Goal: Communication & Community: Share content

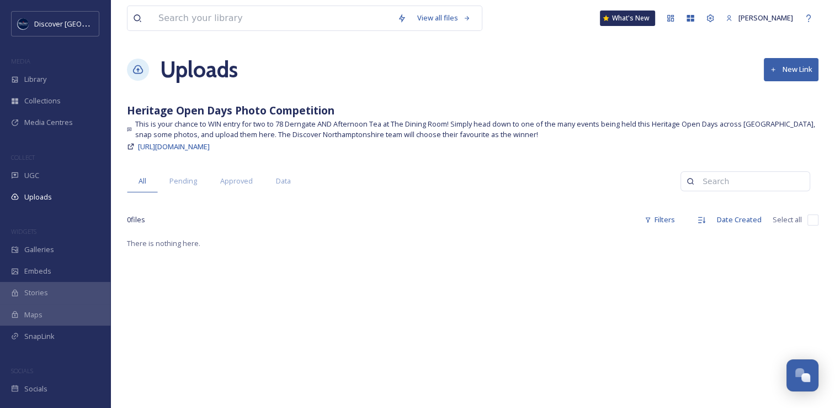
scroll to position [2817, 0]
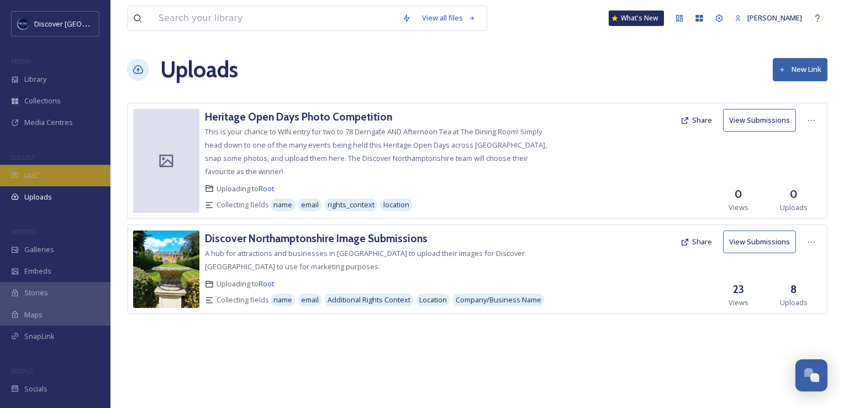
scroll to position [2882, 0]
click at [56, 174] on div "UGC" at bounding box center [55, 176] width 110 height 22
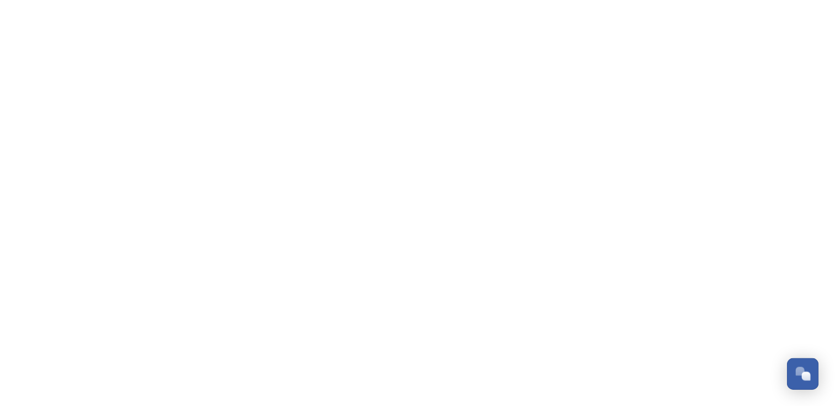
scroll to position [2796, 0]
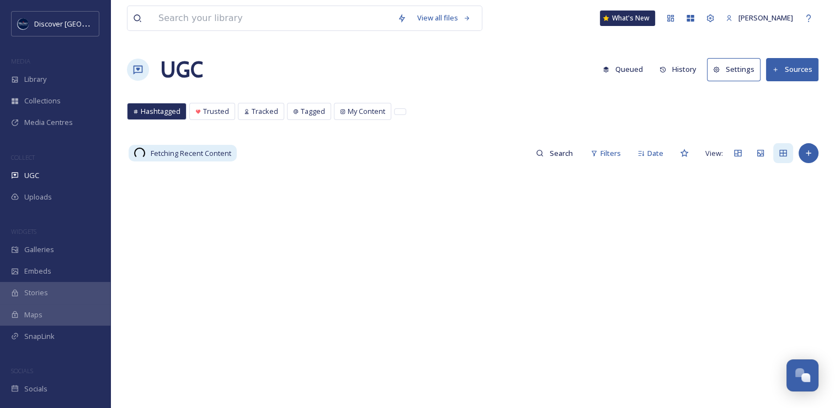
scroll to position [2861, 0]
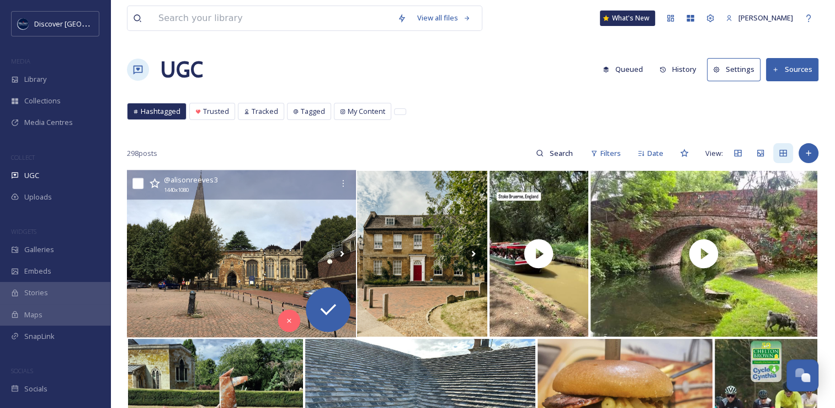
click at [258, 235] on img at bounding box center [241, 253] width 229 height 167
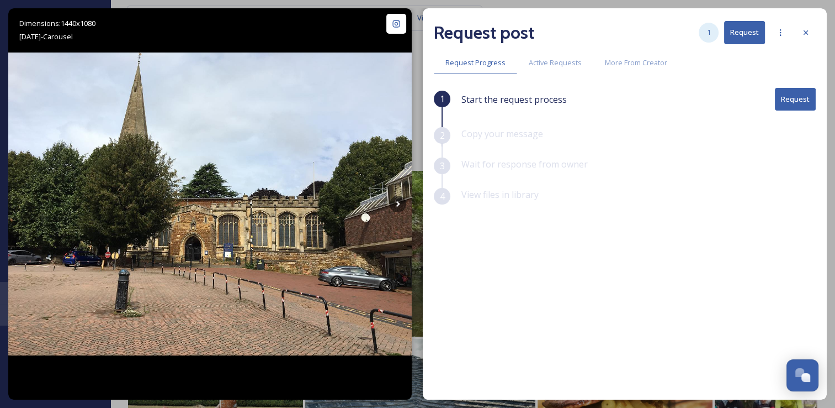
click at [713, 38] on div "1" at bounding box center [709, 33] width 20 height 20
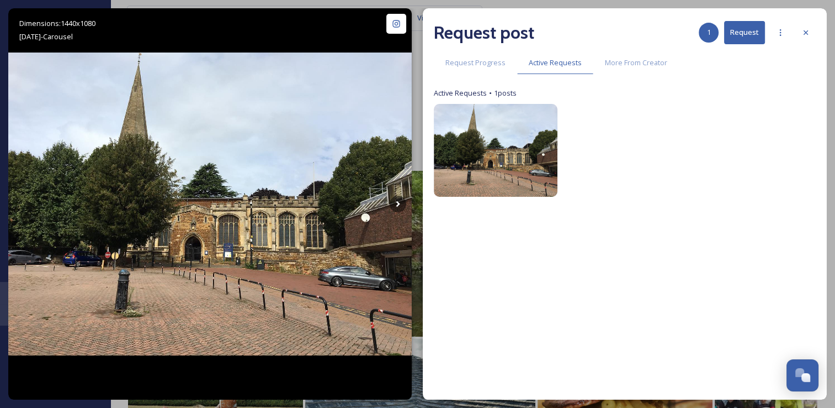
click at [746, 33] on button "Request" at bounding box center [744, 32] width 41 height 23
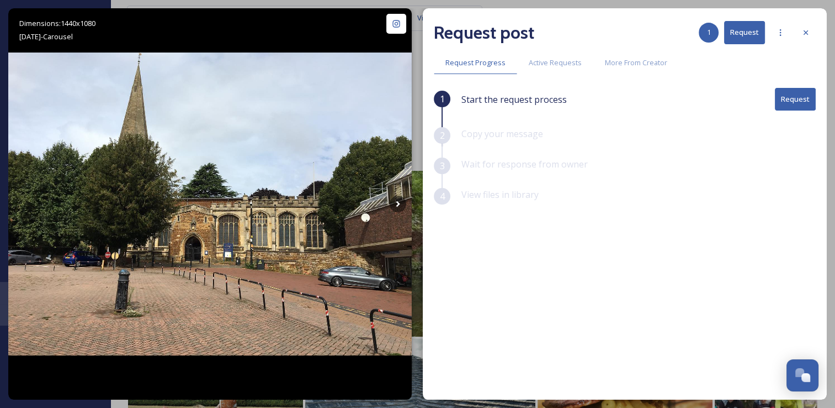
click at [785, 96] on button "Request" at bounding box center [795, 99] width 41 height 23
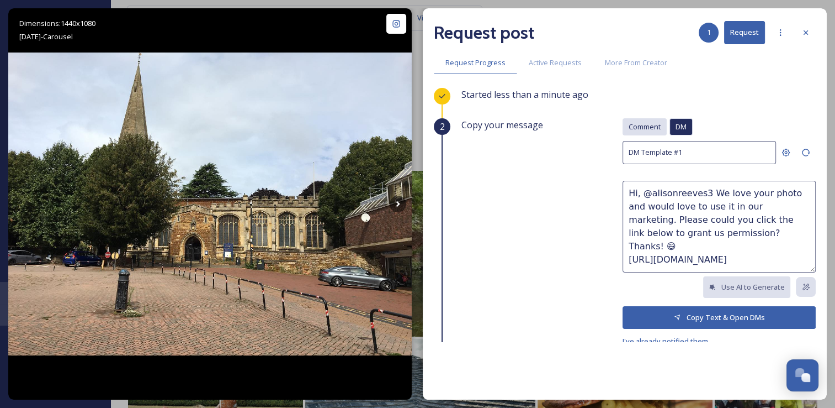
click at [648, 126] on span "Comment" at bounding box center [645, 126] width 32 height 10
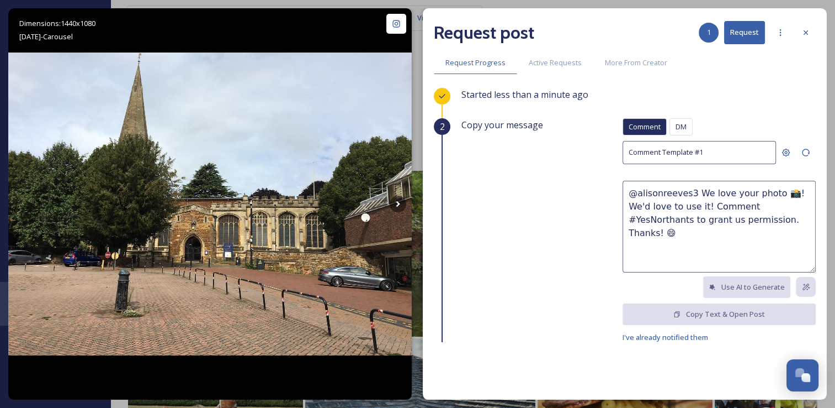
click at [726, 231] on textarea "@alisonreeves3 We love your photo 📸! We'd love to use it! Comment #YesNorthants…" at bounding box center [719, 227] width 193 height 92
click at [686, 251] on textarea "@alisonreeves3 We love your photo 📸! We'd love to use it! Comment #YesNorthants…" at bounding box center [719, 227] width 193 height 92
click at [676, 125] on span "DM" at bounding box center [681, 126] width 11 height 10
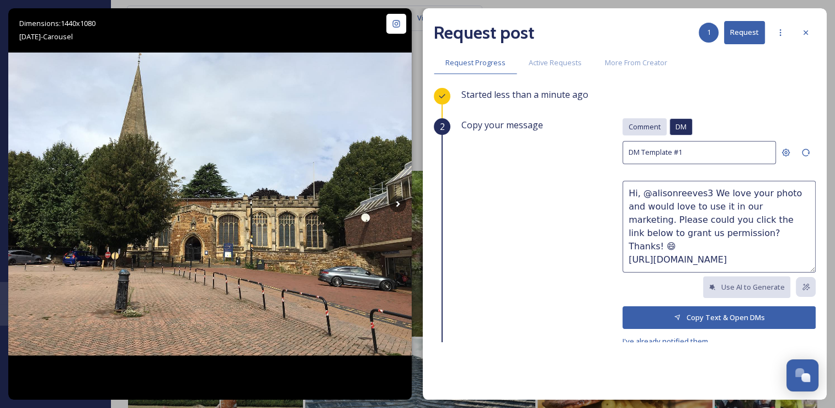
click at [638, 121] on span "Comment" at bounding box center [645, 126] width 32 height 10
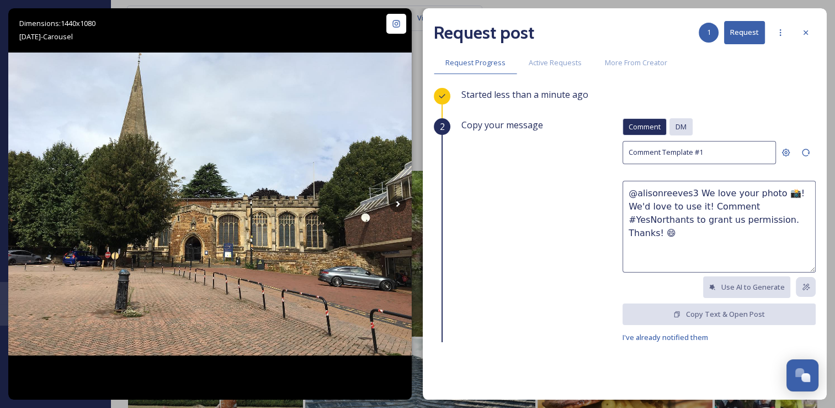
click at [676, 124] on span "DM" at bounding box center [681, 126] width 11 height 10
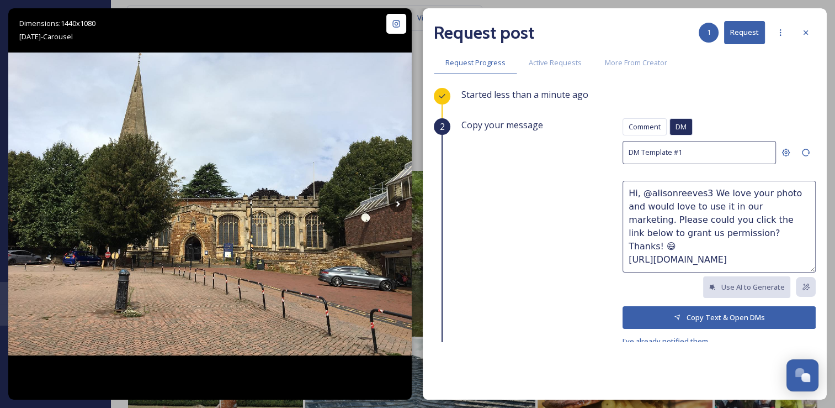
click at [697, 317] on button "Copy Text & Open DMs" at bounding box center [719, 317] width 193 height 23
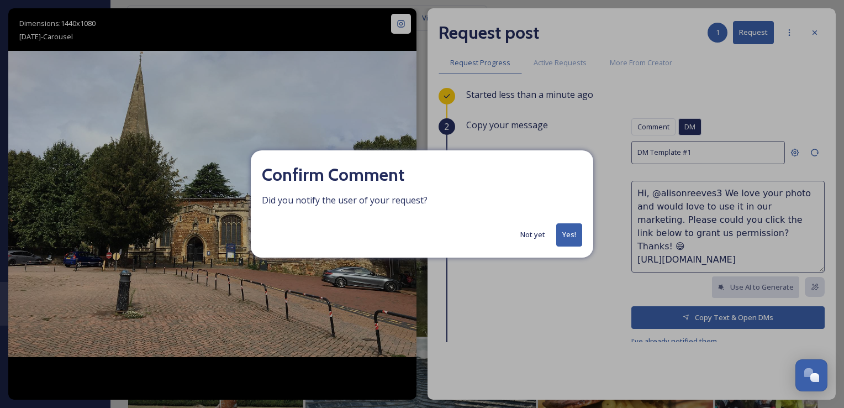
click at [576, 230] on button "Yes!" at bounding box center [569, 234] width 26 height 23
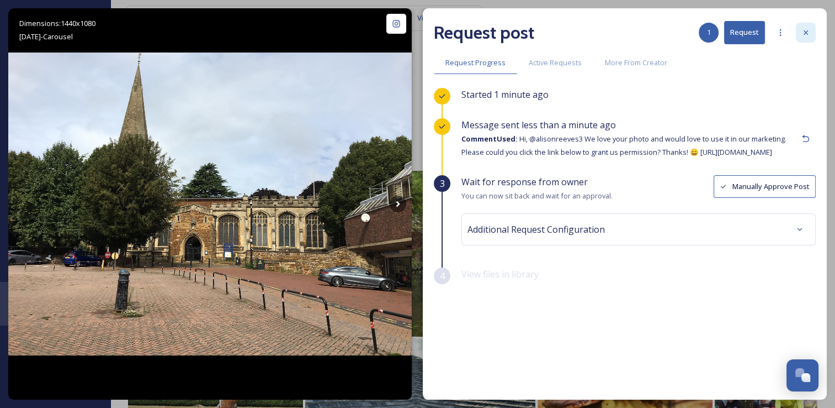
click at [813, 35] on div at bounding box center [806, 33] width 20 height 20
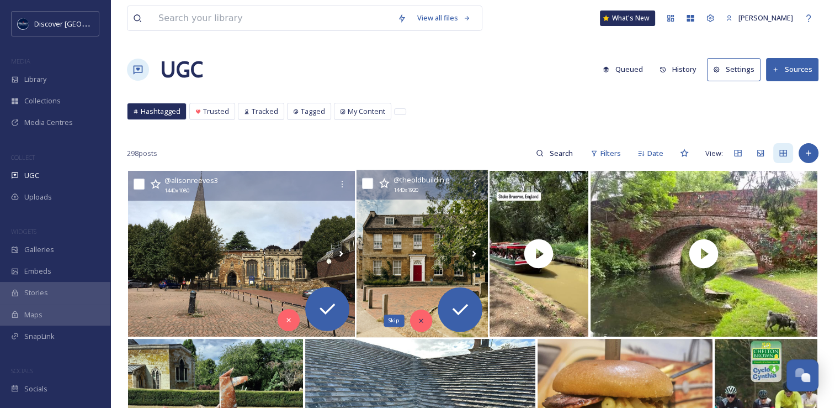
click at [414, 319] on div "Skip" at bounding box center [421, 320] width 22 height 22
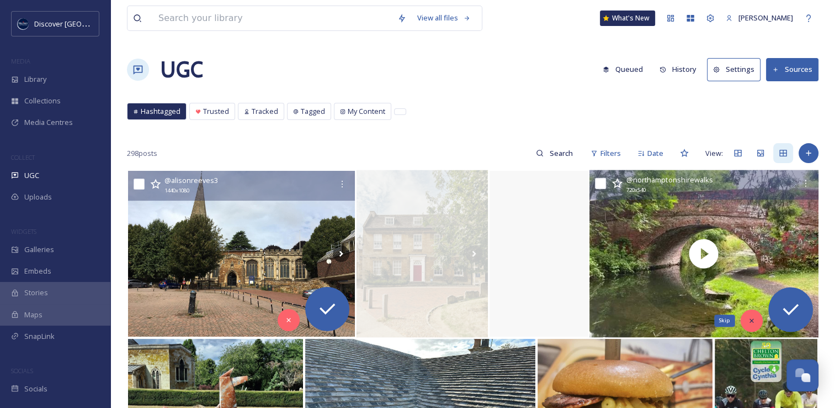
click at [751, 318] on icon at bounding box center [752, 320] width 8 height 8
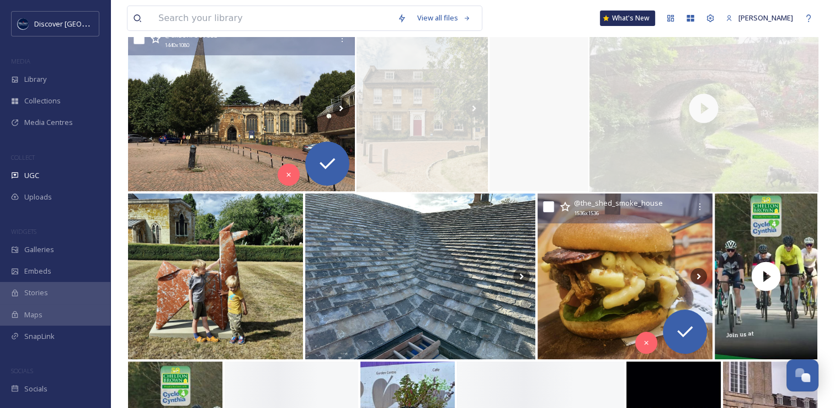
scroll to position [176, 0]
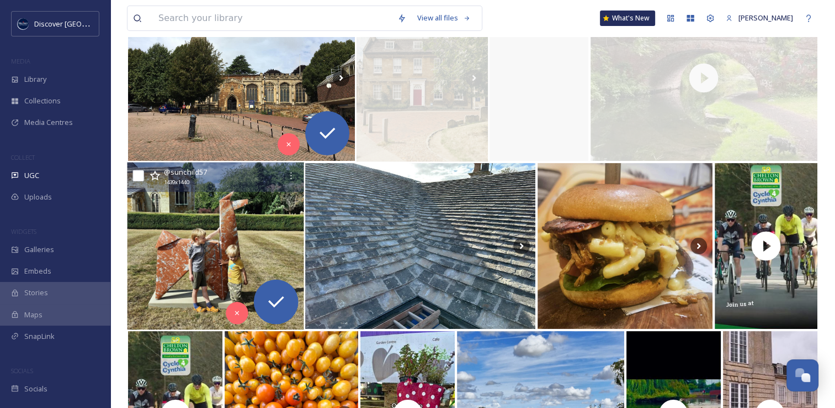
click at [223, 244] on img at bounding box center [215, 245] width 177 height 167
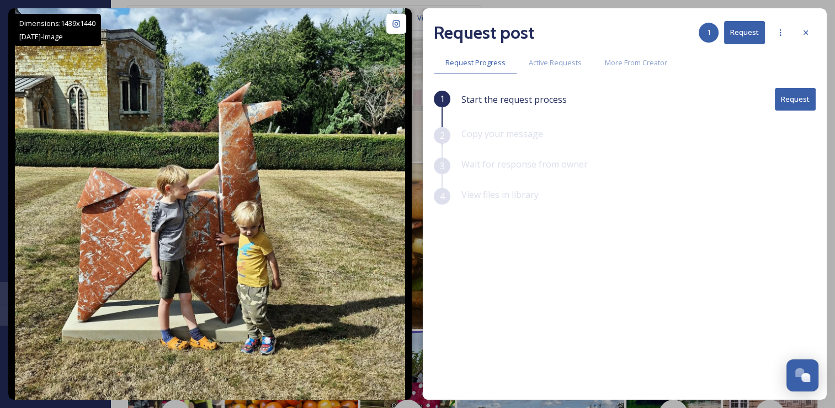
click at [795, 98] on button "Request" at bounding box center [795, 99] width 41 height 23
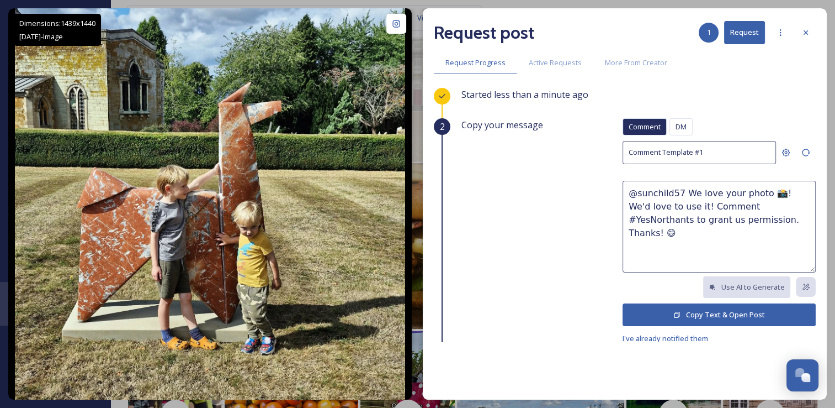
click at [675, 311] on icon at bounding box center [678, 314] width 6 height 6
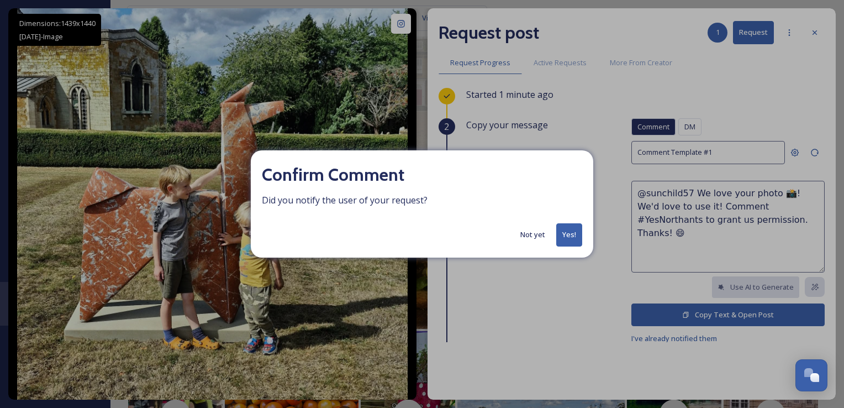
click at [580, 235] on button "Yes!" at bounding box center [569, 234] width 26 height 23
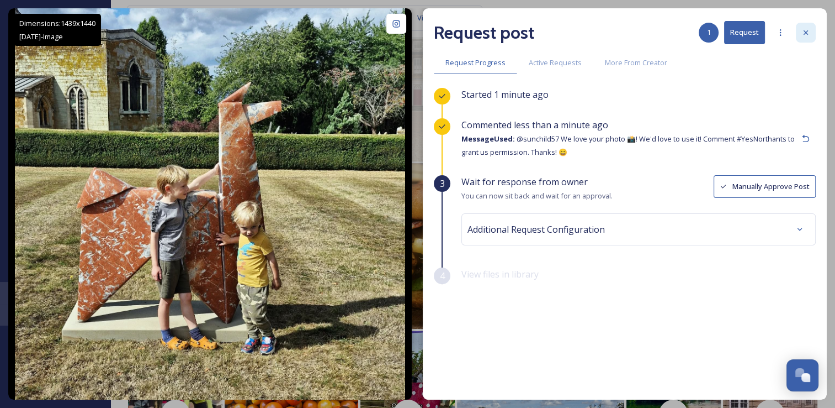
click at [811, 36] on div at bounding box center [806, 33] width 20 height 20
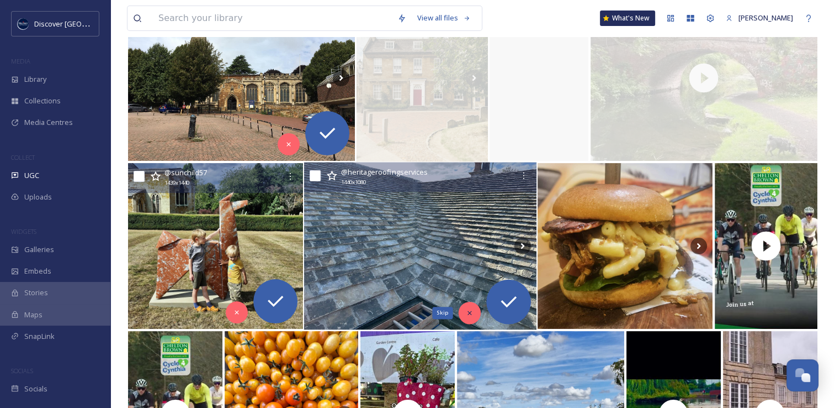
click at [469, 309] on icon at bounding box center [470, 313] width 8 height 8
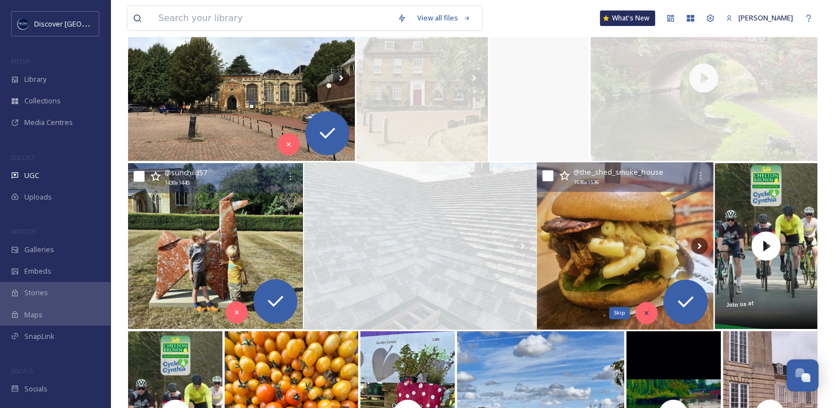
click at [642, 311] on div "Skip" at bounding box center [647, 312] width 22 height 22
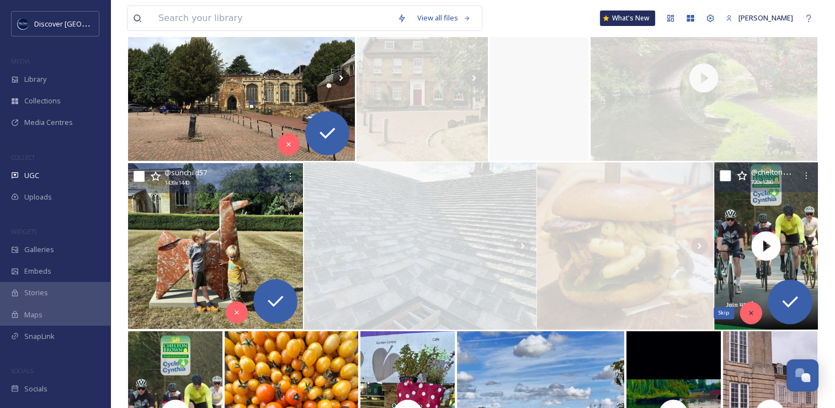
click at [751, 312] on icon at bounding box center [751, 313] width 4 height 4
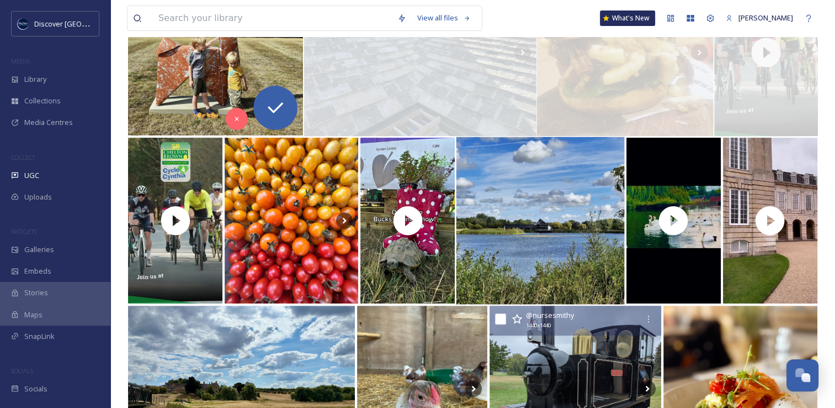
scroll to position [370, 0]
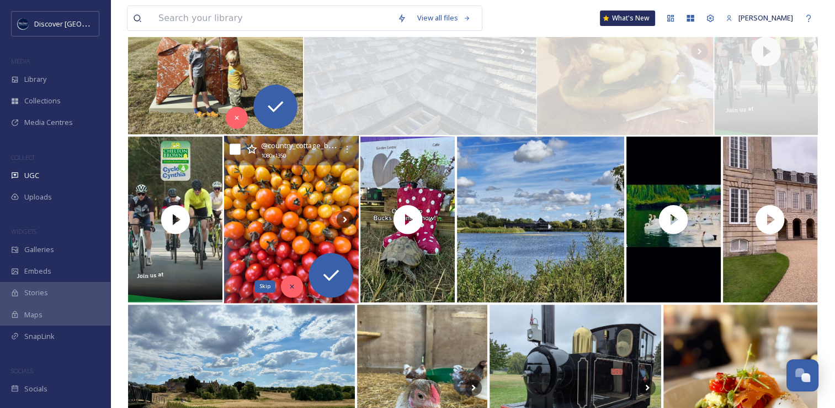
click at [284, 290] on div "Skip" at bounding box center [292, 286] width 22 height 22
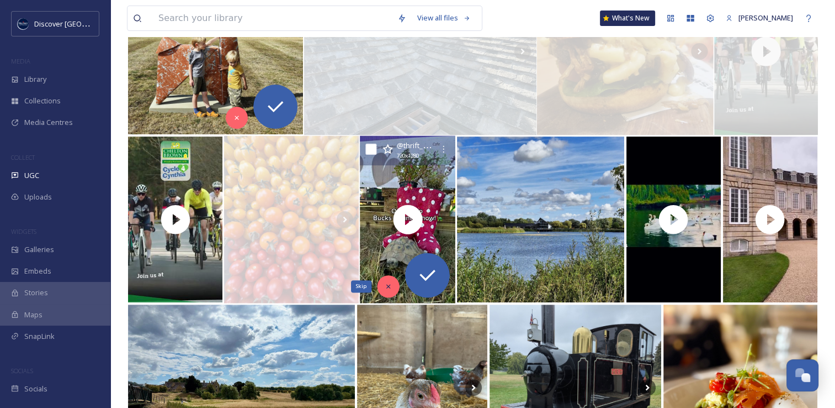
click at [389, 286] on icon at bounding box center [389, 286] width 8 height 8
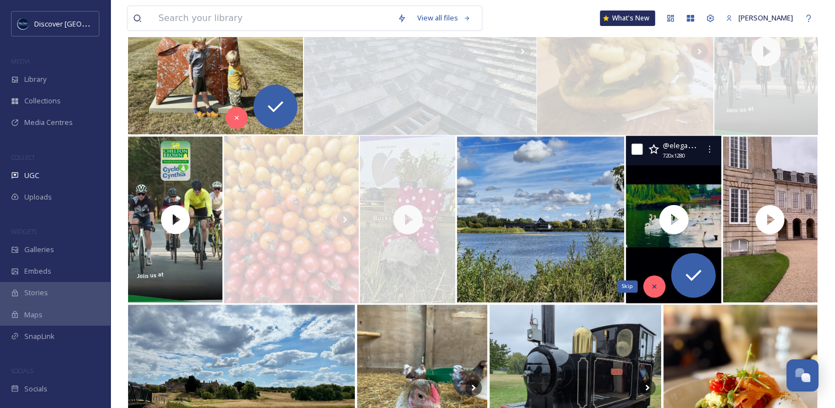
click at [658, 290] on div "Skip" at bounding box center [654, 286] width 22 height 22
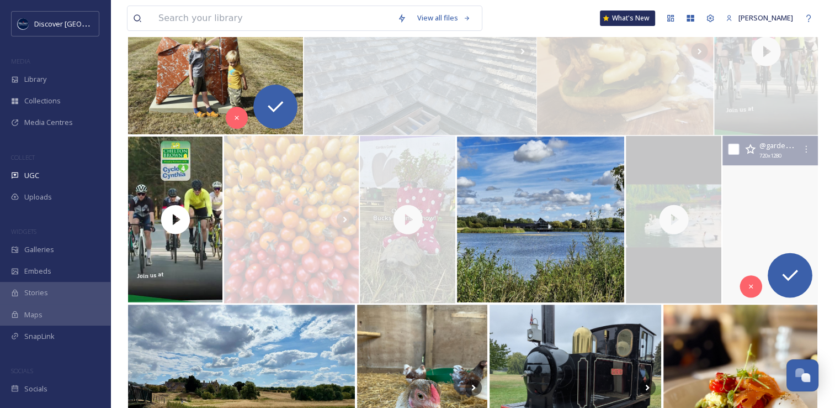
click at [745, 242] on video "Celebrate the end of summer with a 2 for 1 Gardens visit to Boughton House Gard…" at bounding box center [770, 219] width 100 height 167
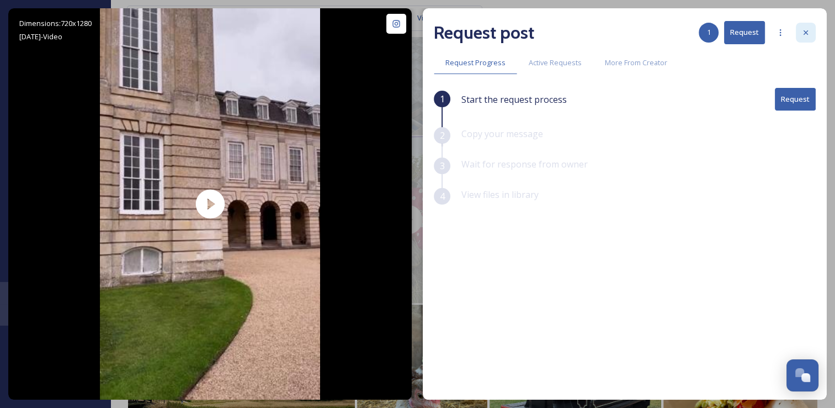
click at [803, 36] on icon at bounding box center [806, 32] width 9 height 9
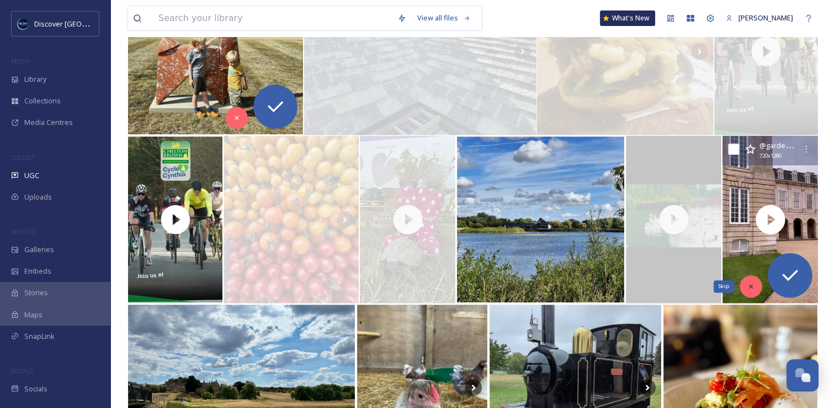
click at [753, 285] on icon at bounding box center [751, 286] width 8 height 8
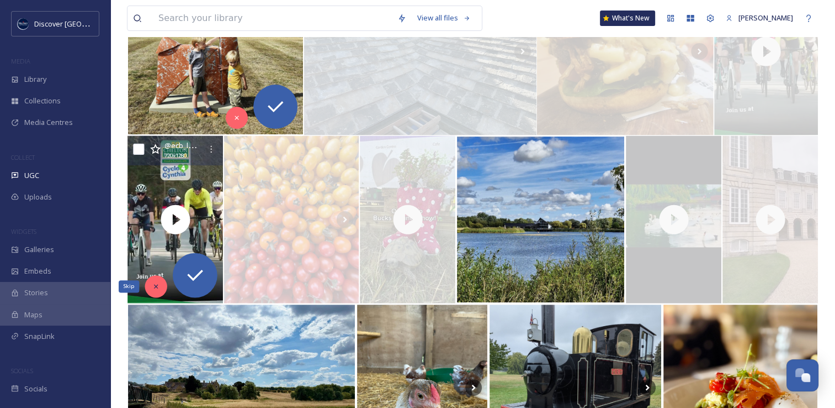
click at [152, 286] on icon at bounding box center [156, 286] width 8 height 8
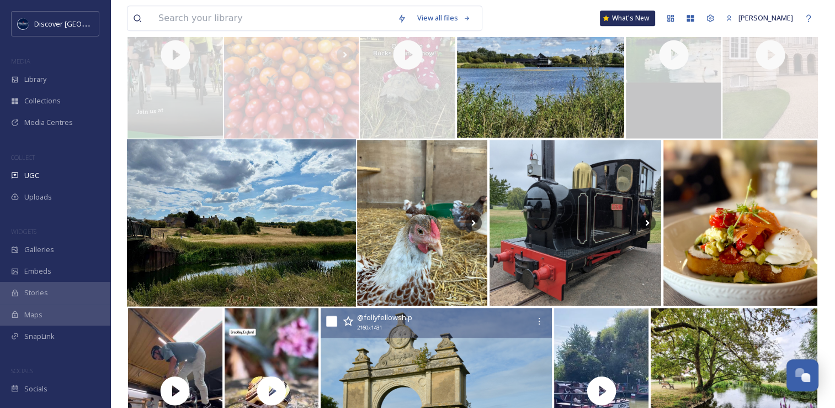
scroll to position [536, 0]
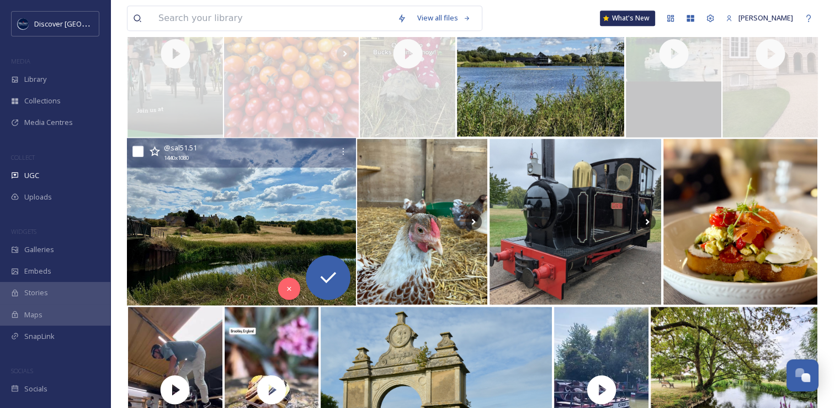
click at [239, 224] on img at bounding box center [241, 221] width 229 height 167
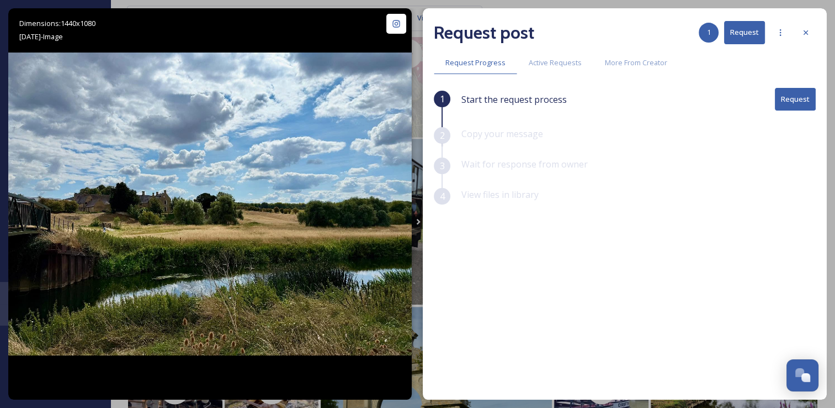
click at [802, 102] on button "Request" at bounding box center [795, 99] width 41 height 23
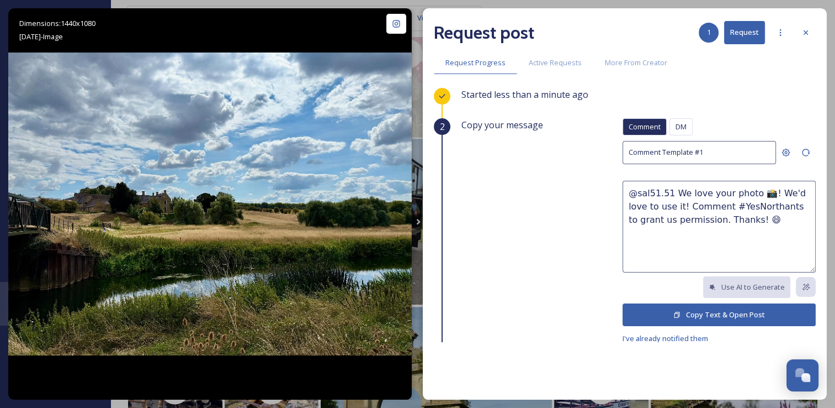
click at [644, 312] on button "Copy Text & Open Post" at bounding box center [719, 314] width 193 height 23
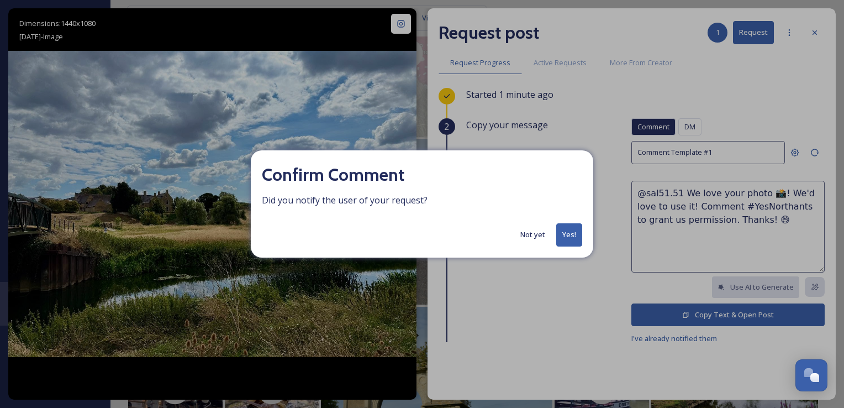
click at [570, 236] on button "Yes!" at bounding box center [569, 234] width 26 height 23
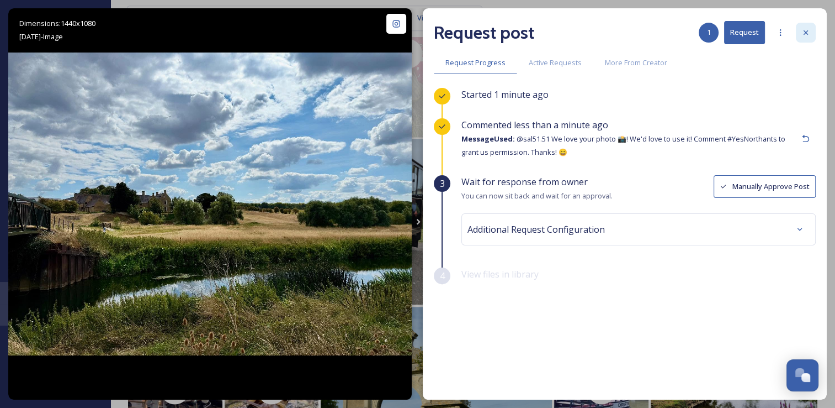
click at [808, 32] on icon at bounding box center [806, 32] width 9 height 9
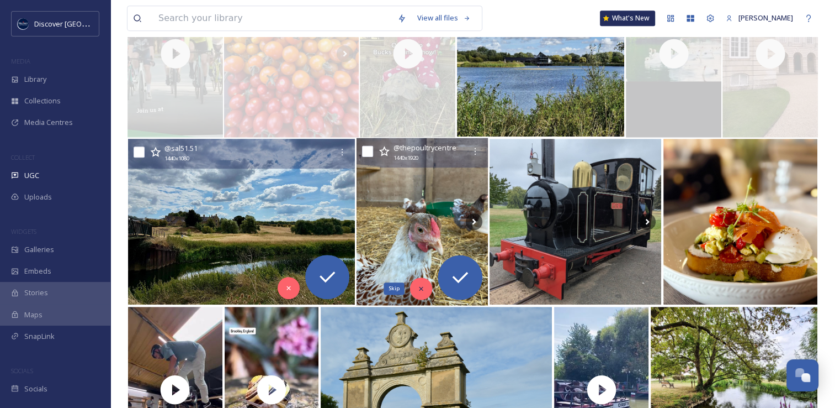
click at [424, 290] on icon at bounding box center [421, 288] width 8 height 8
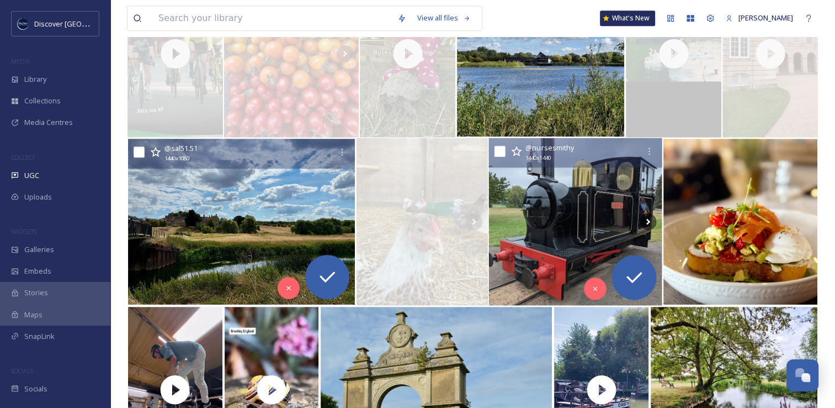
click at [547, 250] on img at bounding box center [575, 221] width 173 height 167
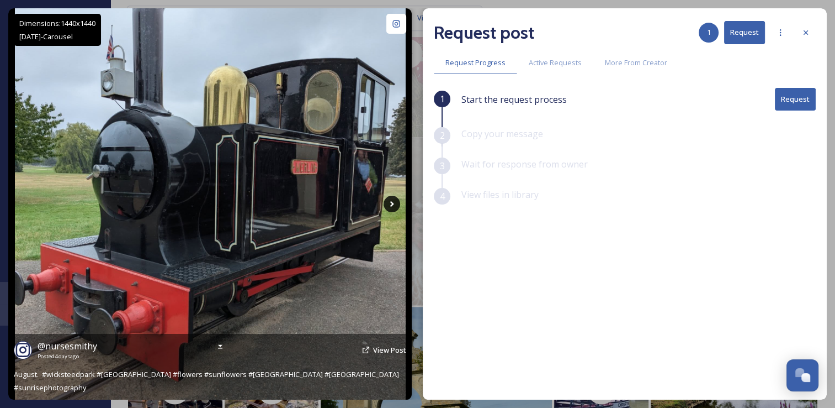
click at [393, 203] on icon at bounding box center [392, 204] width 4 height 6
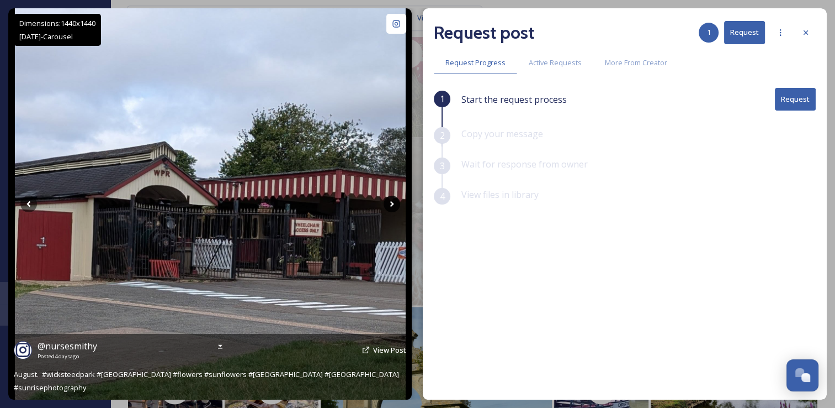
click at [393, 203] on icon at bounding box center [392, 204] width 4 height 6
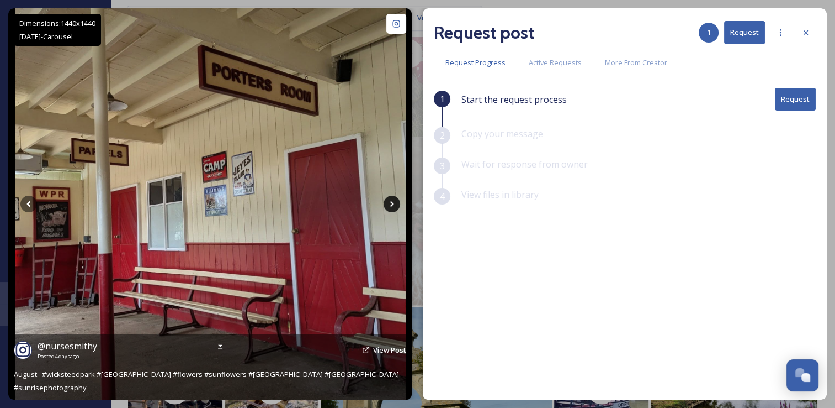
click at [393, 203] on icon at bounding box center [392, 204] width 4 height 6
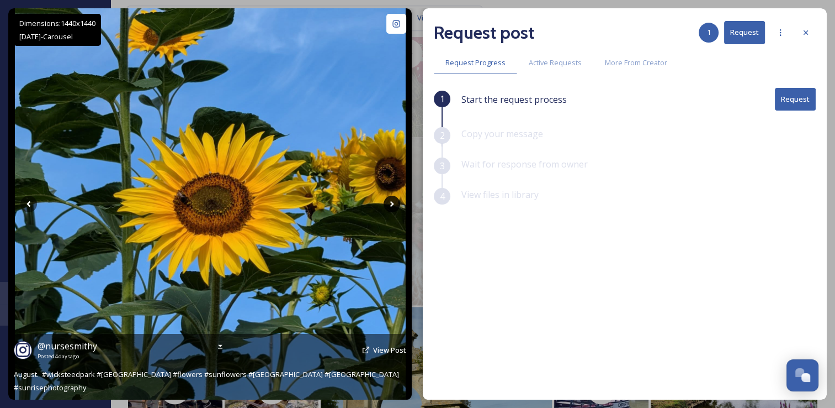
click at [393, 203] on icon at bounding box center [392, 204] width 4 height 6
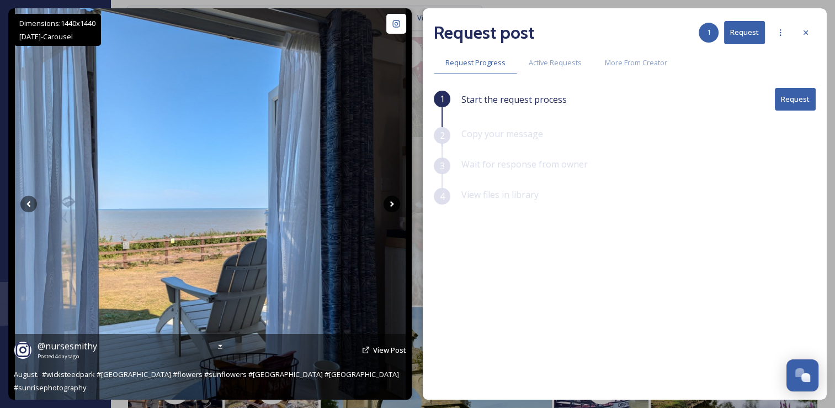
click at [393, 203] on icon at bounding box center [392, 204] width 4 height 6
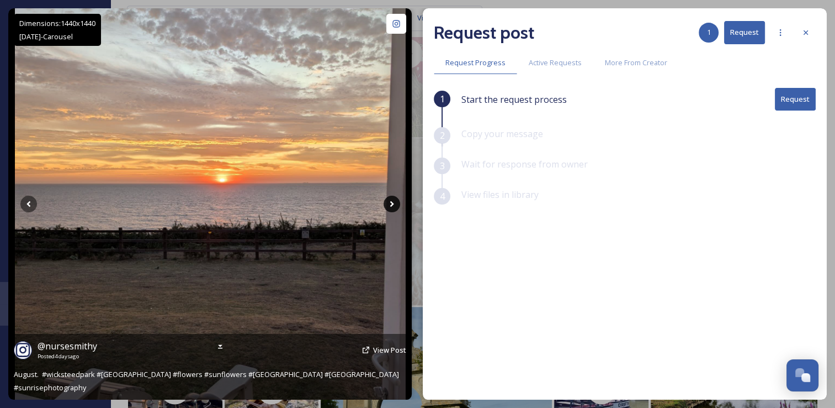
click at [393, 203] on icon at bounding box center [392, 204] width 4 height 6
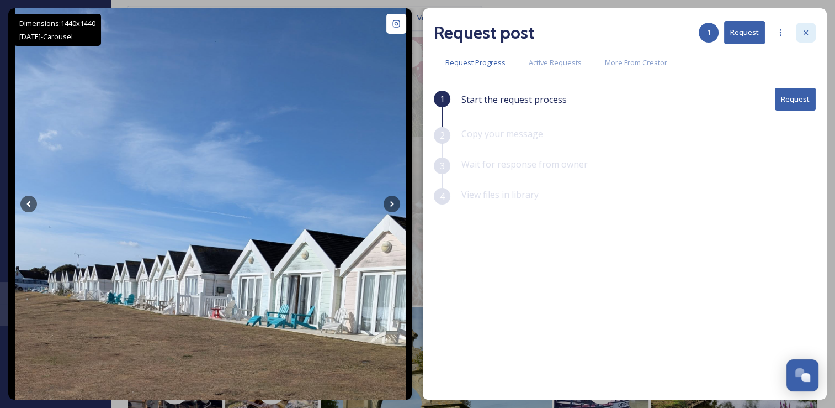
click at [806, 35] on icon at bounding box center [806, 32] width 9 height 9
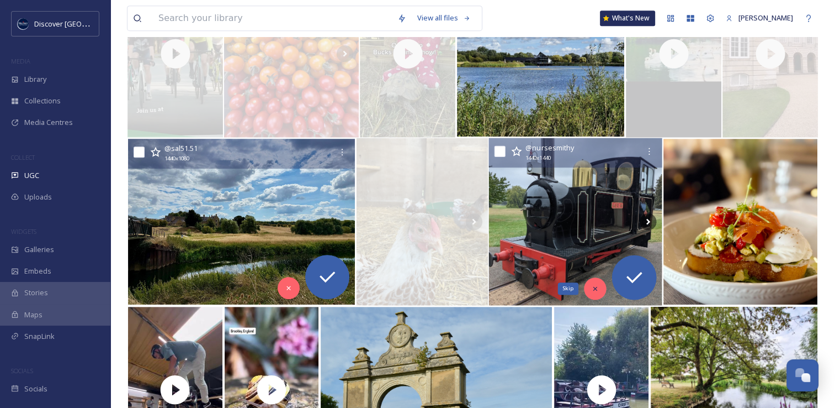
click at [596, 293] on div "Skip" at bounding box center [596, 288] width 22 height 22
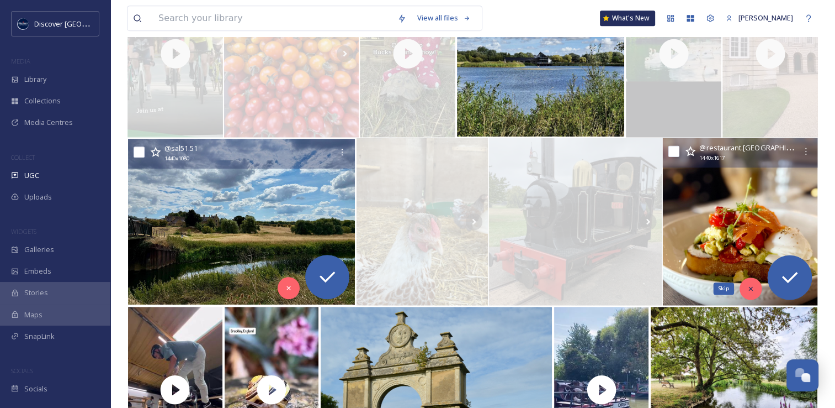
click at [749, 288] on icon at bounding box center [752, 288] width 8 height 8
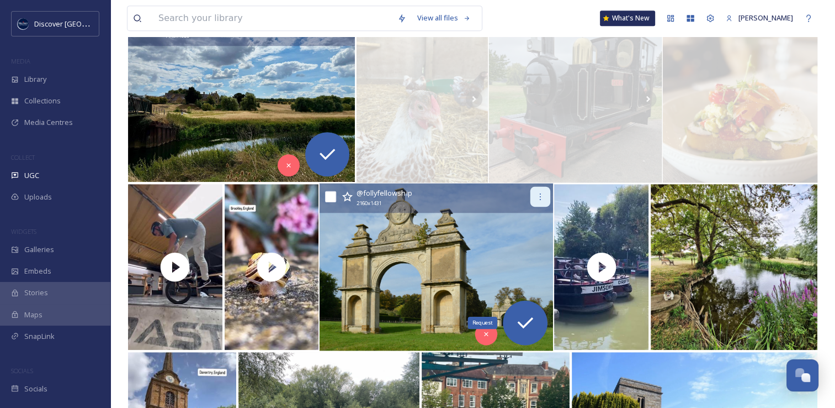
scroll to position [658, 0]
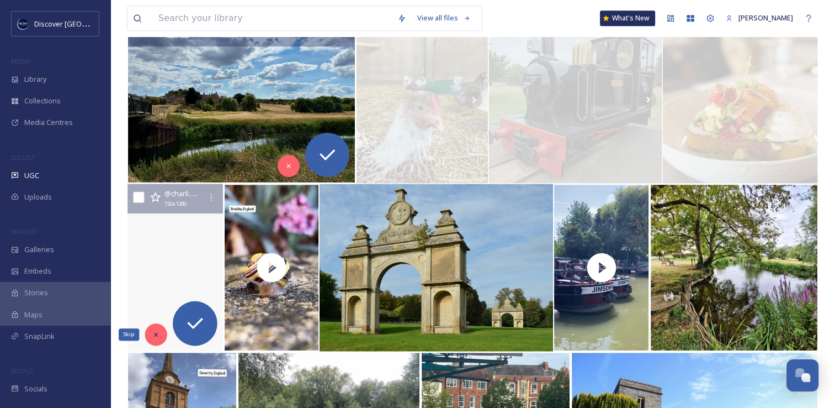
click at [157, 337] on icon at bounding box center [156, 334] width 8 height 8
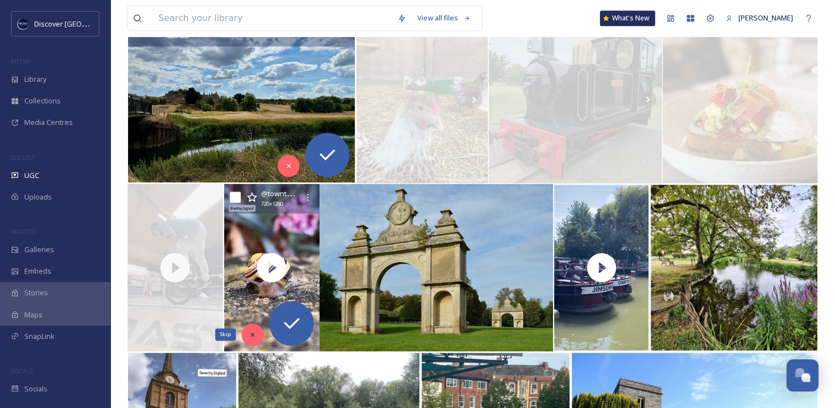
click at [249, 332] on icon at bounding box center [252, 334] width 8 height 8
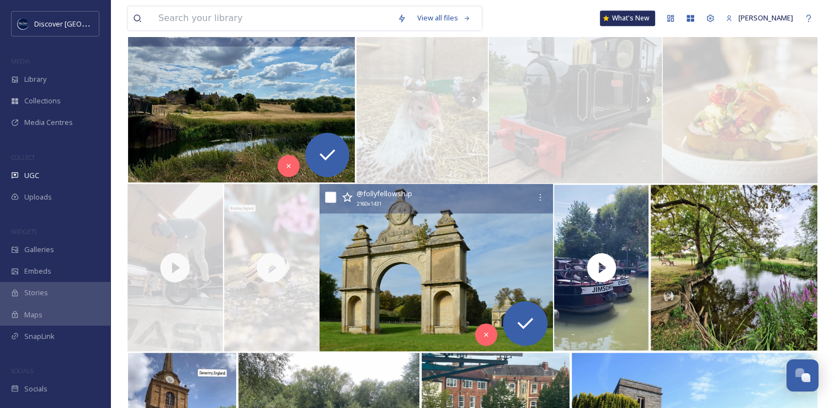
click at [371, 294] on img at bounding box center [437, 267] width 234 height 167
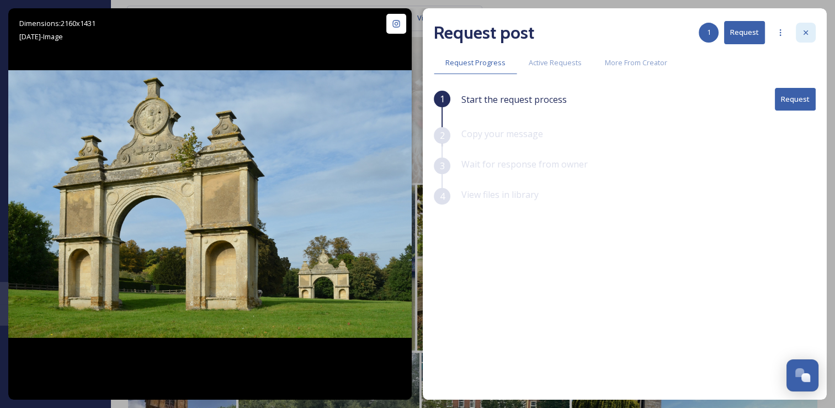
click at [807, 34] on icon at bounding box center [806, 32] width 4 height 4
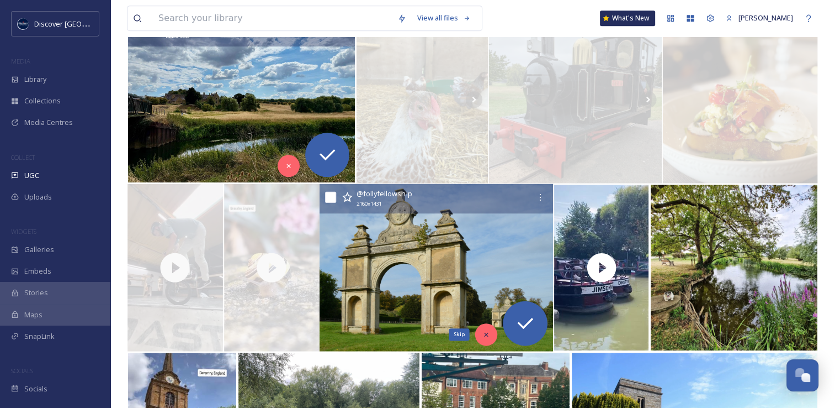
click at [492, 335] on div "Skip" at bounding box center [486, 334] width 22 height 22
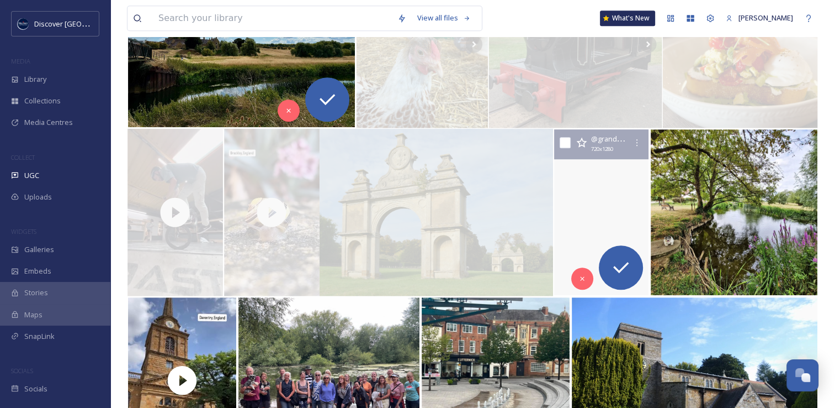
scroll to position [716, 0]
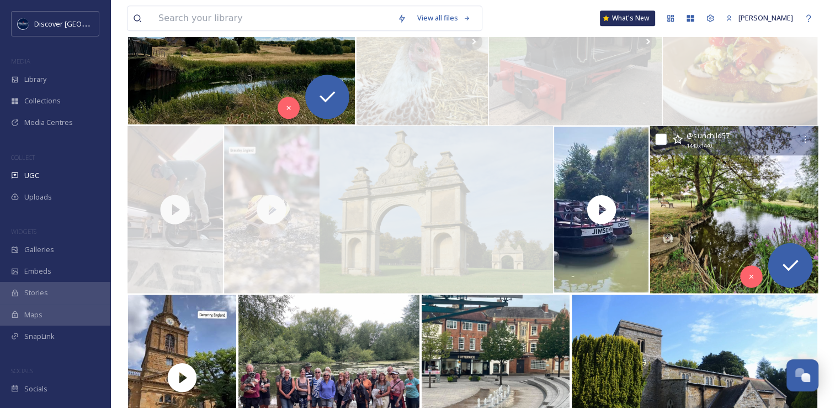
click at [691, 246] on img at bounding box center [734, 209] width 168 height 167
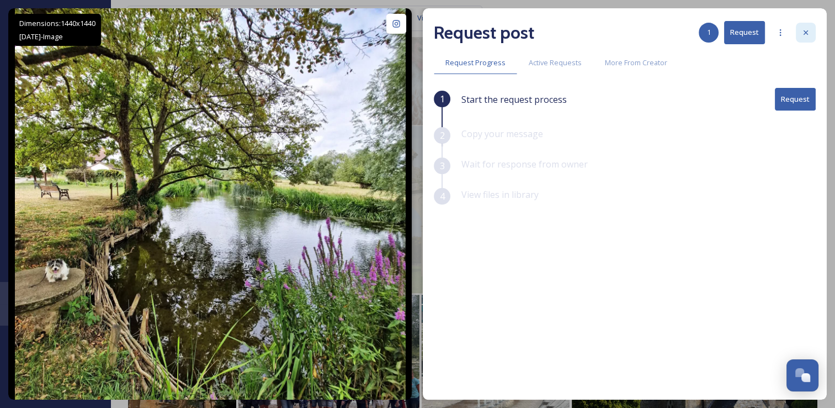
click at [807, 32] on icon at bounding box center [806, 32] width 9 height 9
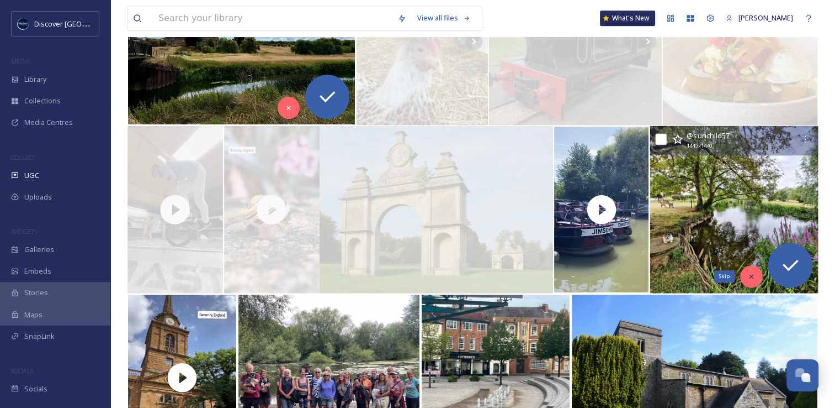
click at [753, 276] on icon at bounding box center [752, 276] width 8 height 8
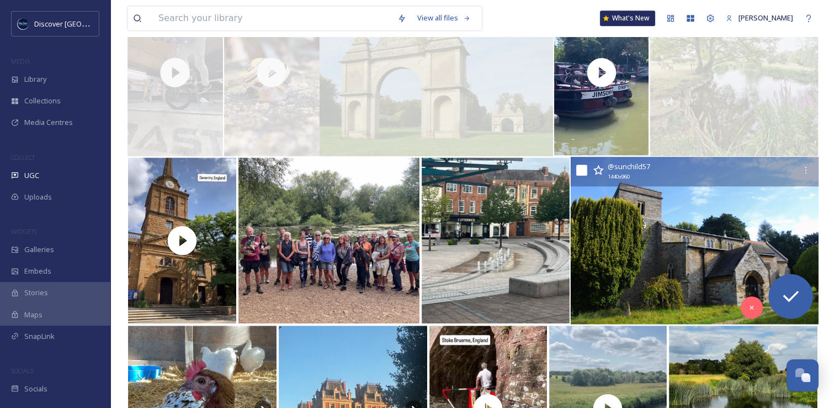
scroll to position [859, 0]
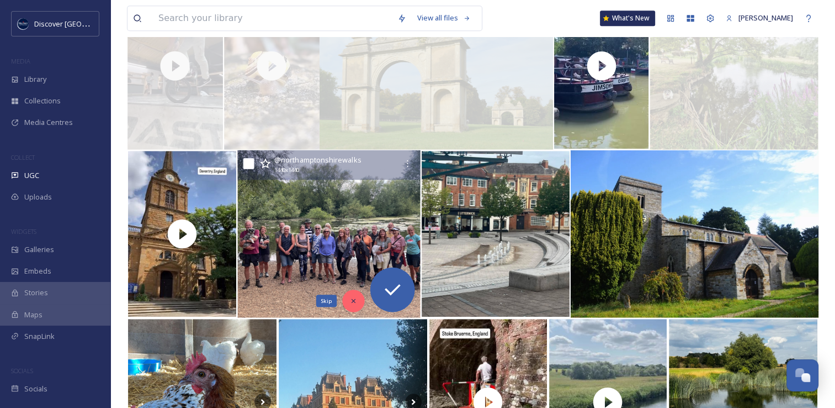
click at [359, 300] on div "Skip" at bounding box center [353, 300] width 22 height 22
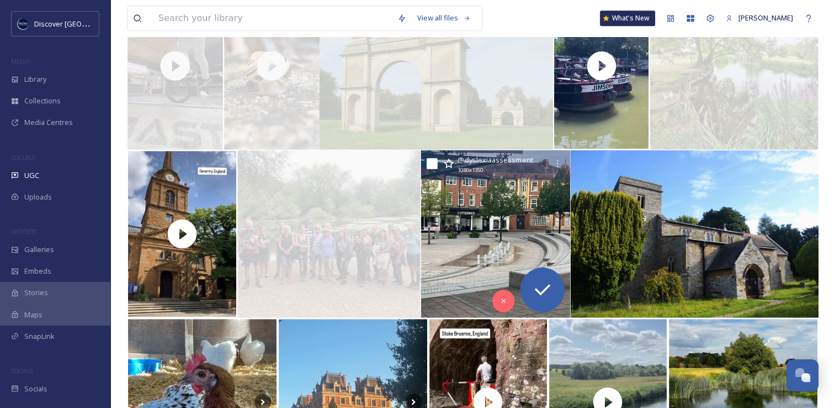
click at [464, 255] on img at bounding box center [495, 233] width 149 height 167
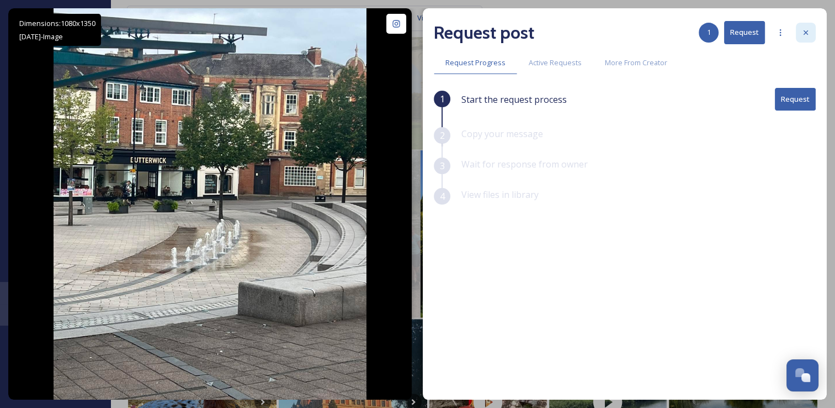
click at [808, 34] on icon at bounding box center [806, 32] width 4 height 4
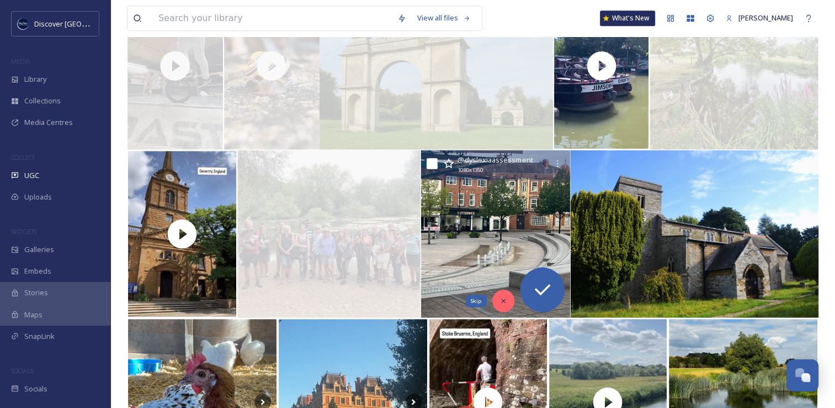
click at [507, 300] on icon at bounding box center [504, 301] width 8 height 8
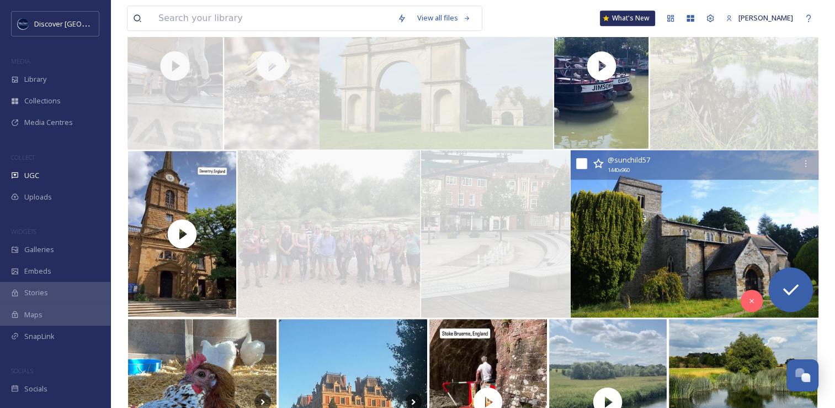
click at [672, 235] on img at bounding box center [694, 233] width 248 height 167
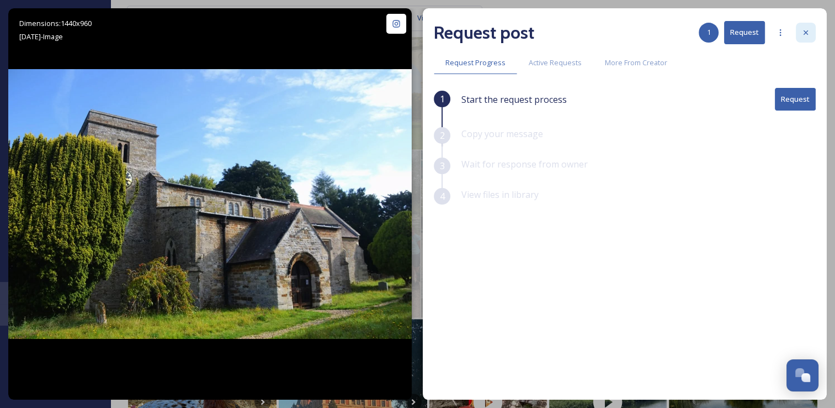
click at [809, 39] on div at bounding box center [806, 33] width 20 height 20
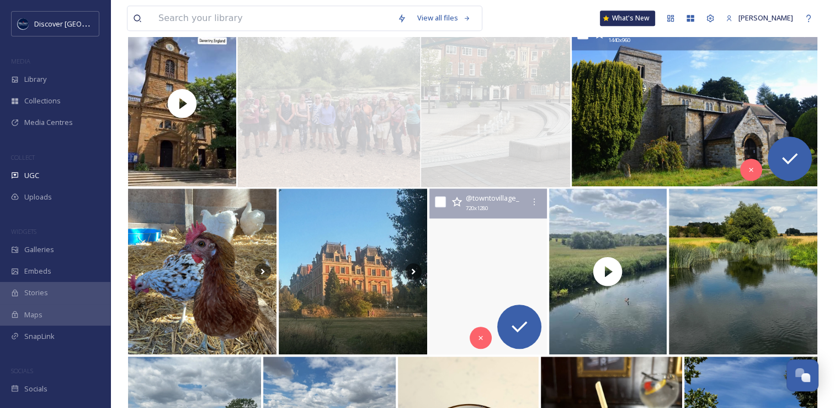
scroll to position [990, 0]
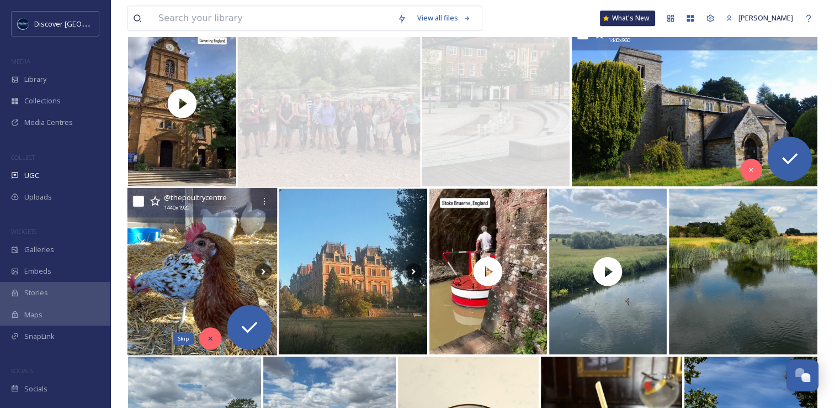
click at [208, 342] on div "Skip" at bounding box center [210, 338] width 22 height 22
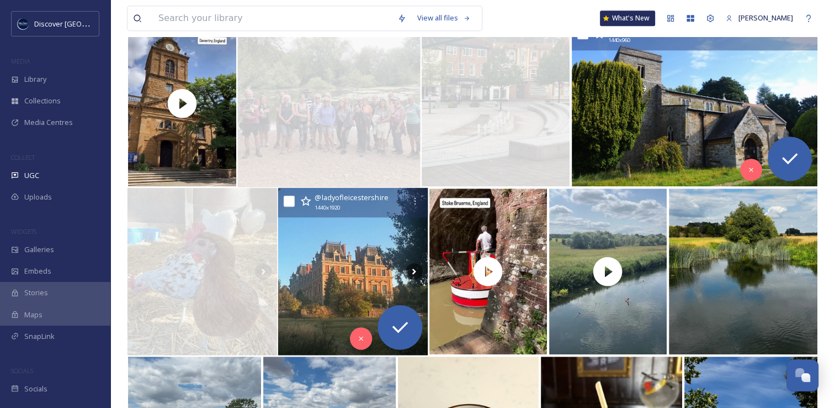
click at [352, 272] on img at bounding box center [353, 271] width 150 height 167
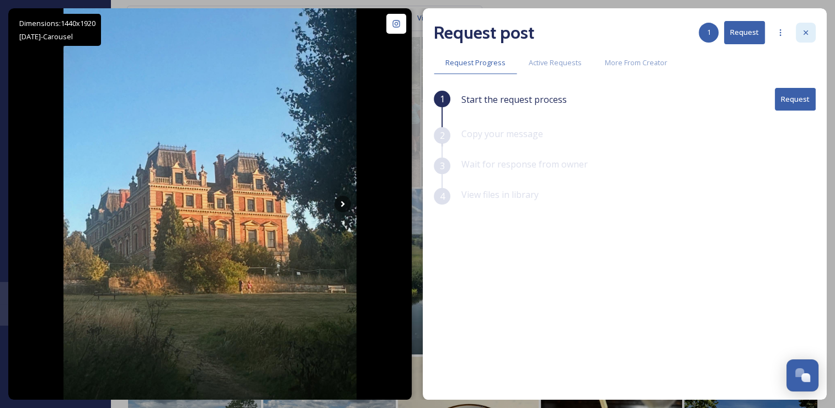
click at [807, 35] on icon at bounding box center [806, 32] width 9 height 9
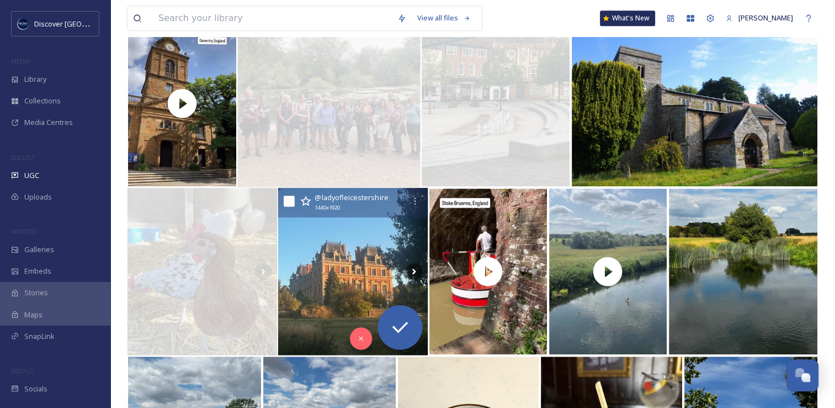
click at [350, 297] on img at bounding box center [353, 271] width 150 height 167
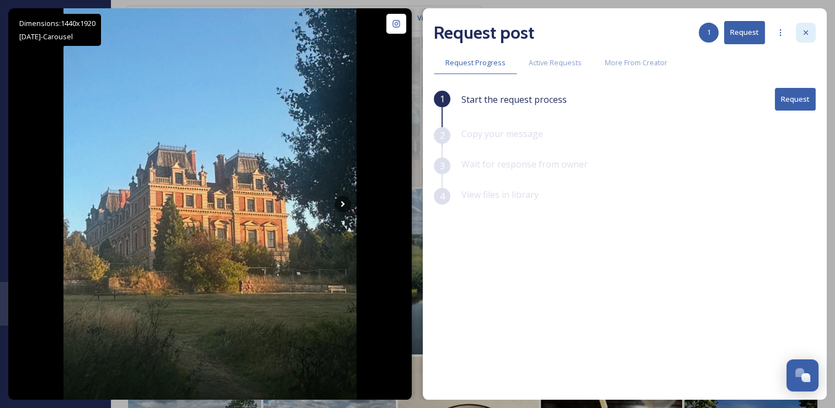
click at [800, 29] on div at bounding box center [806, 33] width 20 height 20
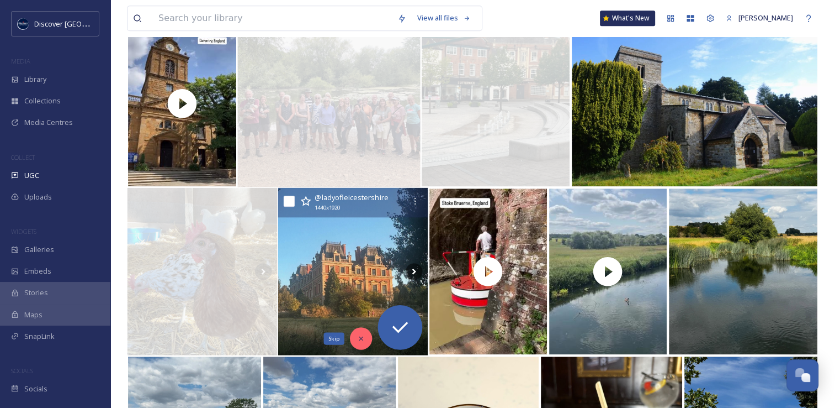
click at [359, 343] on div "Skip" at bounding box center [361, 338] width 22 height 22
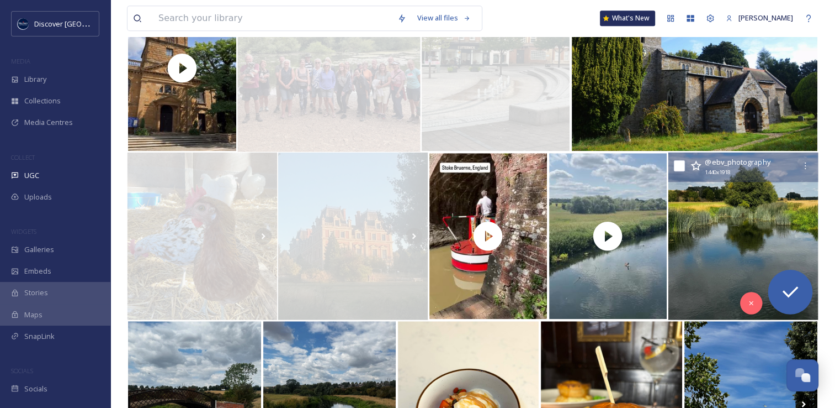
scroll to position [1025, 0]
click at [711, 246] on img at bounding box center [743, 235] width 150 height 167
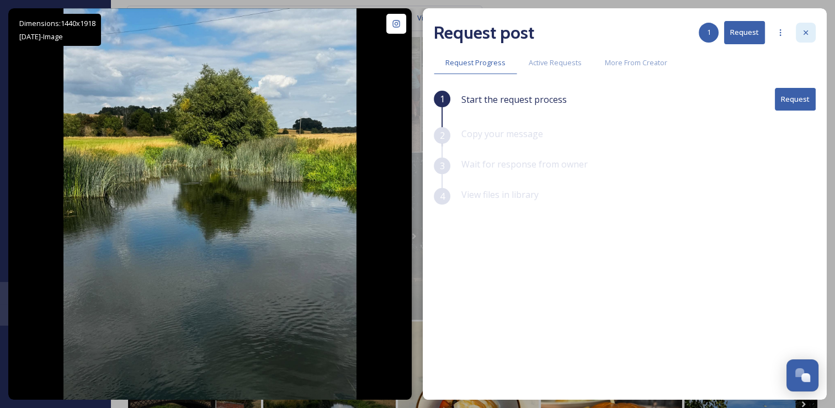
click at [811, 32] on div at bounding box center [806, 33] width 20 height 20
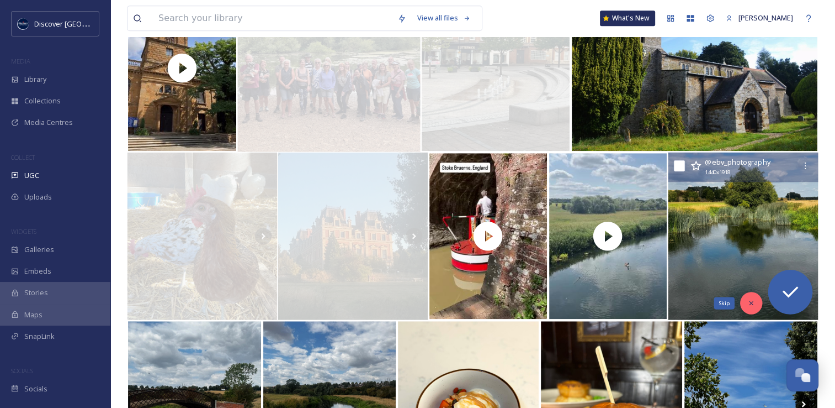
click at [749, 303] on icon at bounding box center [752, 303] width 8 height 8
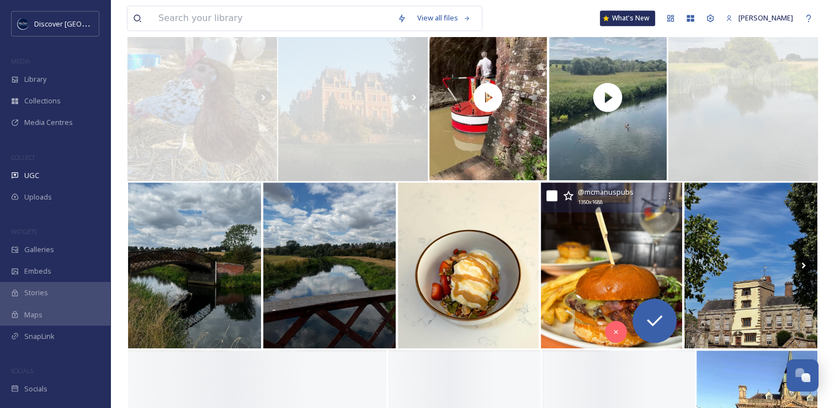
scroll to position [1164, 0]
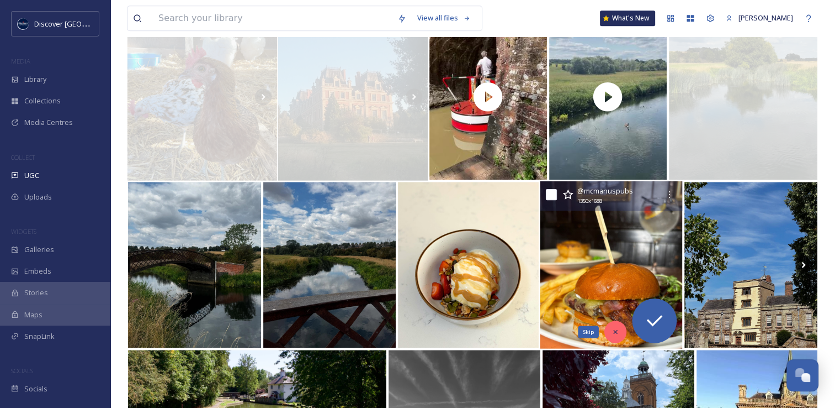
click at [615, 331] on icon at bounding box center [616, 331] width 8 height 8
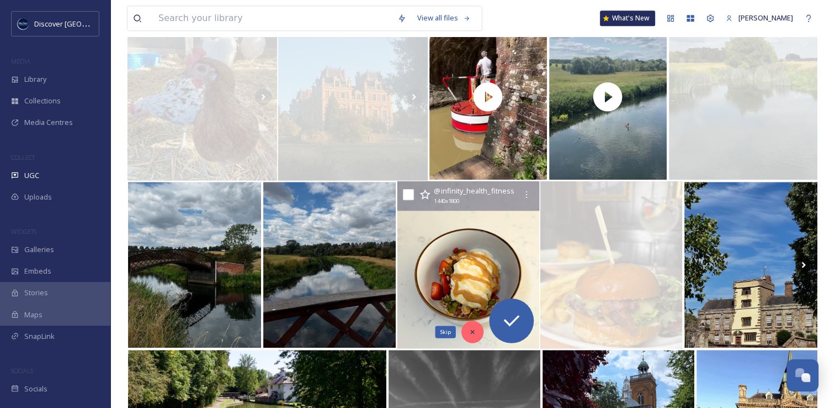
click at [469, 327] on icon at bounding box center [473, 331] width 8 height 8
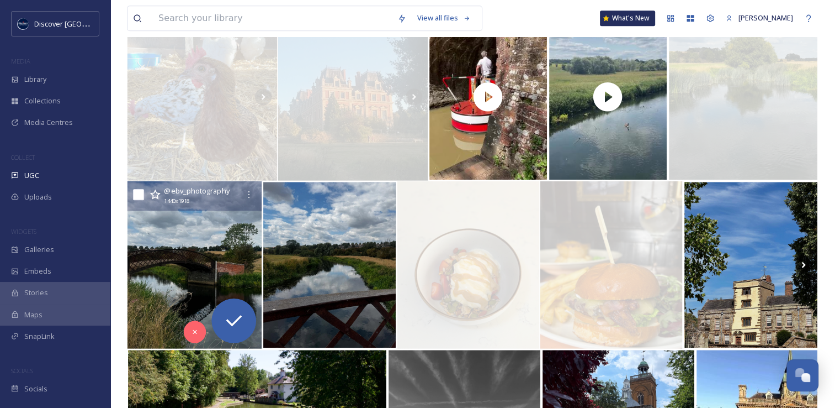
click at [212, 267] on img at bounding box center [195, 264] width 134 height 167
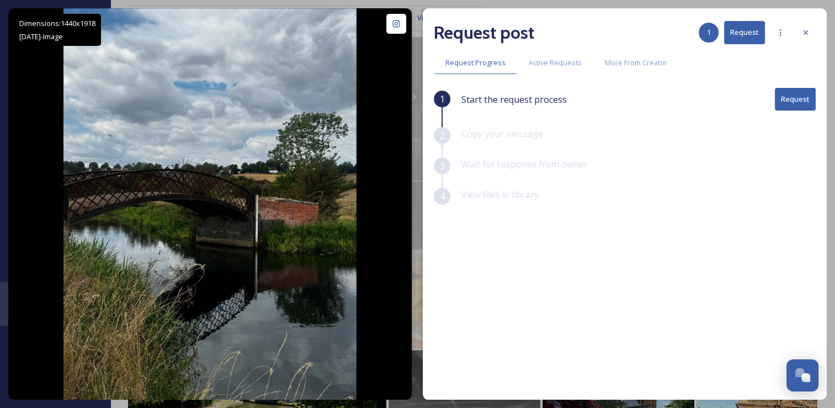
click at [790, 100] on button "Request" at bounding box center [795, 99] width 41 height 23
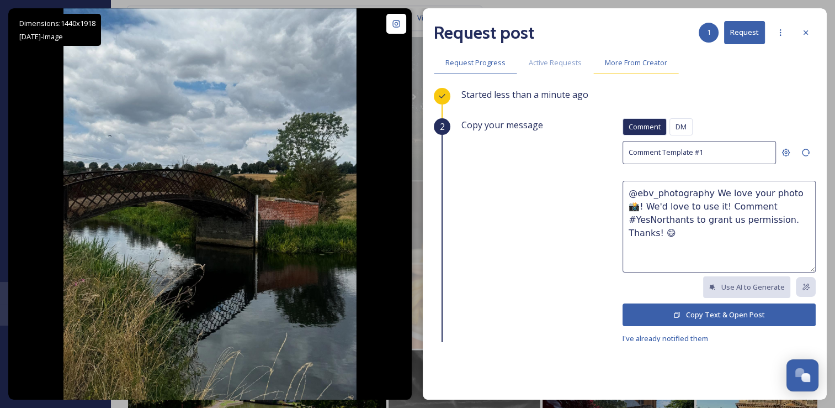
click at [628, 64] on span "More From Creator" at bounding box center [636, 62] width 62 height 10
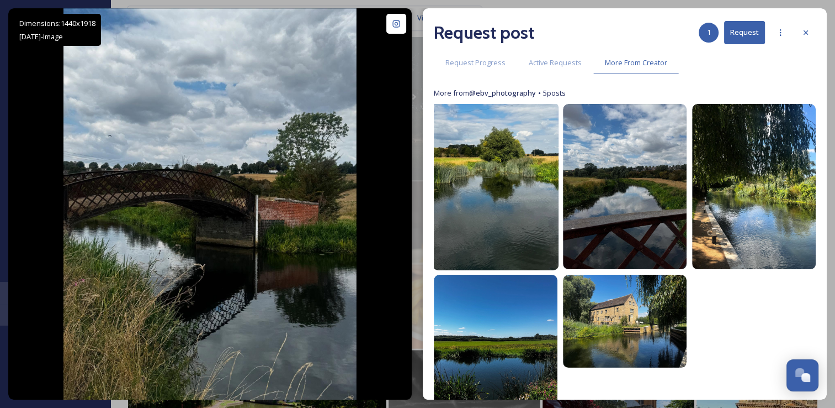
click at [483, 242] on img at bounding box center [496, 186] width 126 height 168
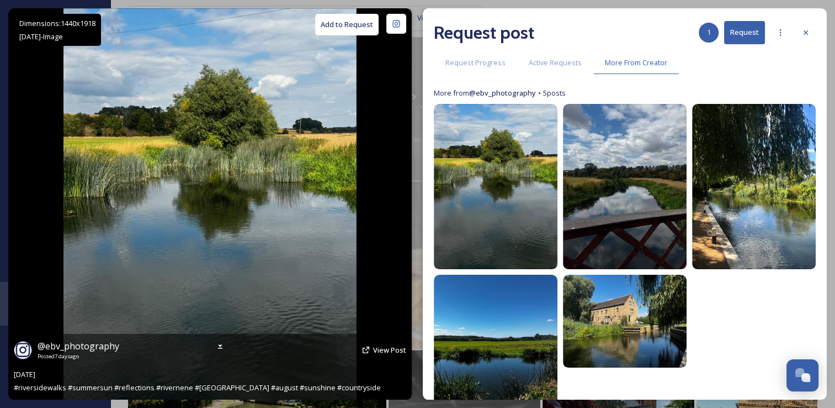
click at [363, 31] on button "Add to Request" at bounding box center [347, 25] width 64 height 22
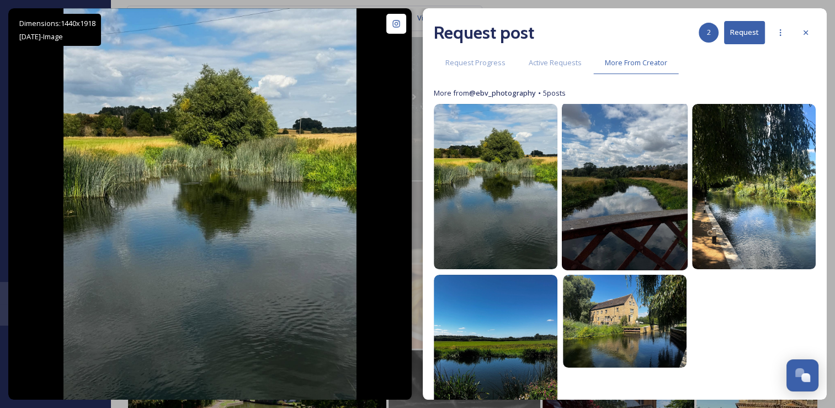
click at [619, 209] on img at bounding box center [625, 186] width 126 height 168
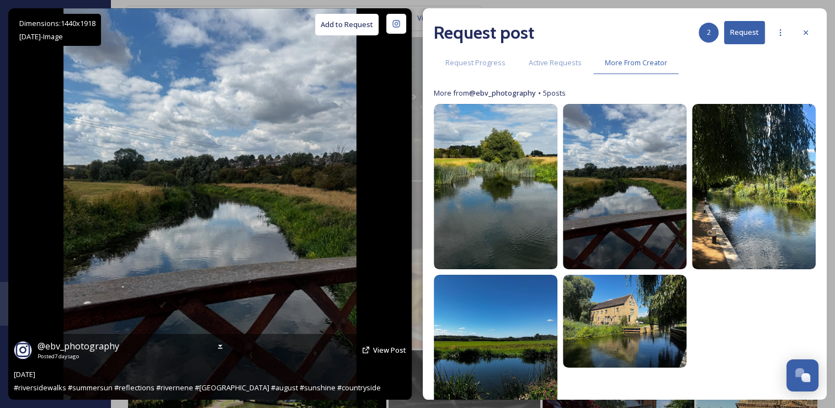
click at [348, 23] on button "Add to Request" at bounding box center [347, 25] width 64 height 22
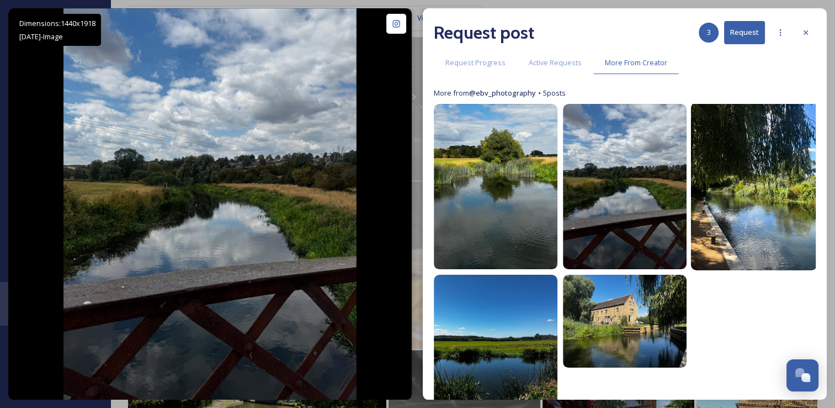
click at [763, 153] on img at bounding box center [754, 186] width 126 height 168
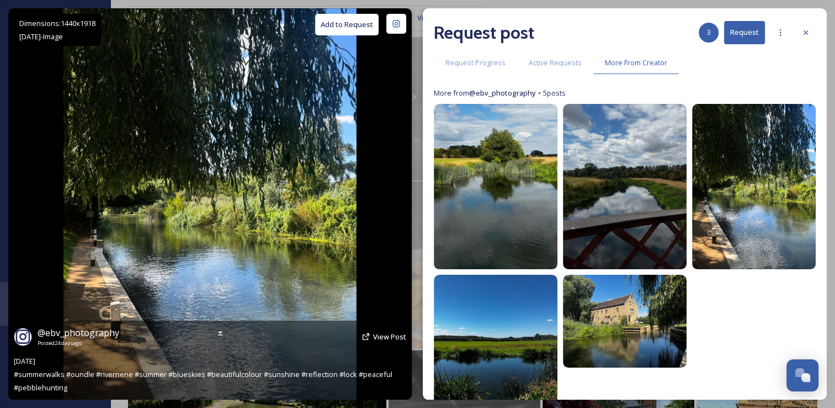
click at [362, 25] on button "Add to Request" at bounding box center [347, 25] width 64 height 22
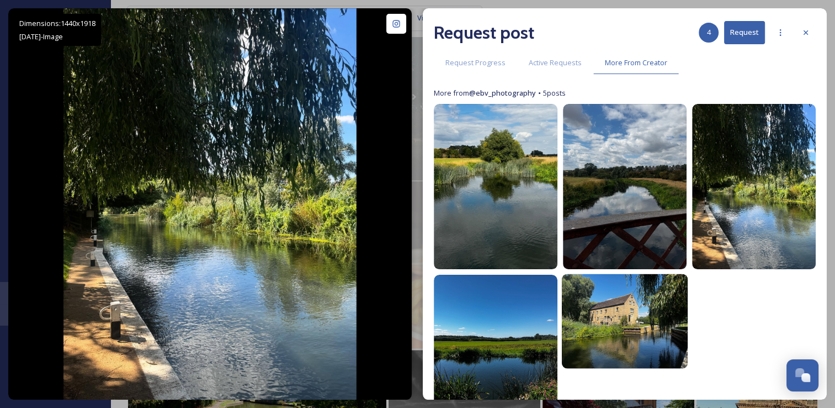
click at [599, 310] on img at bounding box center [625, 320] width 126 height 94
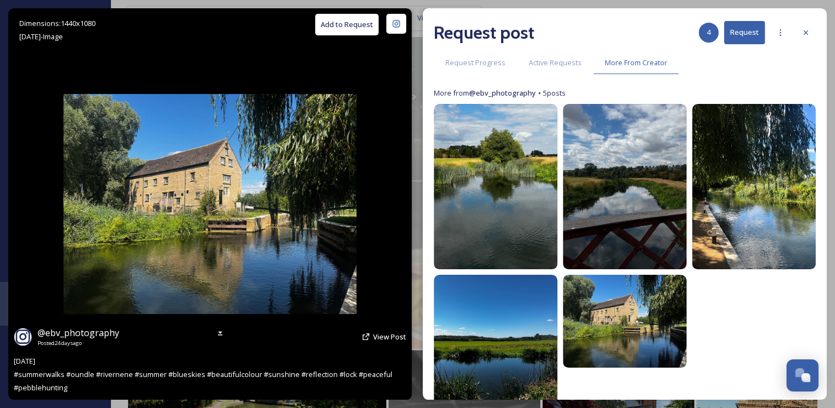
click at [350, 18] on button "Add to Request" at bounding box center [347, 25] width 64 height 22
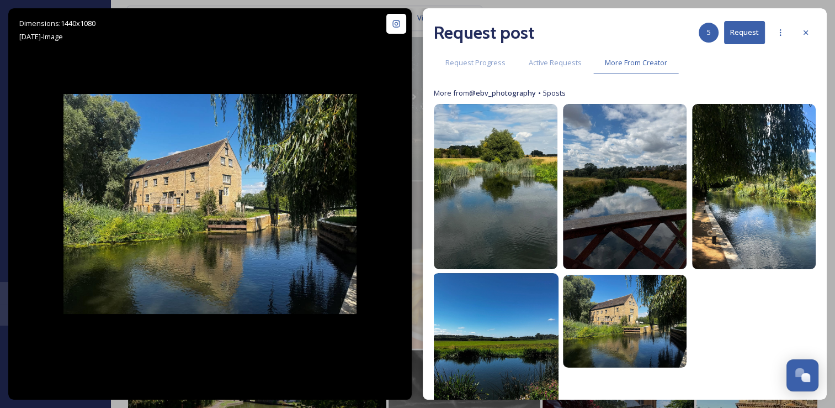
click at [536, 342] on img at bounding box center [496, 357] width 126 height 168
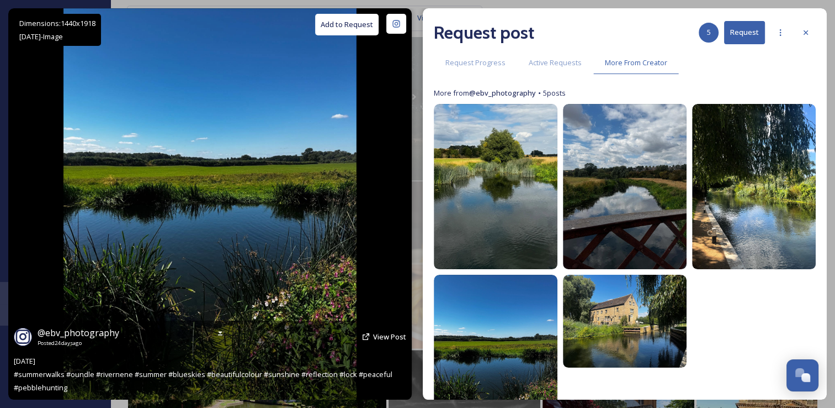
click at [351, 25] on button "Add to Request" at bounding box center [347, 25] width 64 height 22
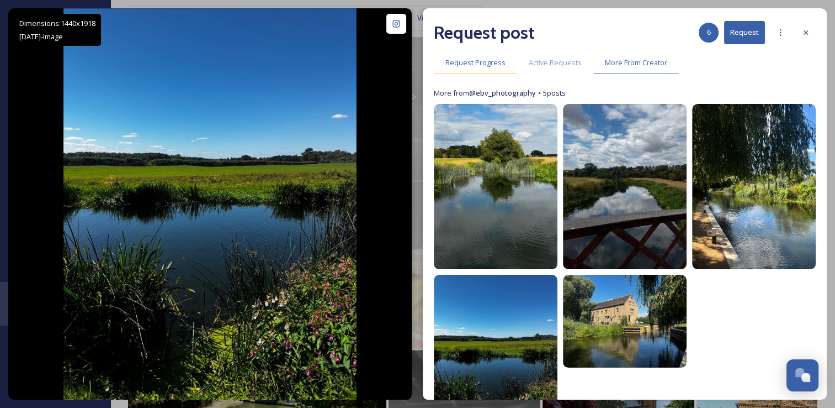
click at [478, 68] on div "Request Progress" at bounding box center [475, 62] width 83 height 23
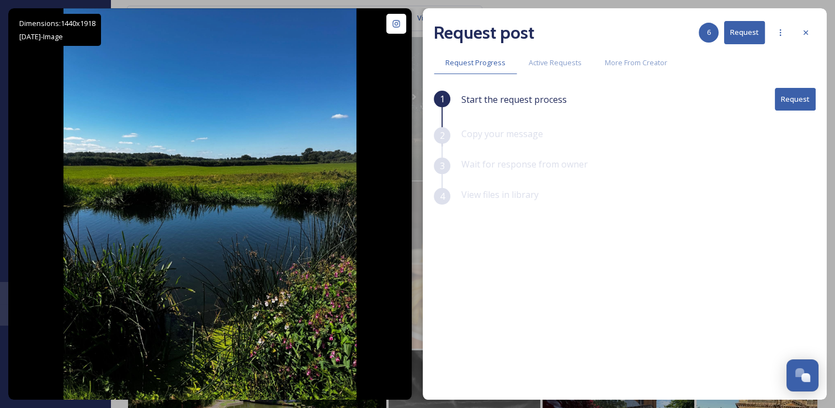
click at [777, 89] on button "Request" at bounding box center [795, 99] width 41 height 23
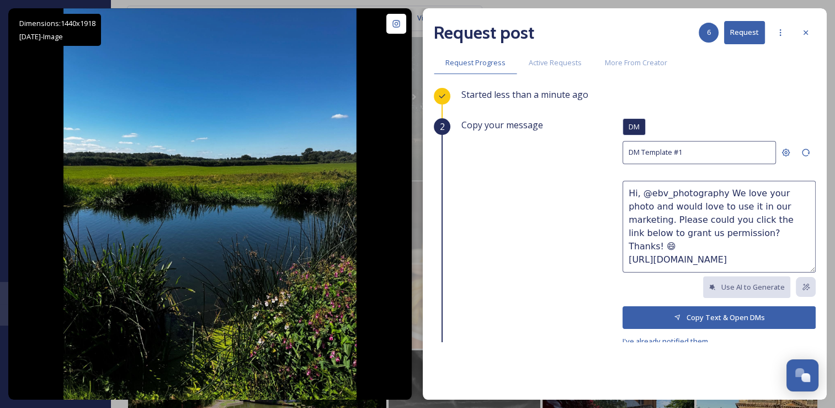
click at [665, 315] on button "Copy Text & Open DMs" at bounding box center [719, 317] width 193 height 23
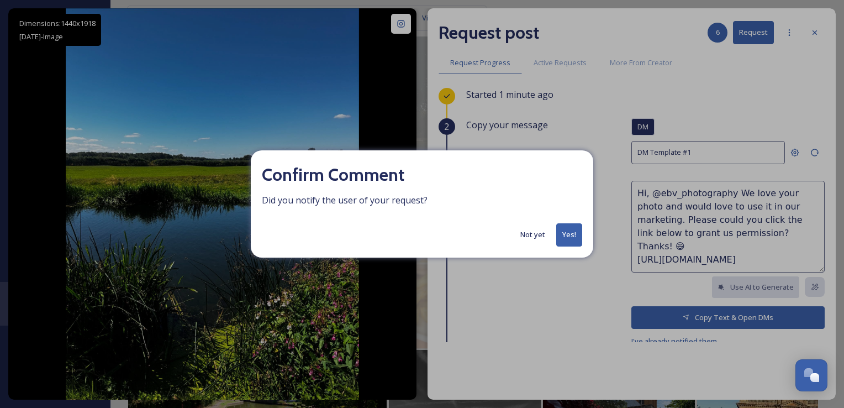
click at [570, 236] on button "Yes!" at bounding box center [569, 234] width 26 height 23
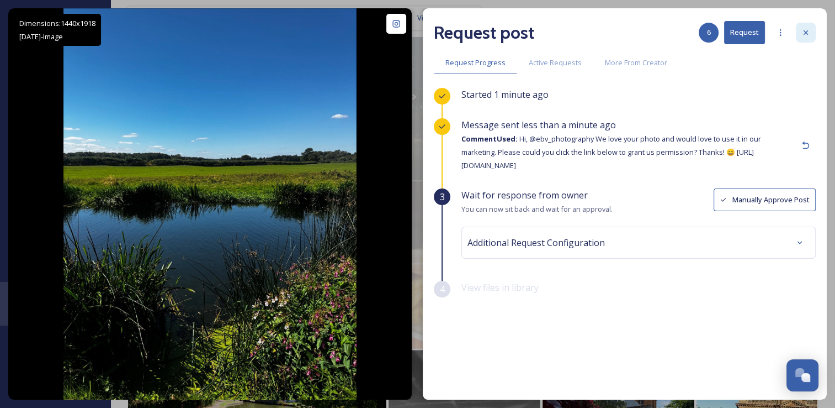
click at [808, 30] on icon at bounding box center [806, 32] width 4 height 4
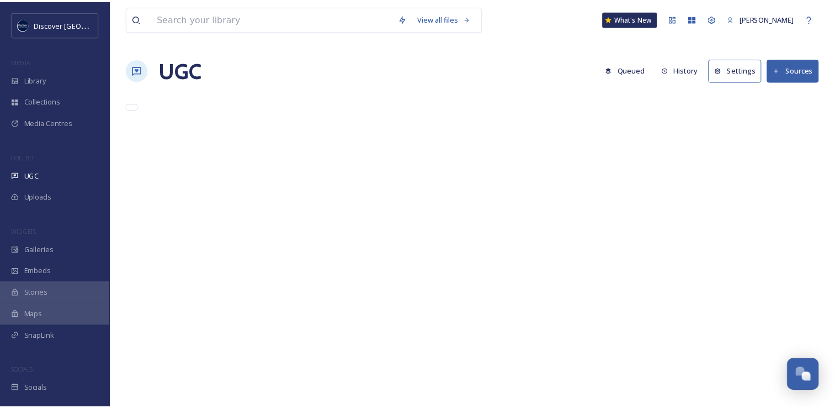
scroll to position [2796, 0]
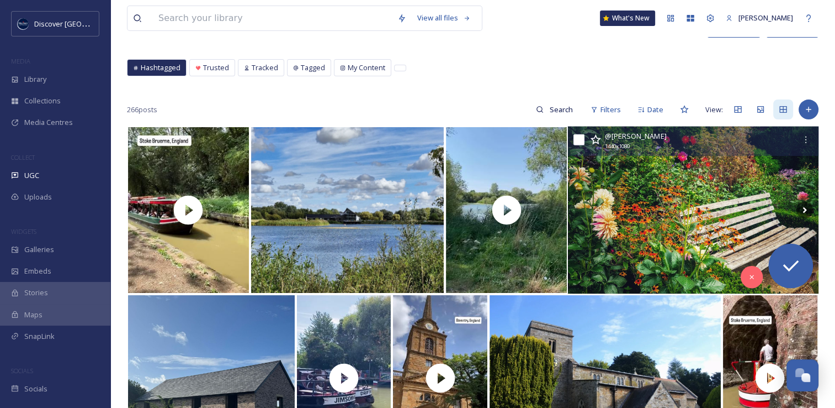
scroll to position [46, 0]
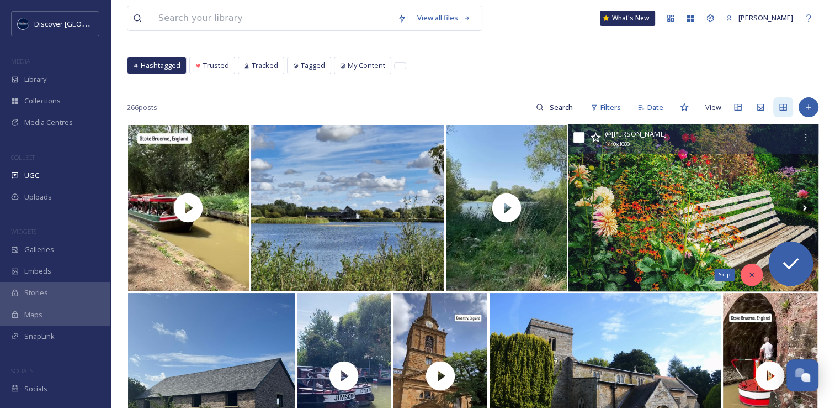
click at [744, 271] on div "Skip" at bounding box center [752, 274] width 22 height 22
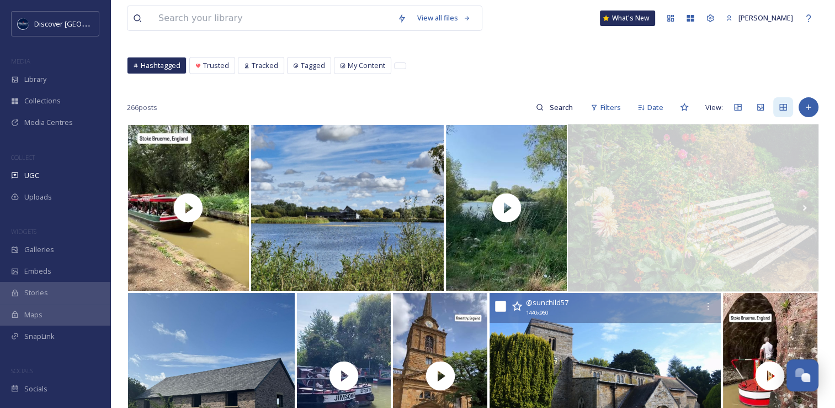
scroll to position [178, 0]
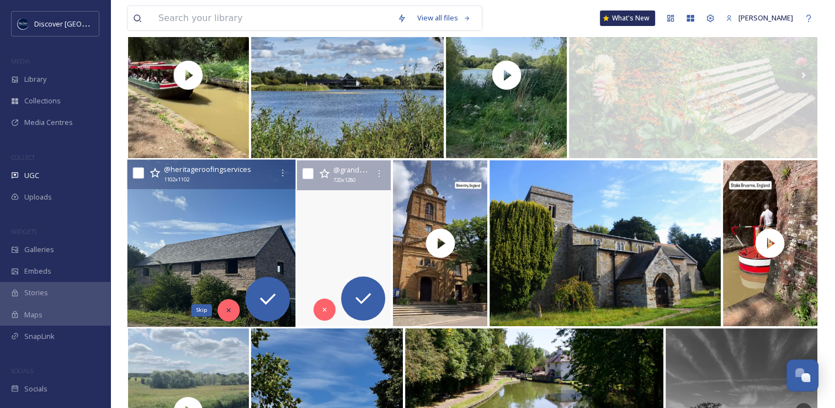
click at [230, 301] on div "Skip" at bounding box center [229, 310] width 22 height 22
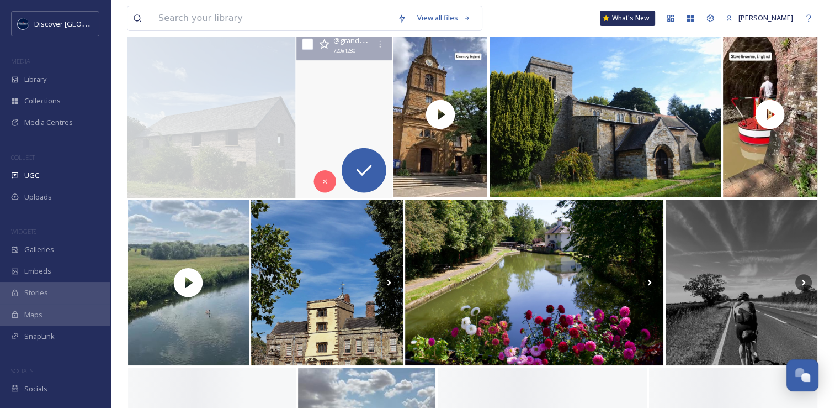
scroll to position [313, 0]
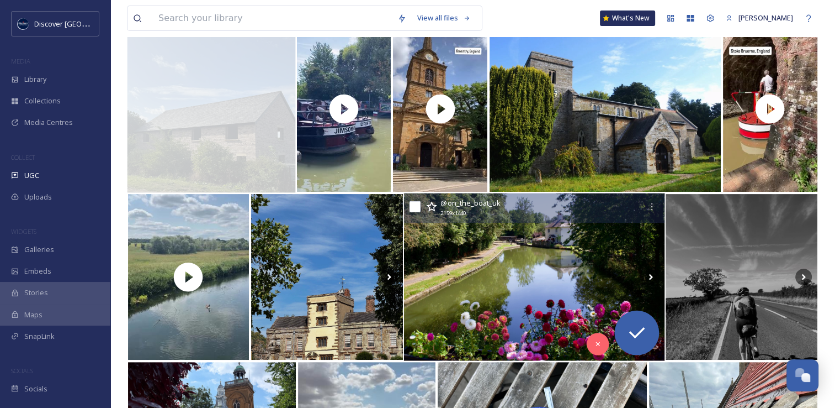
click at [452, 277] on img at bounding box center [534, 276] width 261 height 167
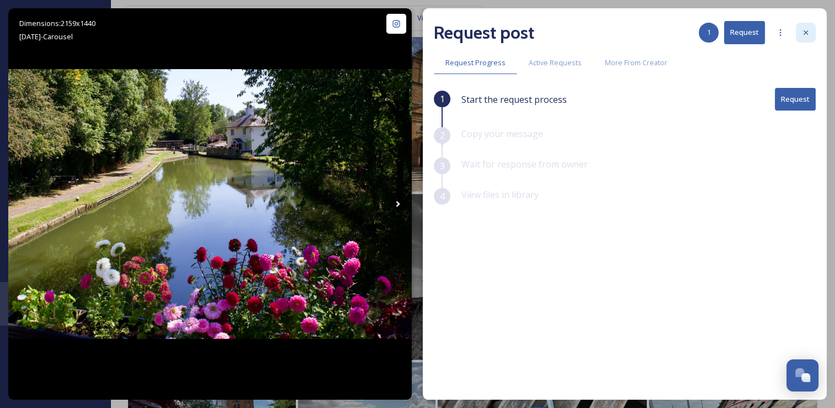
click at [807, 34] on icon at bounding box center [806, 32] width 4 height 4
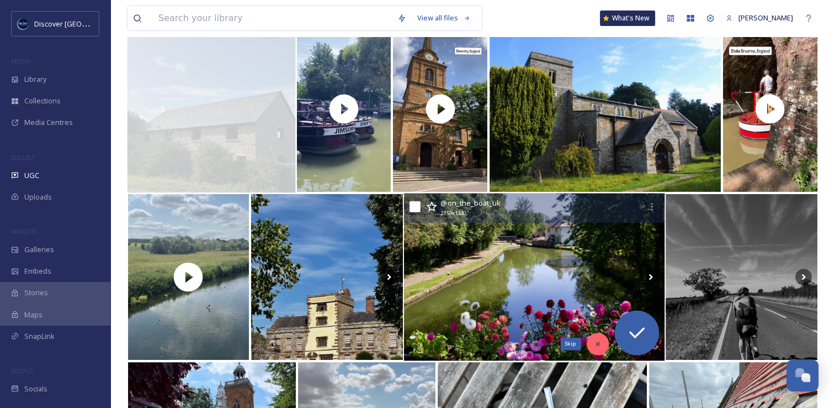
click at [597, 337] on div "Skip" at bounding box center [598, 343] width 22 height 22
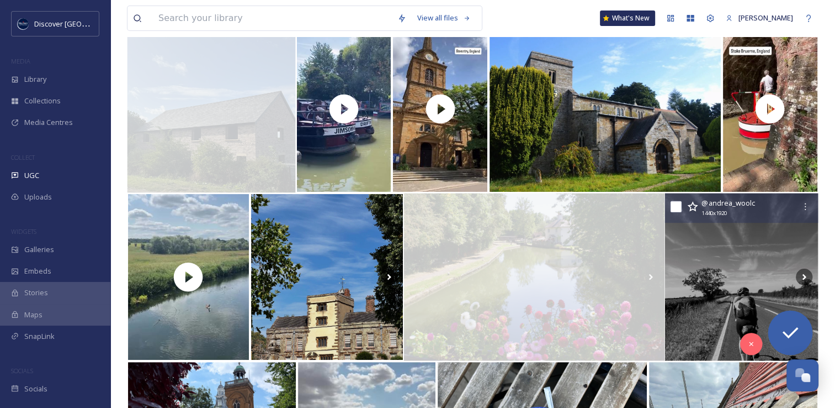
click at [691, 288] on img at bounding box center [742, 276] width 154 height 167
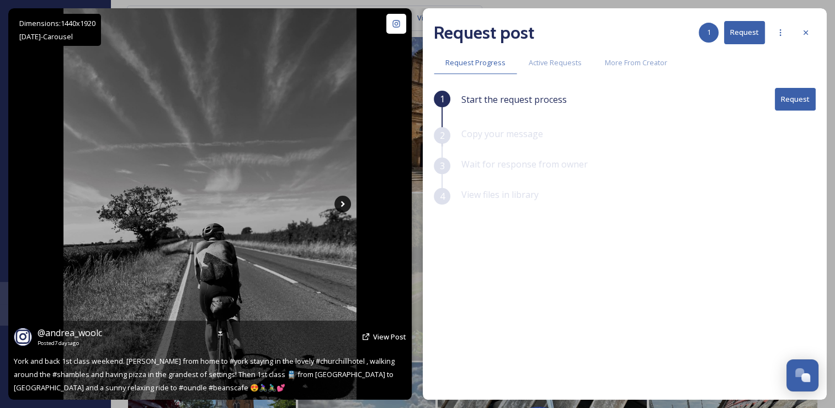
click at [346, 206] on icon at bounding box center [343, 203] width 17 height 17
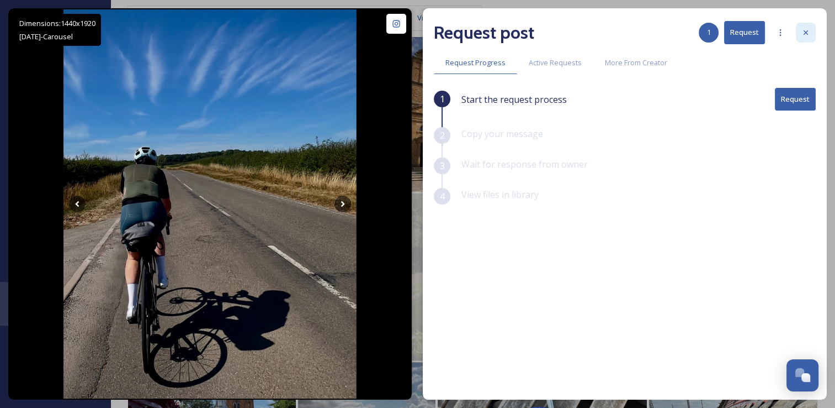
click at [813, 30] on div at bounding box center [806, 33] width 20 height 20
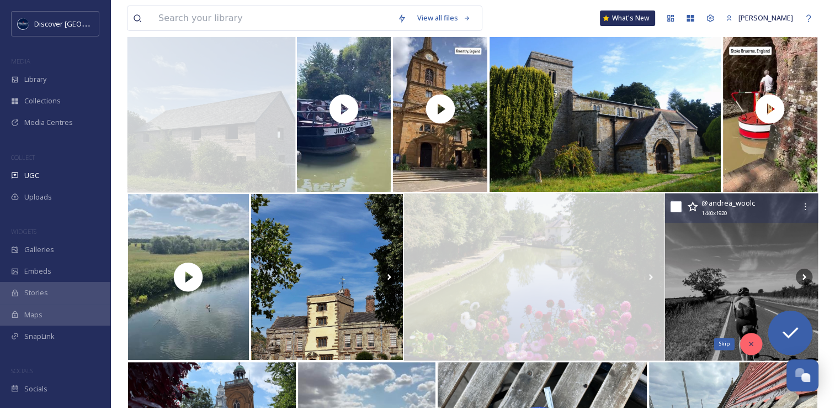
click at [755, 351] on div "Skip" at bounding box center [751, 343] width 22 height 22
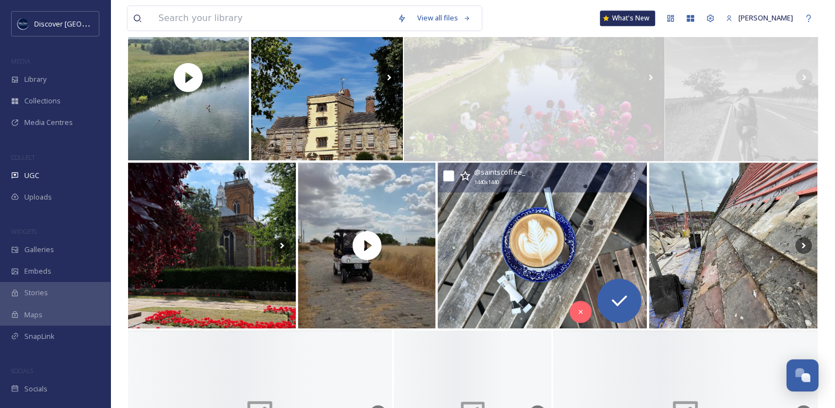
scroll to position [517, 0]
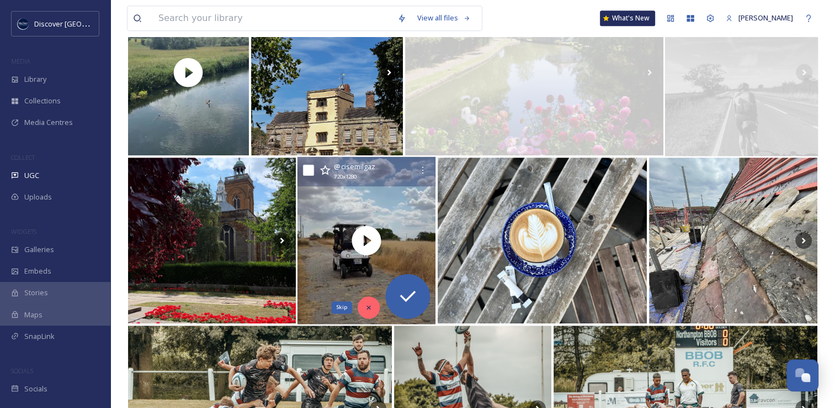
click at [368, 304] on icon at bounding box center [370, 307] width 8 height 8
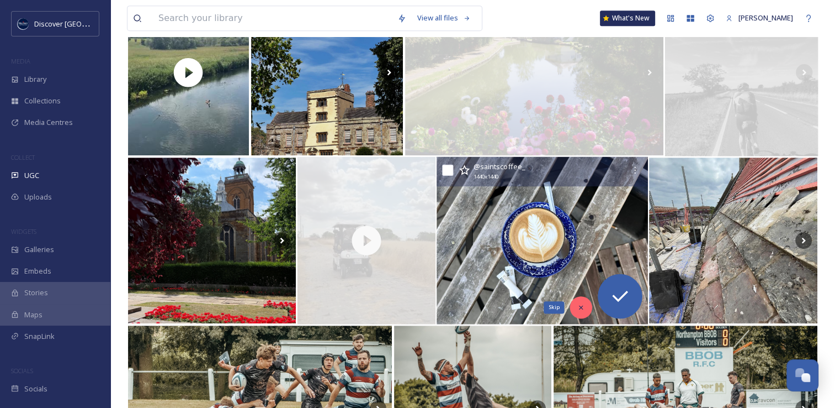
click at [579, 309] on icon at bounding box center [582, 307] width 8 height 8
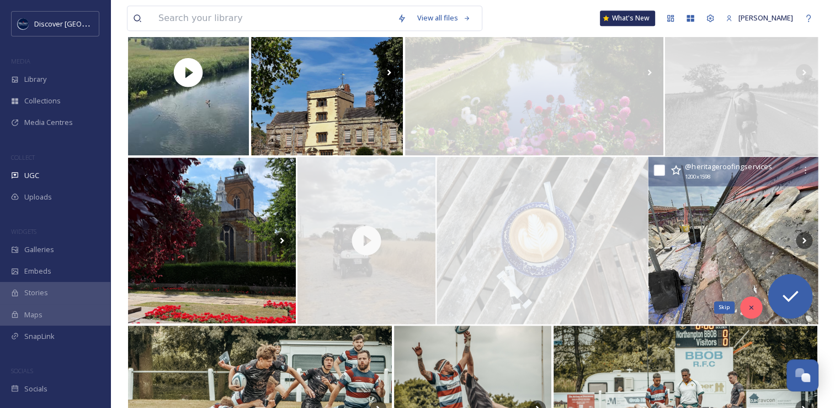
click at [753, 309] on icon at bounding box center [752, 307] width 8 height 8
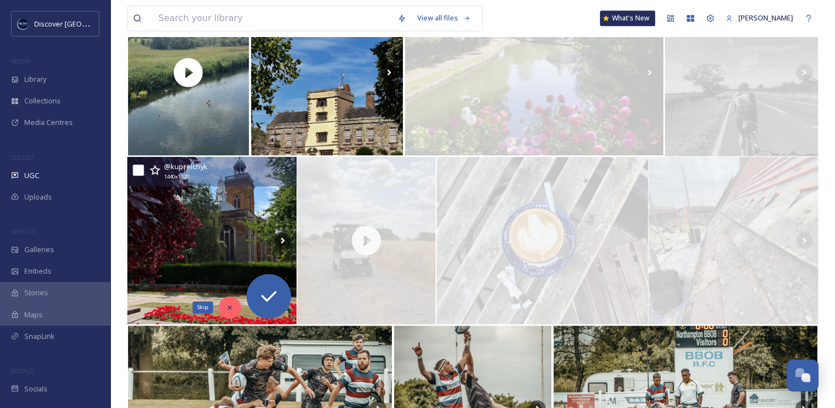
click at [228, 313] on div "Skip" at bounding box center [230, 307] width 22 height 22
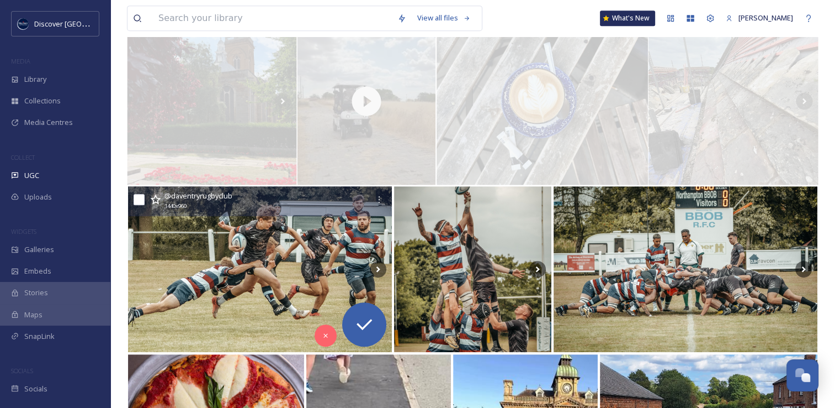
scroll to position [658, 0]
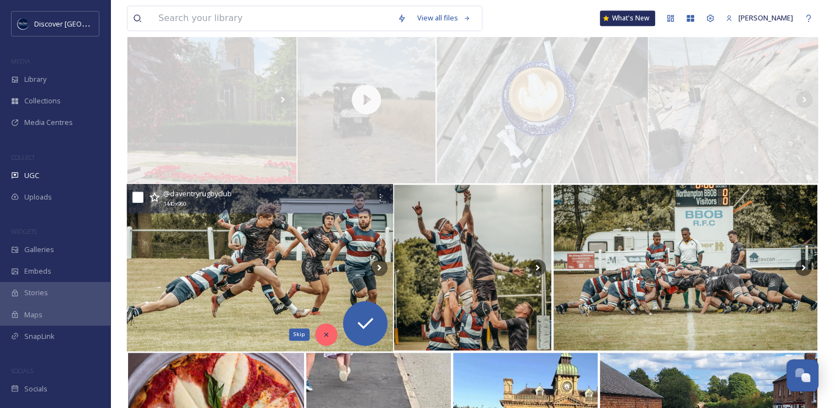
click at [333, 339] on div "Skip" at bounding box center [326, 334] width 22 height 22
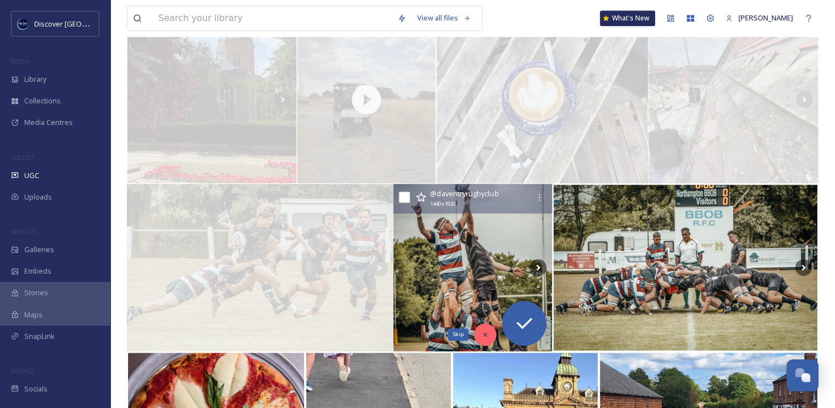
click at [482, 334] on icon at bounding box center [486, 334] width 8 height 8
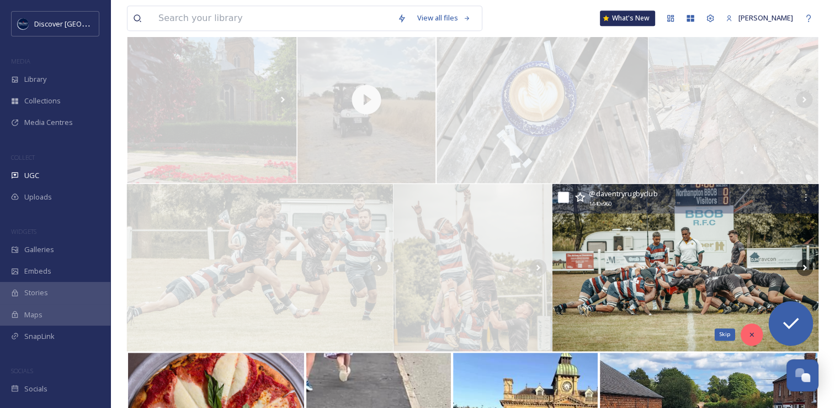
click at [744, 328] on div "Skip" at bounding box center [752, 334] width 22 height 22
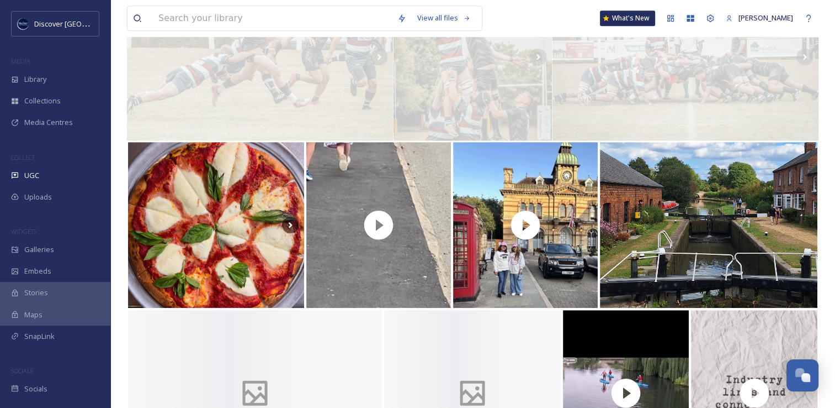
scroll to position [878, 0]
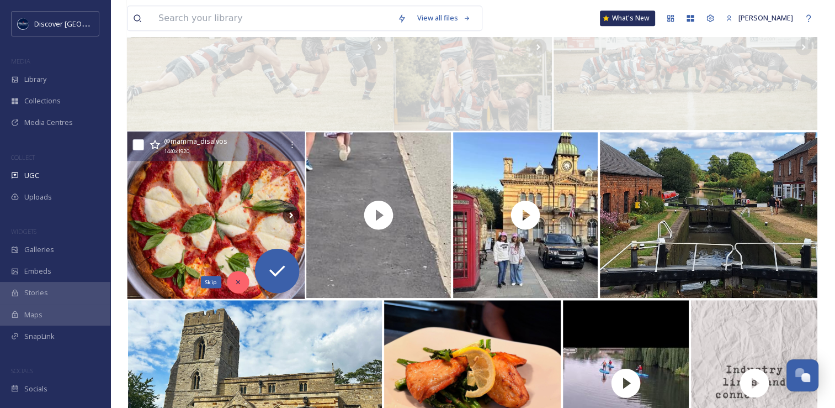
click at [240, 282] on icon at bounding box center [238, 282] width 8 height 8
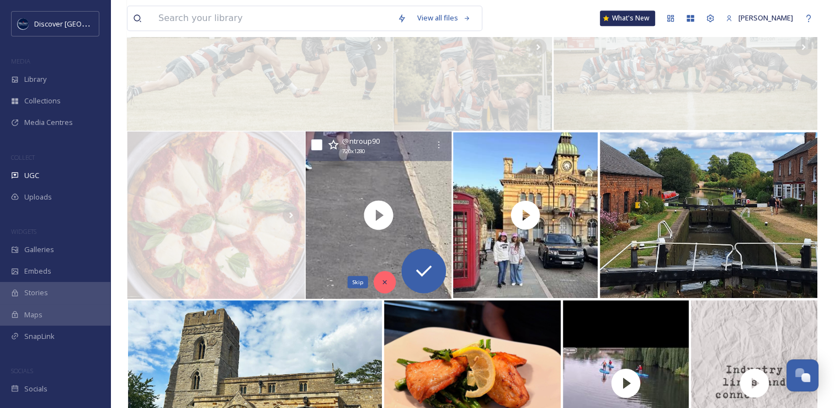
click at [387, 278] on icon at bounding box center [385, 282] width 8 height 8
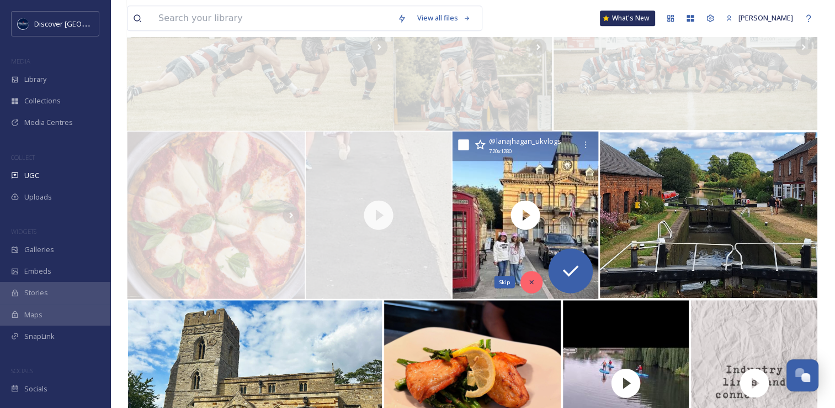
click at [533, 283] on icon at bounding box center [532, 282] width 8 height 8
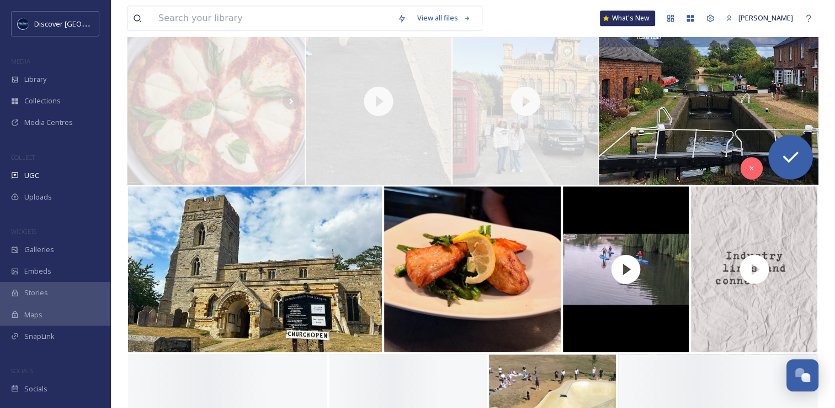
scroll to position [992, 0]
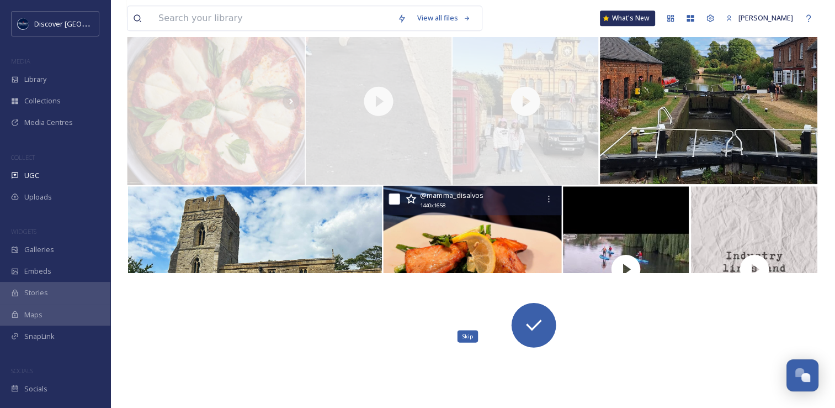
click at [497, 337] on icon at bounding box center [495, 336] width 8 height 8
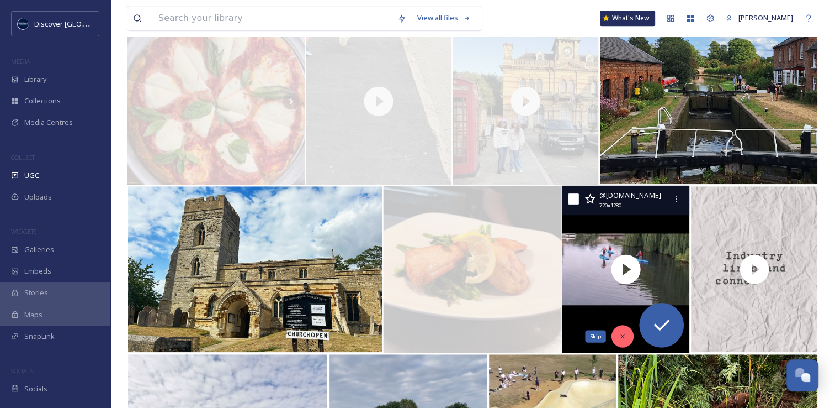
click at [618, 334] on div "Skip" at bounding box center [623, 336] width 22 height 22
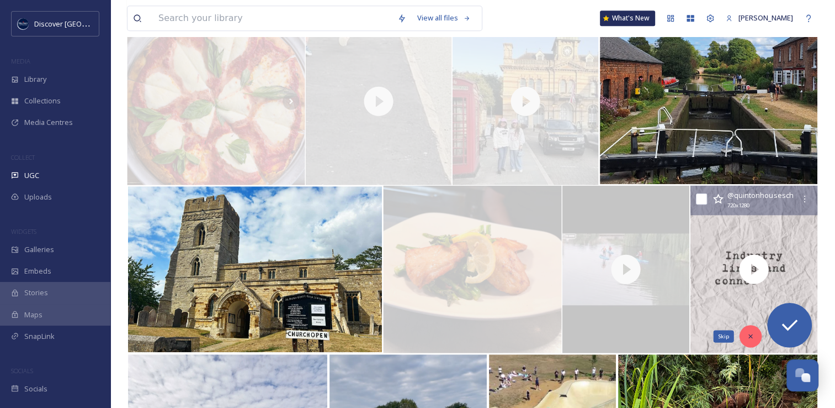
click at [752, 332] on icon at bounding box center [752, 336] width 8 height 8
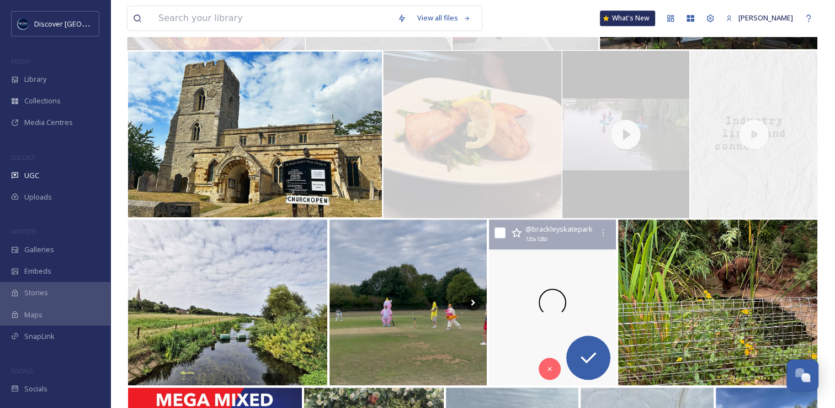
scroll to position [1140, 0]
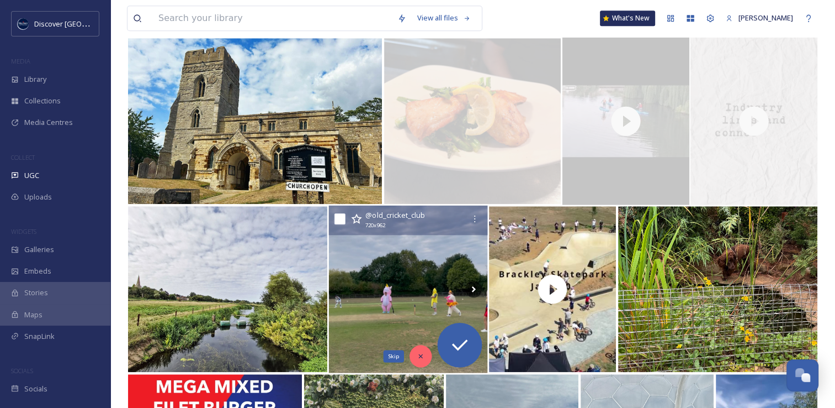
click at [424, 355] on icon at bounding box center [421, 356] width 8 height 8
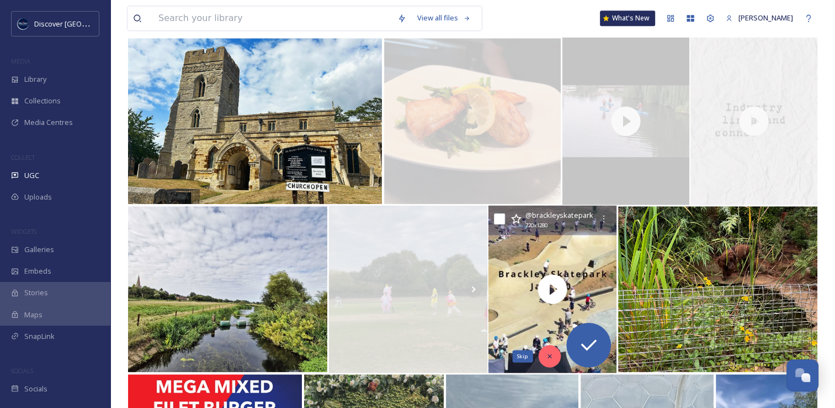
click at [545, 355] on div "Skip" at bounding box center [550, 356] width 22 height 22
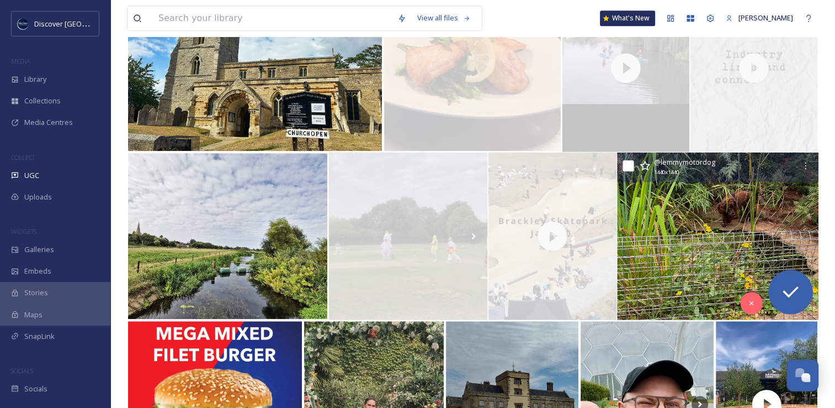
scroll to position [1193, 0]
click at [750, 301] on icon at bounding box center [752, 303] width 4 height 4
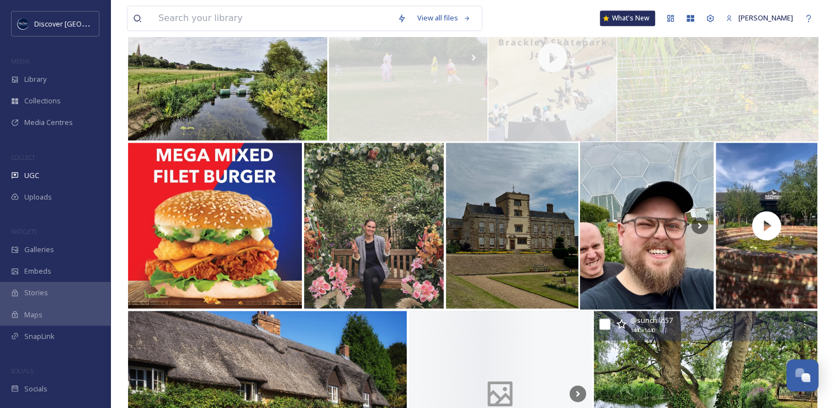
scroll to position [1371, 0]
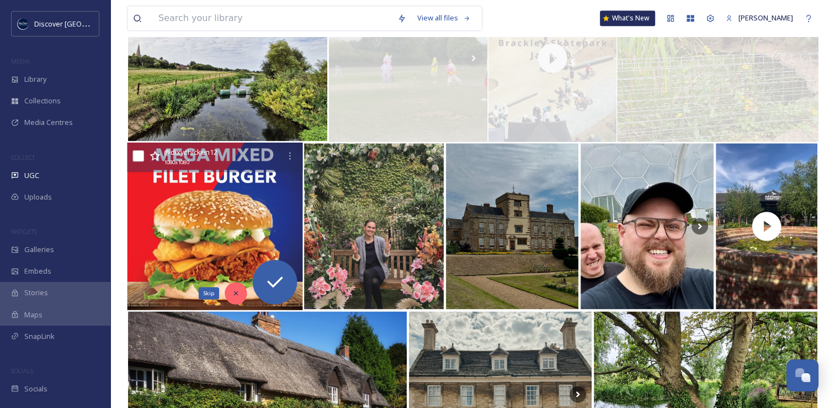
click at [241, 293] on div "Skip" at bounding box center [236, 293] width 22 height 22
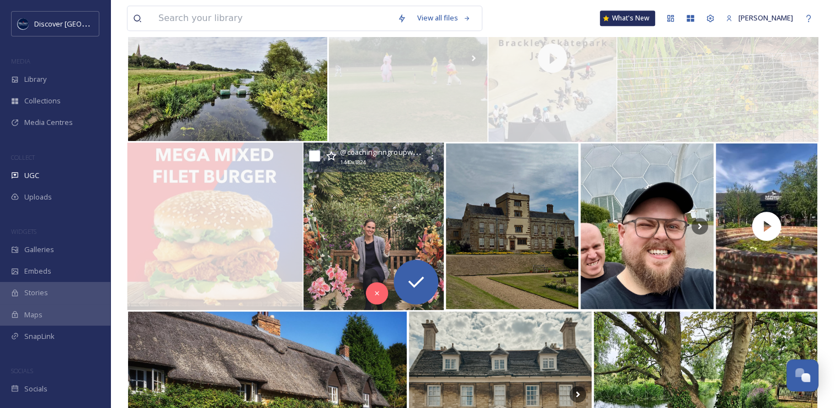
click at [360, 240] on img at bounding box center [374, 225] width 141 height 167
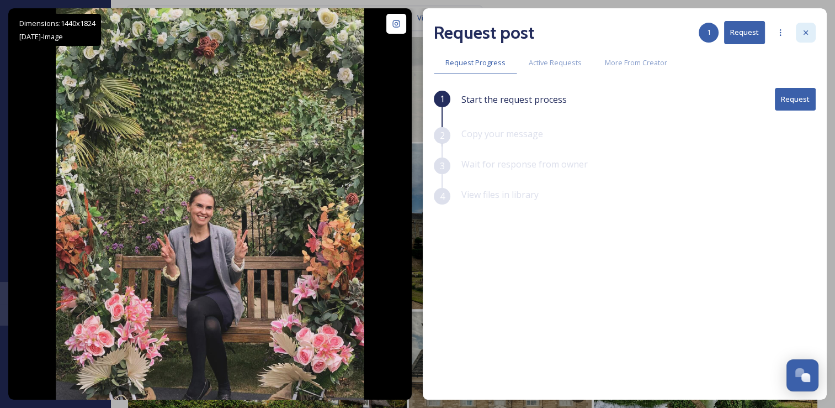
click at [803, 34] on icon at bounding box center [806, 32] width 9 height 9
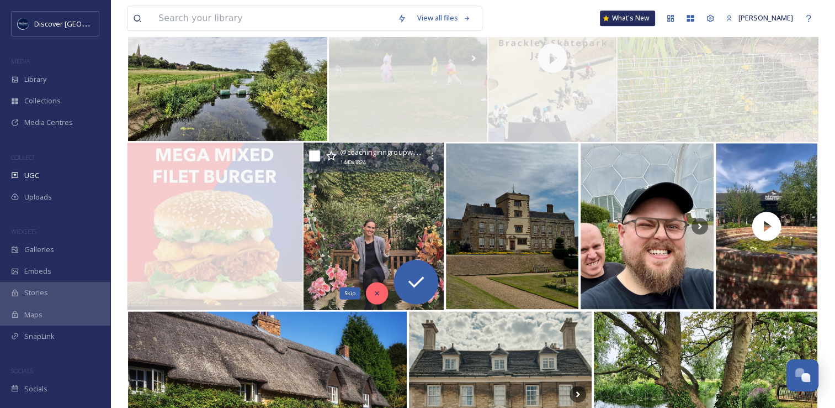
click at [377, 292] on icon at bounding box center [377, 293] width 4 height 4
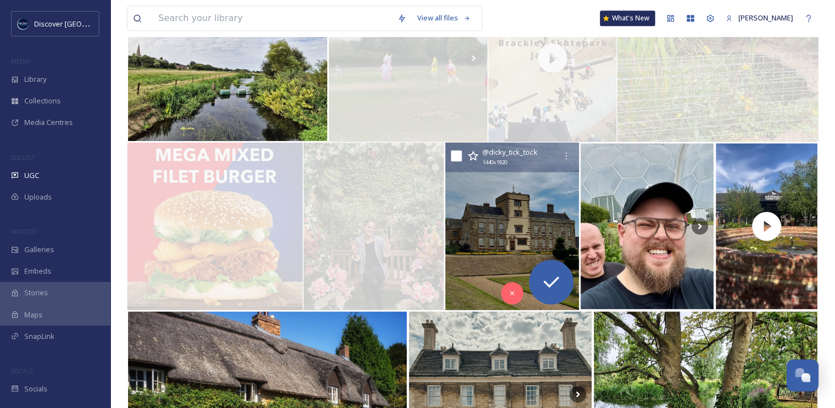
click at [470, 258] on img at bounding box center [513, 225] width 134 height 167
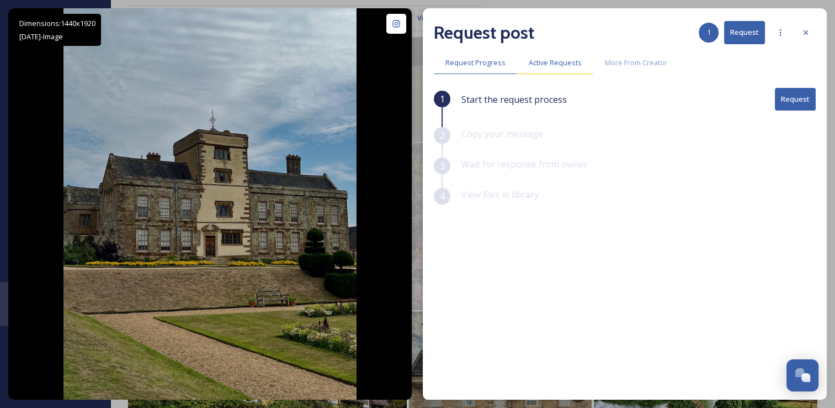
click at [570, 66] on span "Active Requests" at bounding box center [555, 62] width 53 height 10
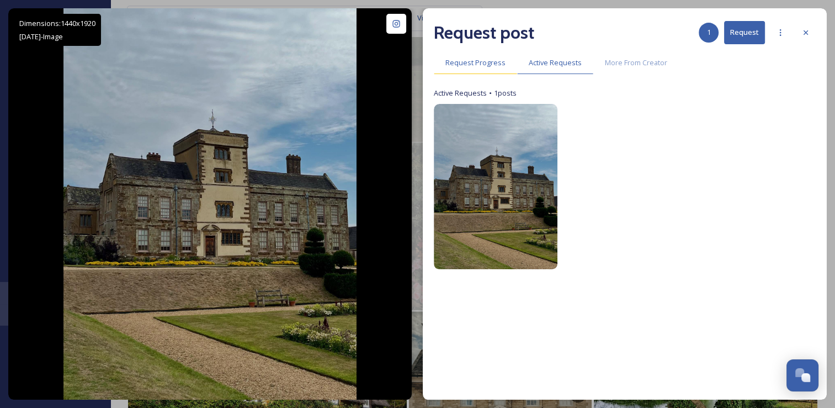
click at [479, 69] on div "Request Progress" at bounding box center [475, 62] width 83 height 23
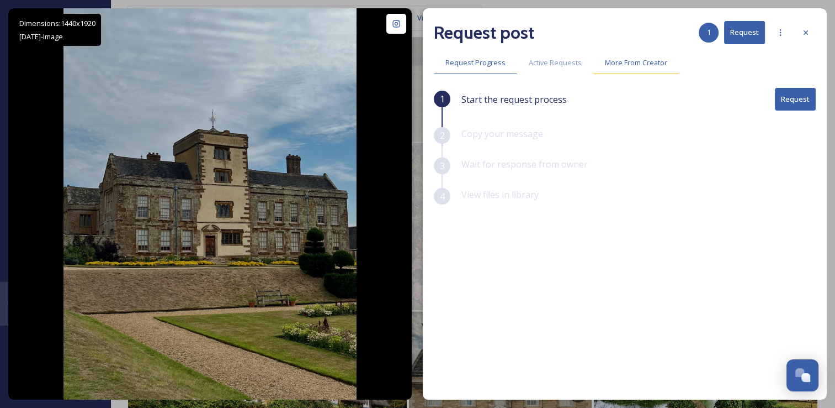
click at [618, 66] on span "More From Creator" at bounding box center [636, 62] width 62 height 10
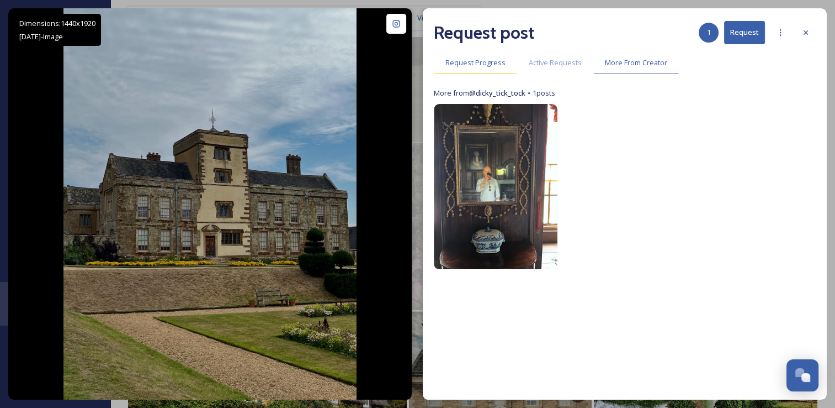
click at [464, 63] on span "Request Progress" at bounding box center [476, 62] width 60 height 10
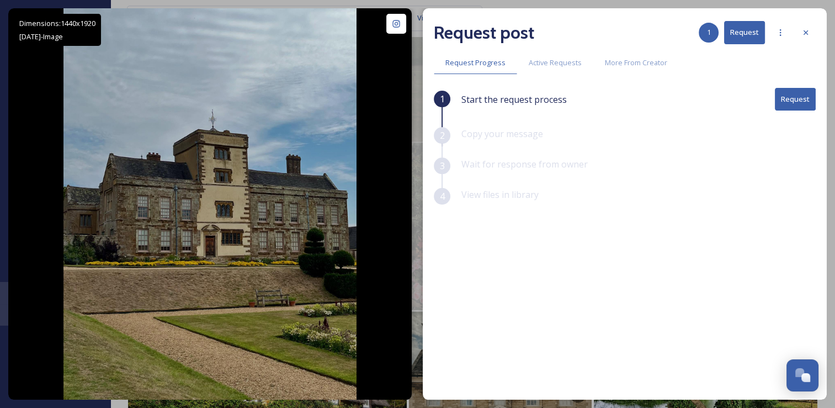
click at [794, 105] on button "Request" at bounding box center [795, 99] width 41 height 23
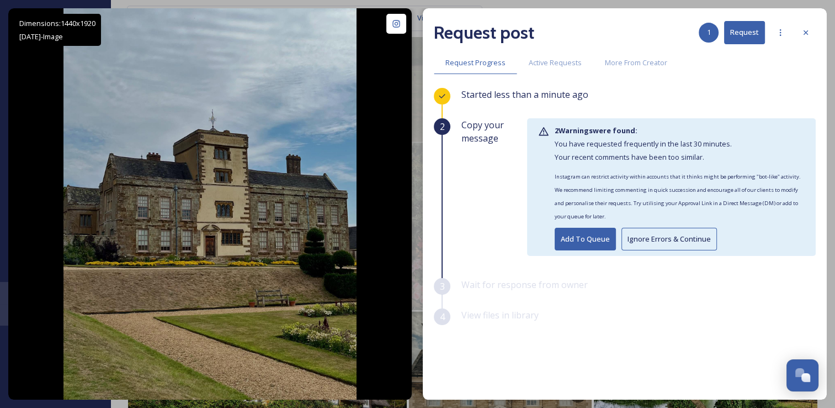
click at [646, 242] on button "Ignore Errors & Continue" at bounding box center [670, 239] width 96 height 23
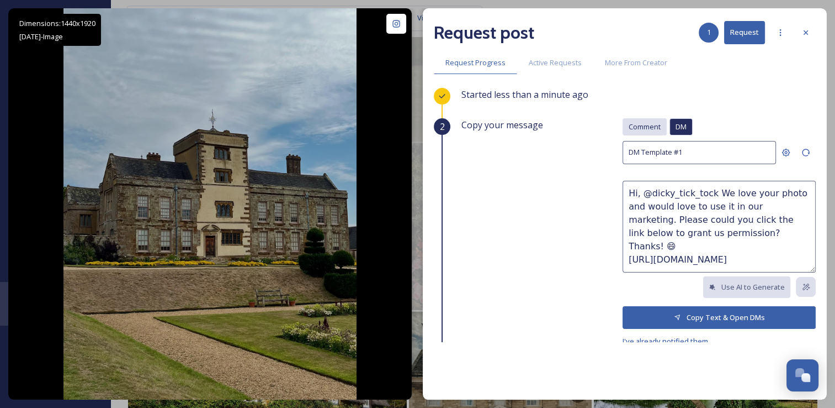
click at [636, 127] on span "Comment" at bounding box center [645, 126] width 32 height 10
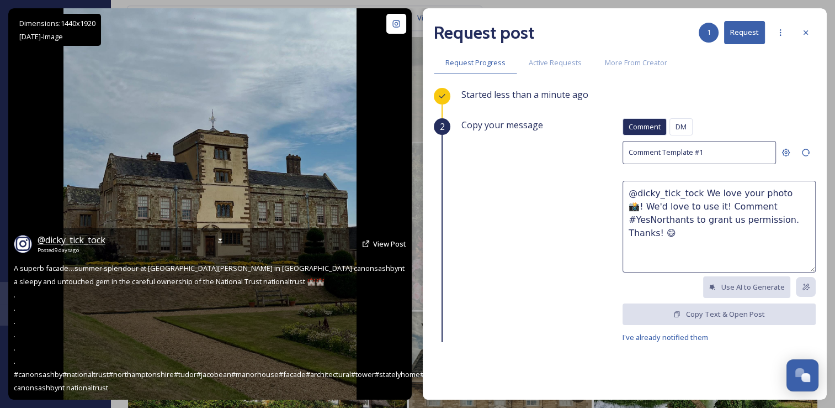
click at [68, 241] on span "@ dicky_tick_tock" at bounding box center [72, 240] width 68 height 12
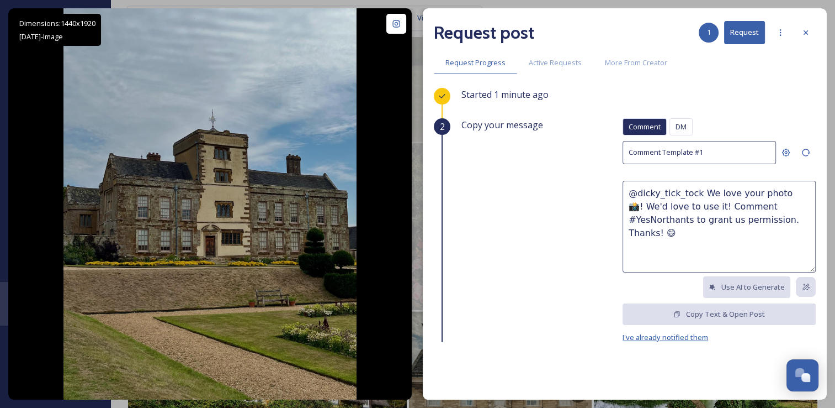
click at [643, 338] on span "I've already notified them" at bounding box center [666, 337] width 86 height 10
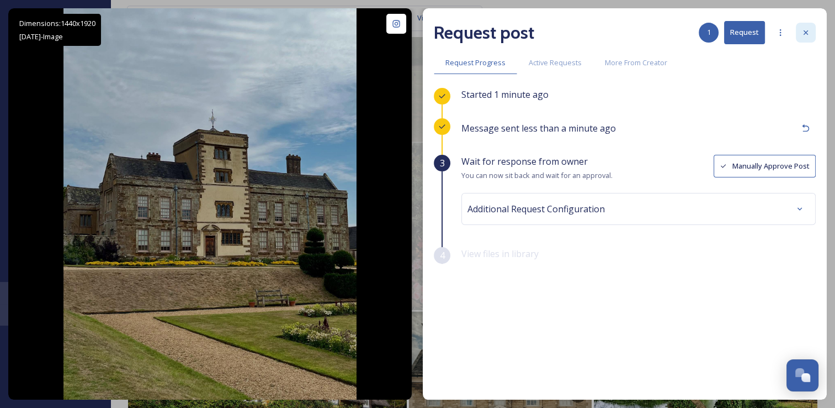
click at [808, 34] on icon at bounding box center [806, 32] width 9 height 9
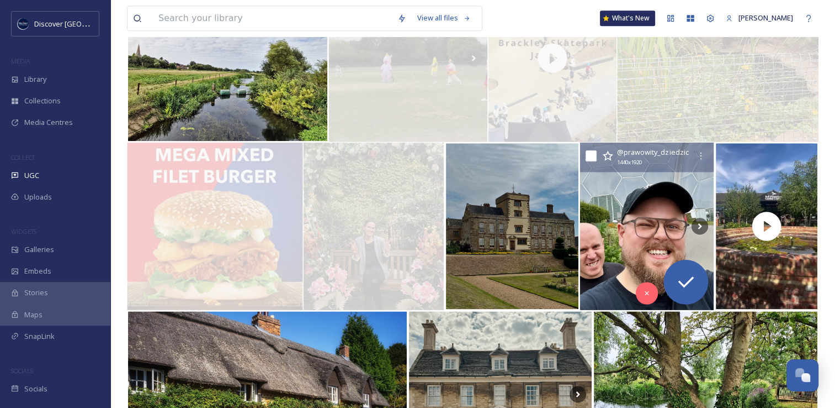
click at [589, 233] on icon at bounding box center [594, 226] width 17 height 17
click at [617, 226] on img at bounding box center [647, 225] width 134 height 167
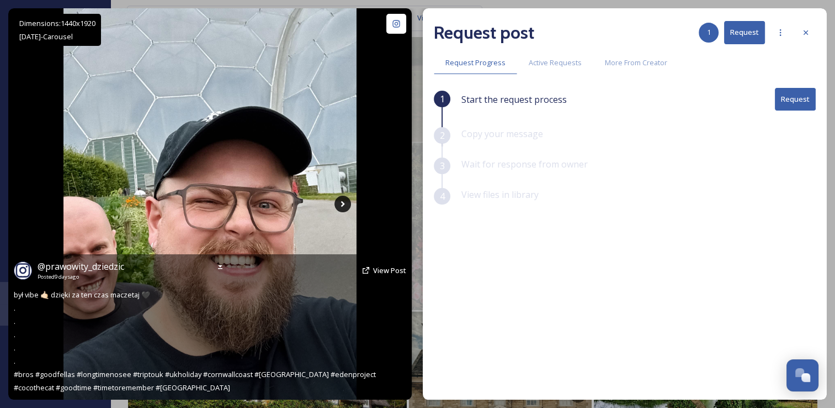
click at [342, 206] on icon at bounding box center [343, 204] width 4 height 6
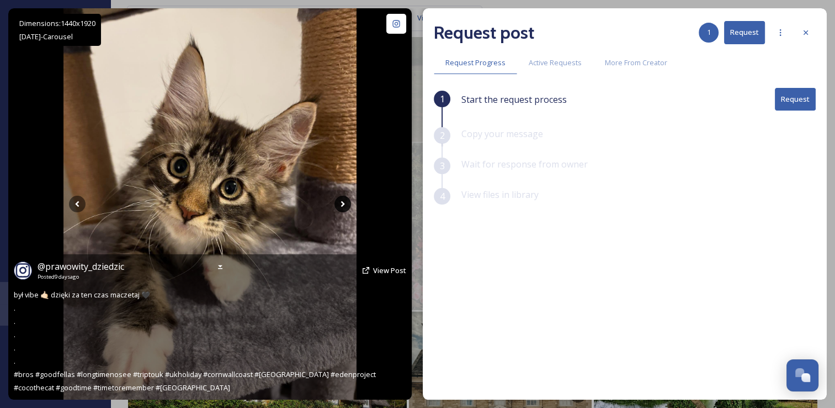
click at [342, 206] on icon at bounding box center [343, 204] width 4 height 6
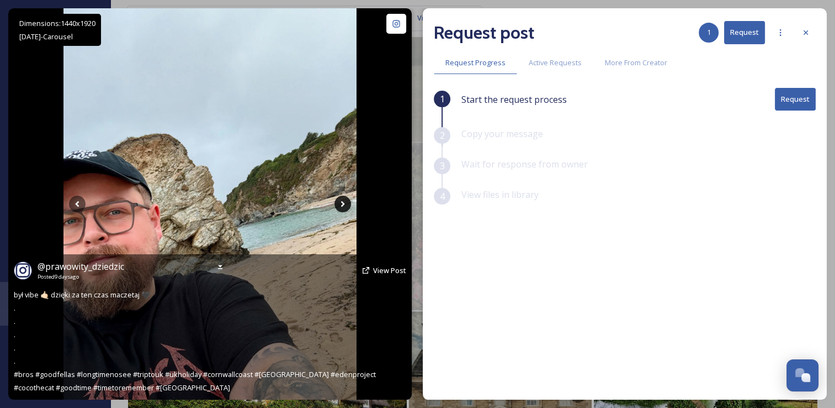
click at [342, 206] on icon at bounding box center [343, 204] width 4 height 6
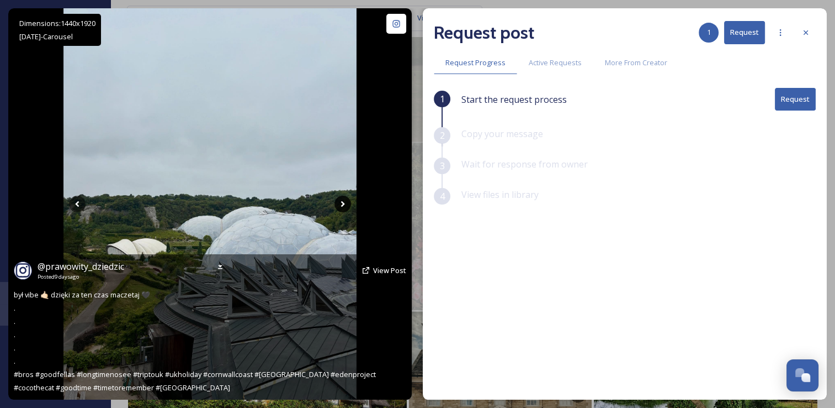
click at [342, 206] on icon at bounding box center [343, 204] width 4 height 6
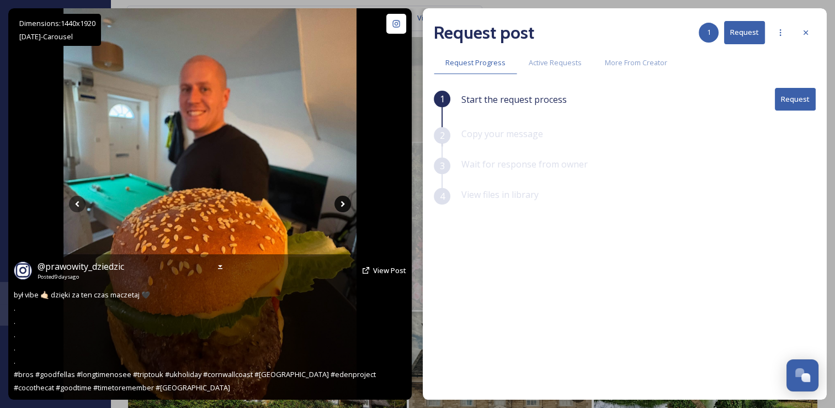
click at [342, 206] on icon at bounding box center [343, 204] width 4 height 6
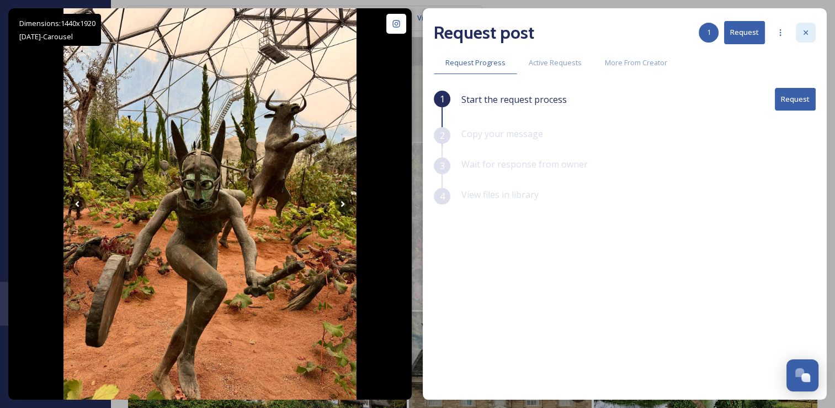
click at [808, 31] on icon at bounding box center [806, 32] width 9 height 9
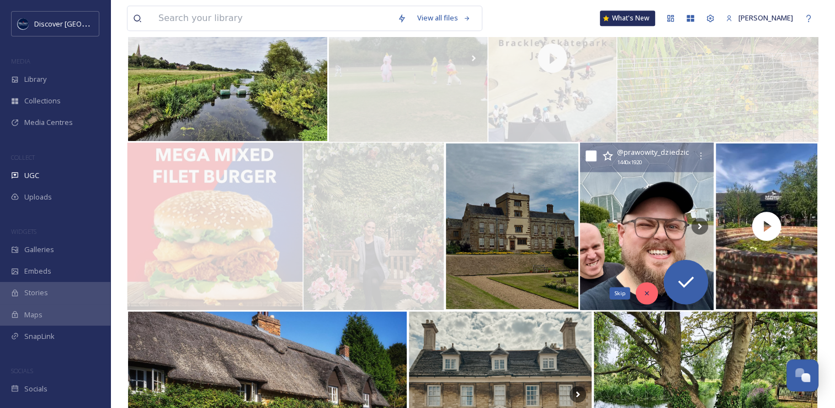
click at [649, 294] on icon at bounding box center [648, 293] width 8 height 8
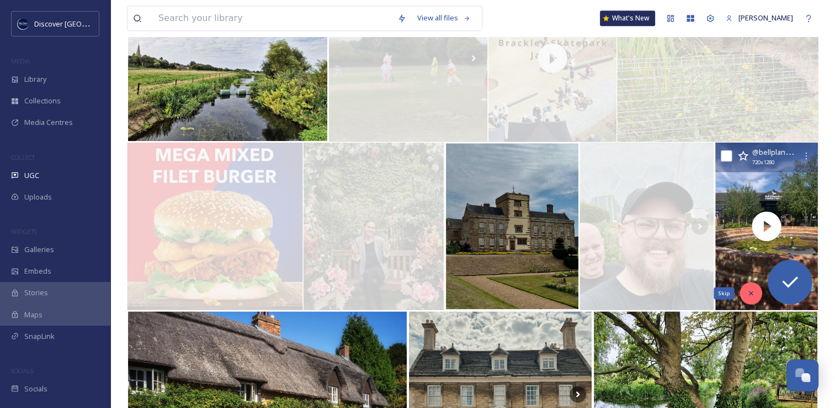
click at [753, 296] on icon at bounding box center [751, 293] width 8 height 8
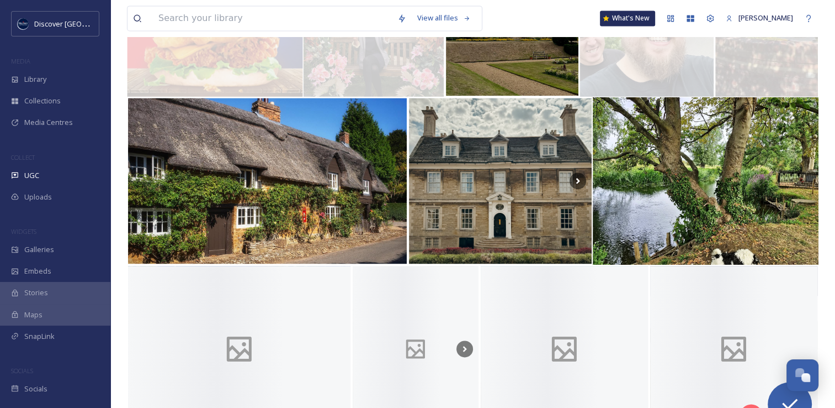
scroll to position [1584, 0]
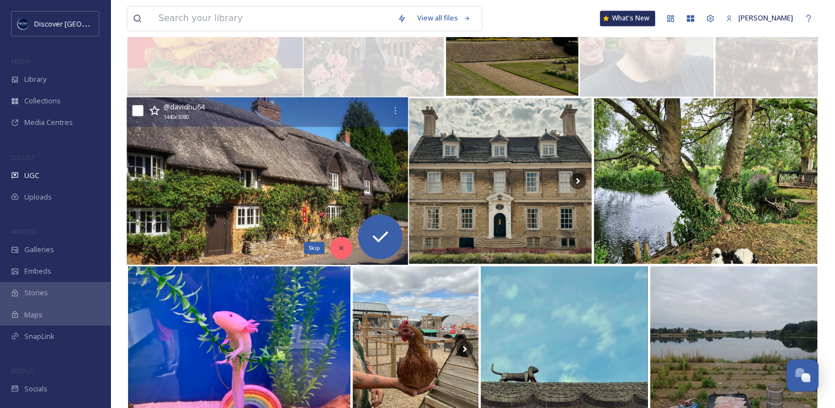
click at [340, 250] on icon at bounding box center [342, 248] width 8 height 8
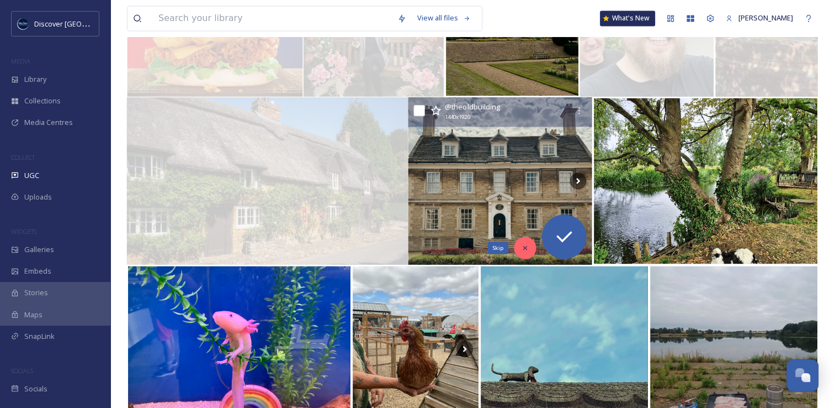
click at [526, 244] on icon at bounding box center [526, 248] width 8 height 8
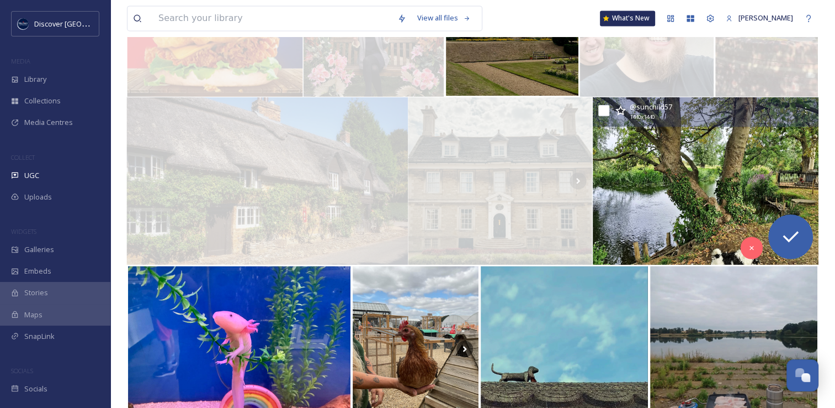
click at [652, 192] on img at bounding box center [706, 180] width 226 height 167
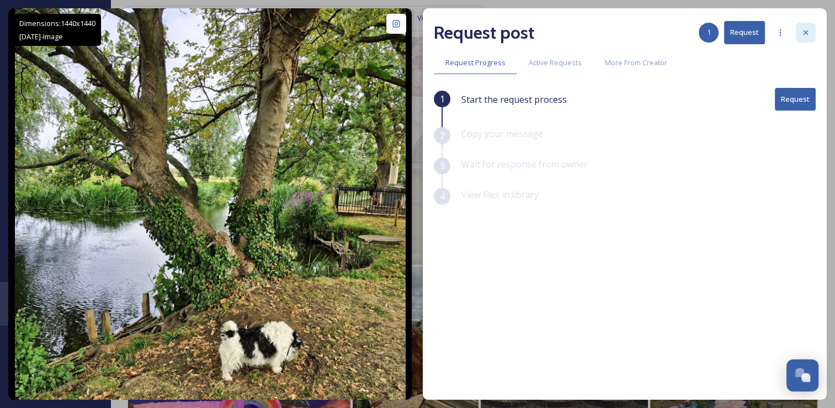
click at [803, 33] on icon at bounding box center [806, 32] width 9 height 9
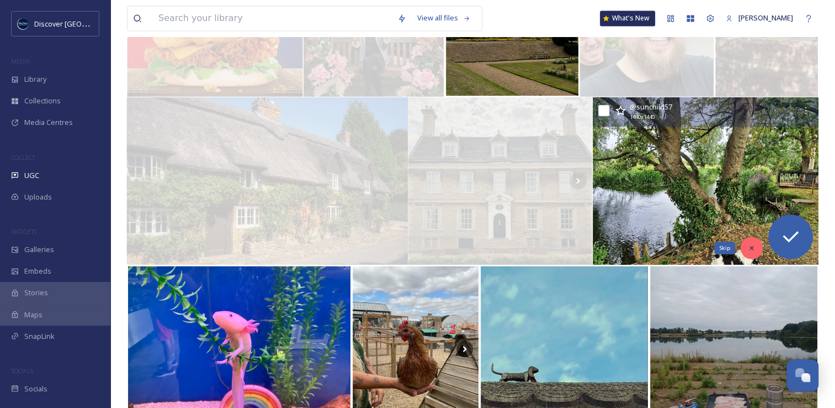
click at [750, 248] on icon at bounding box center [752, 248] width 4 height 4
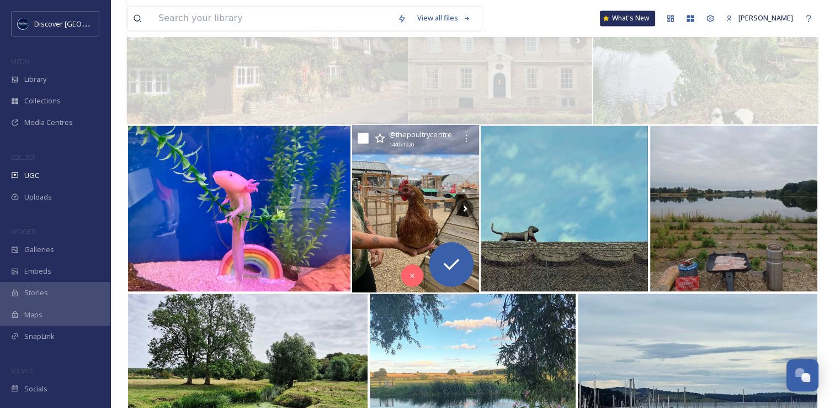
scroll to position [1732, 0]
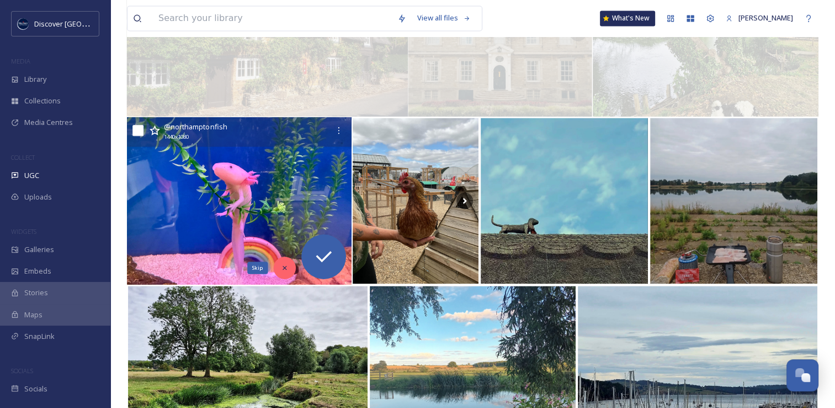
click at [281, 268] on icon at bounding box center [285, 267] width 8 height 8
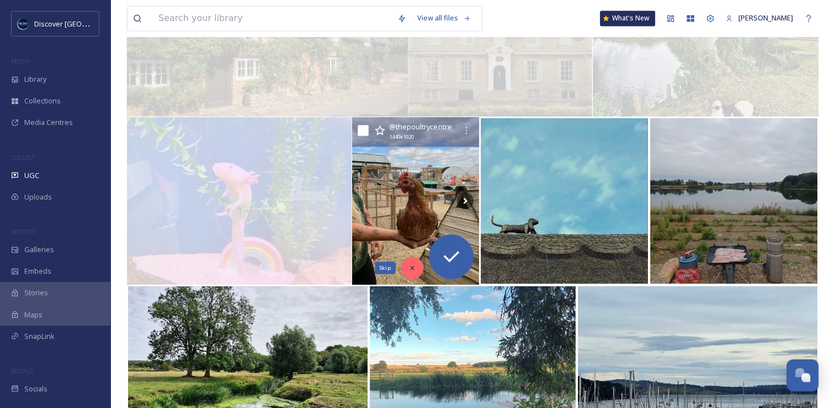
click at [409, 268] on icon at bounding box center [413, 267] width 8 height 8
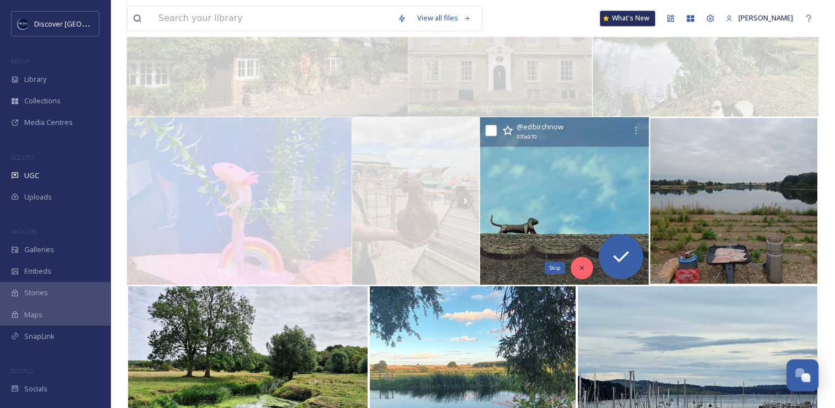
click at [575, 265] on div "Skip" at bounding box center [582, 267] width 22 height 22
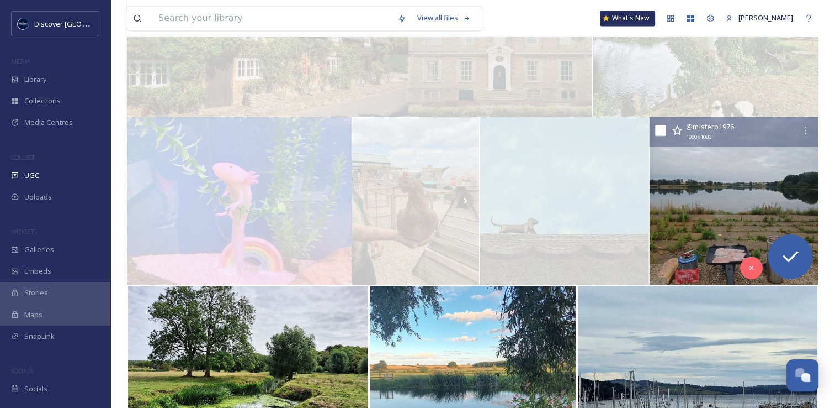
click at [678, 209] on img at bounding box center [733, 200] width 169 height 167
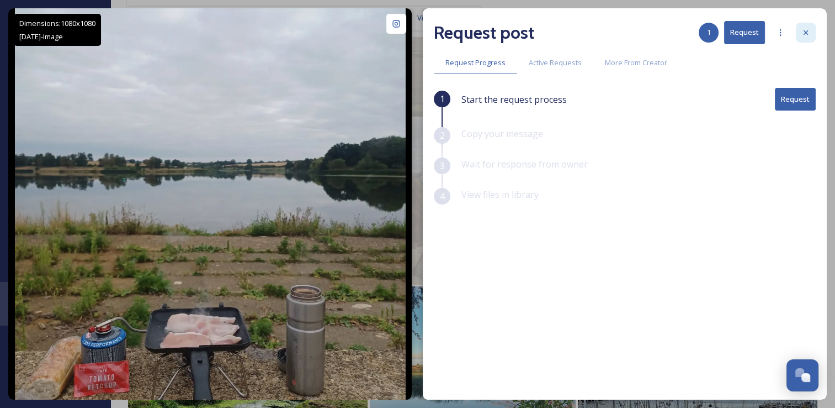
click at [806, 40] on div at bounding box center [806, 33] width 20 height 20
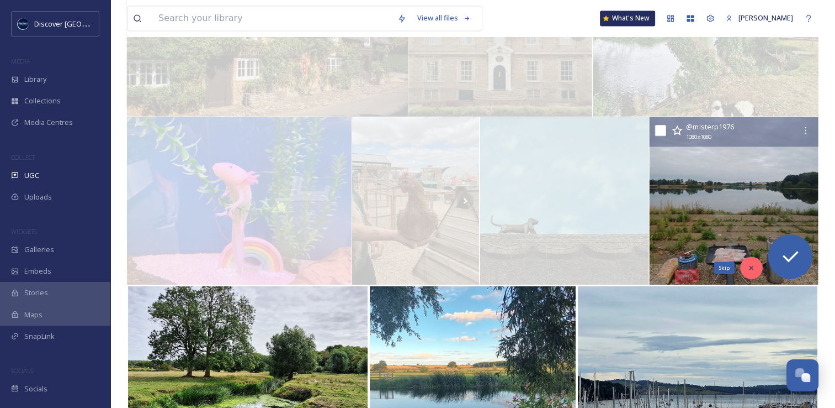
click at [754, 267] on icon at bounding box center [752, 267] width 8 height 8
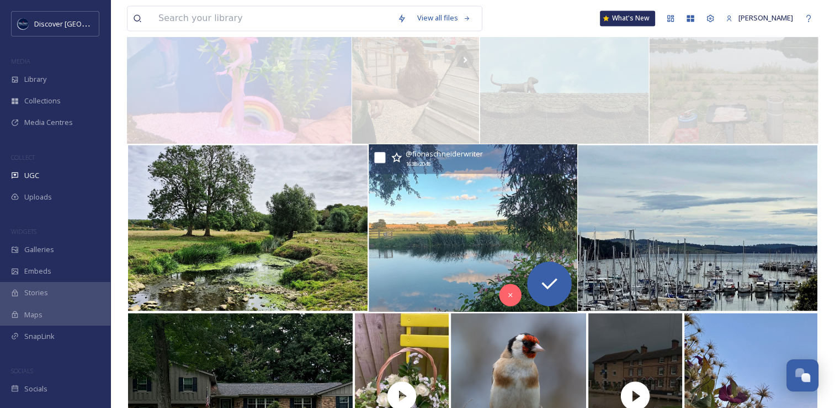
scroll to position [1873, 0]
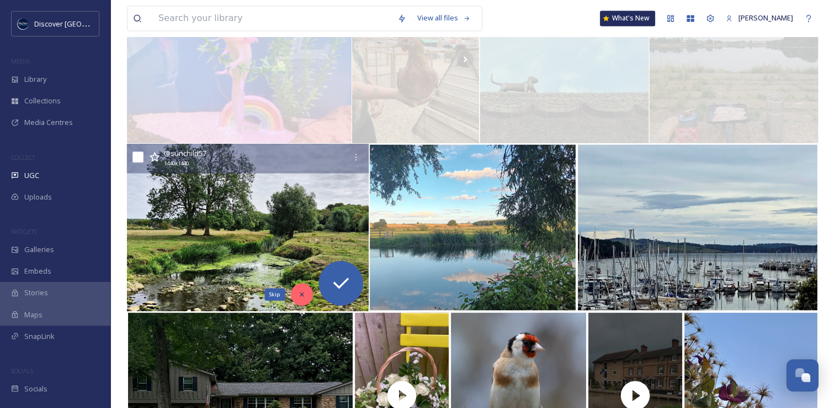
click at [301, 299] on div "Skip" at bounding box center [301, 294] width 22 height 22
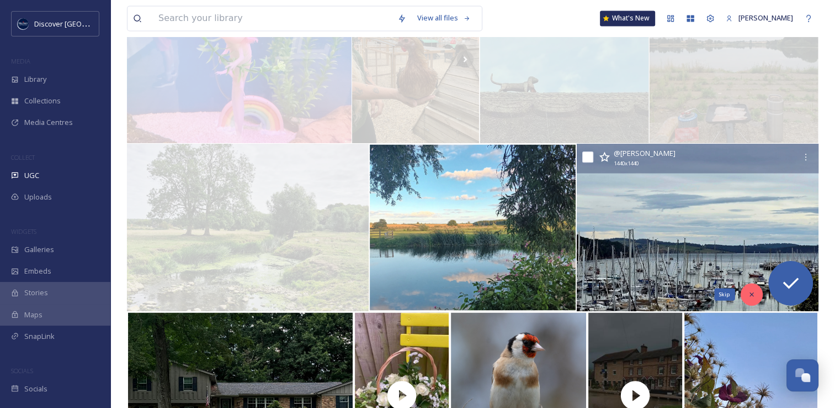
click at [751, 290] on icon at bounding box center [752, 294] width 8 height 8
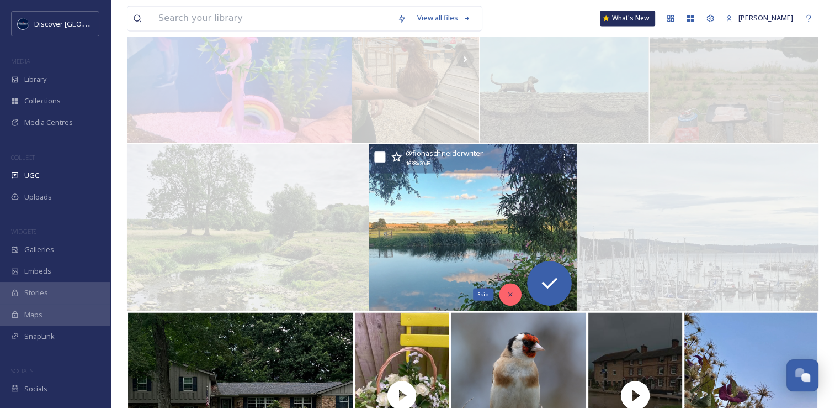
click at [505, 294] on div "Skip" at bounding box center [510, 294] width 22 height 22
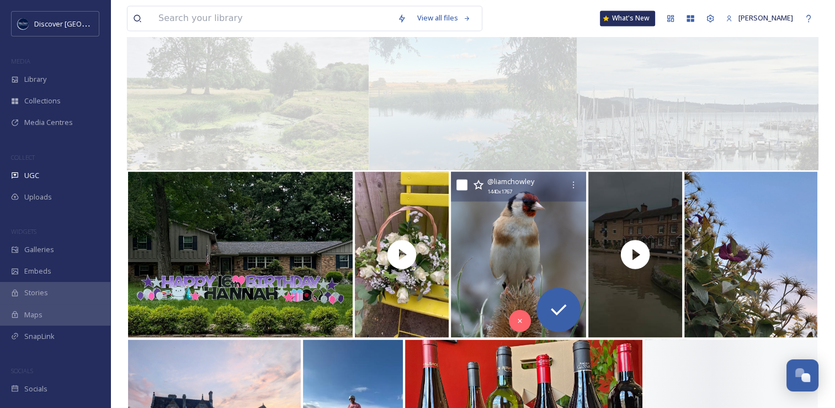
scroll to position [2014, 0]
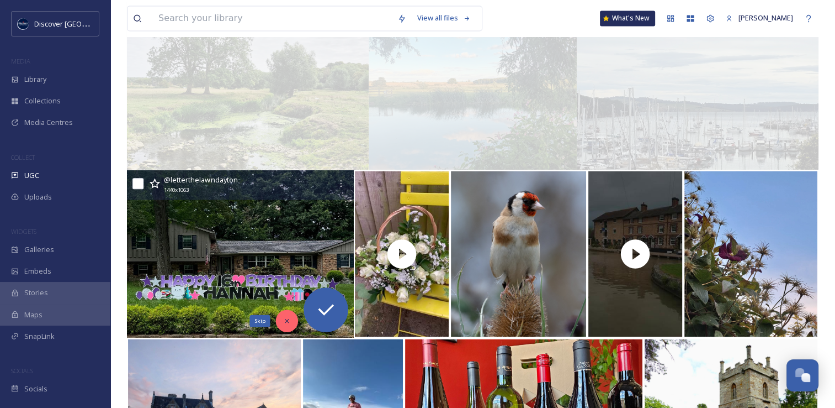
click at [290, 320] on icon at bounding box center [287, 320] width 8 height 8
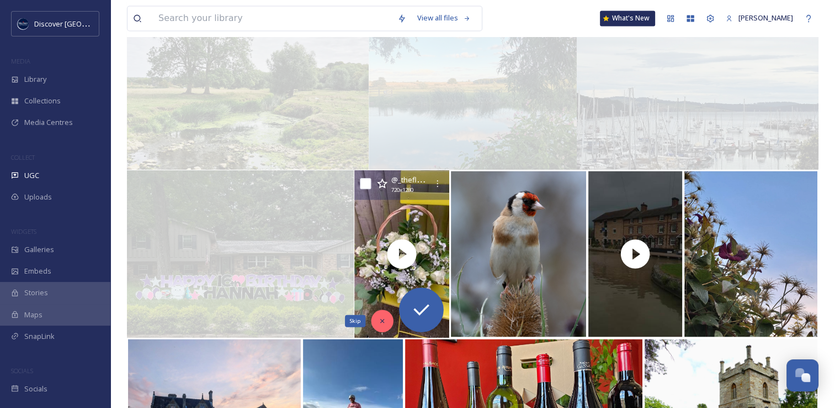
click at [387, 324] on div "Skip" at bounding box center [382, 320] width 22 height 22
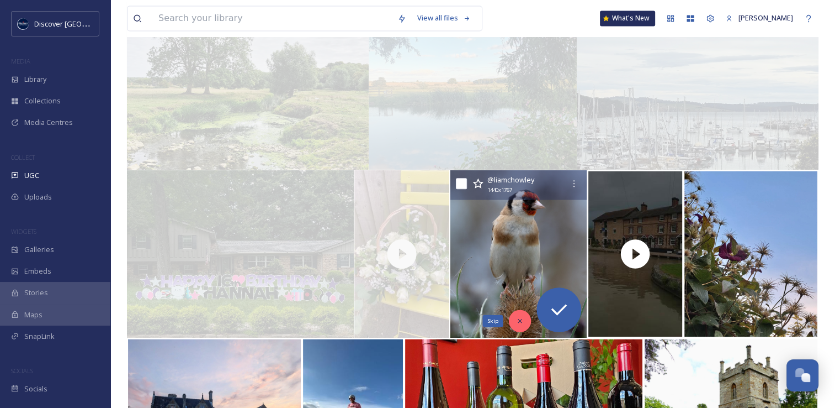
click at [518, 318] on icon at bounding box center [520, 320] width 8 height 8
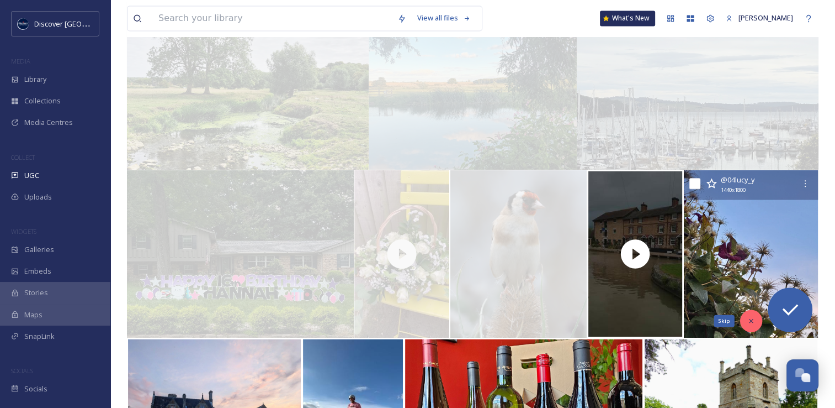
click at [748, 316] on icon at bounding box center [752, 320] width 8 height 8
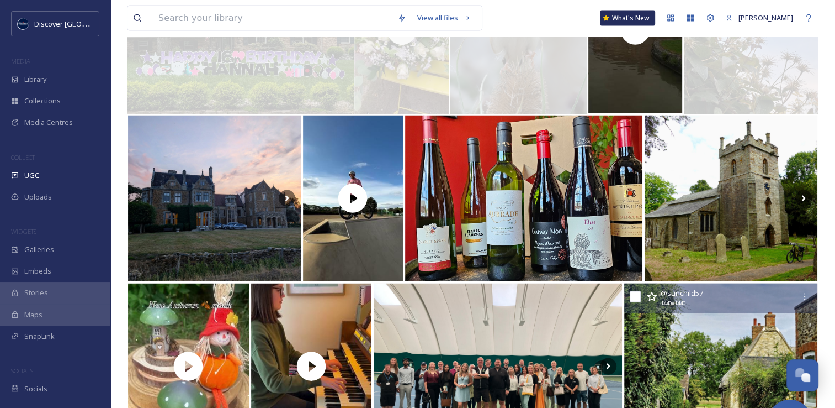
scroll to position [2244, 0]
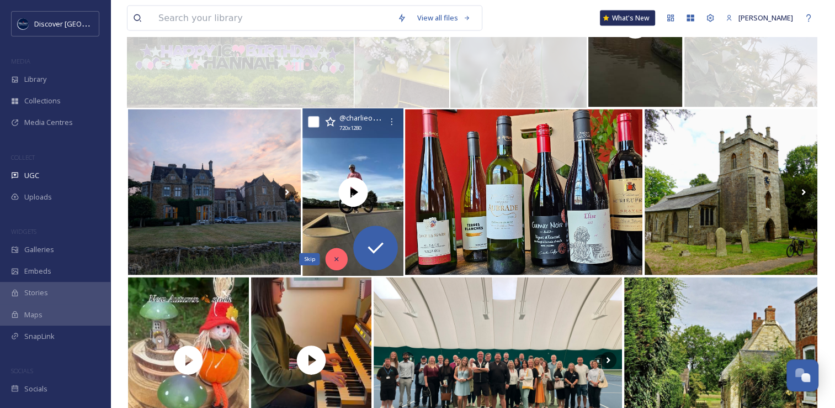
click at [336, 263] on div "Skip" at bounding box center [336, 259] width 22 height 22
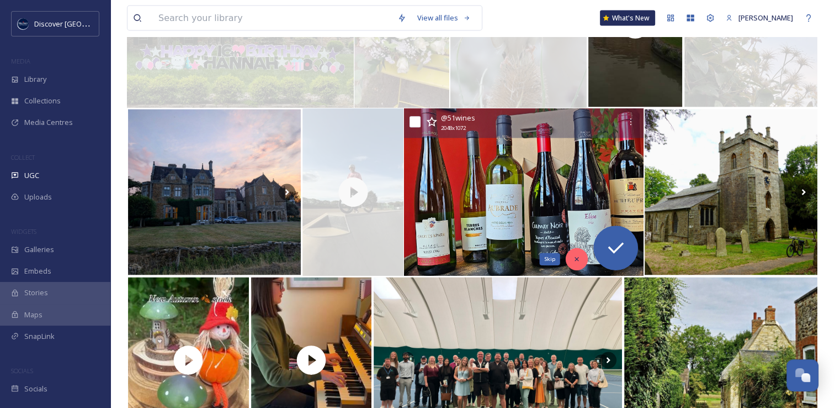
click at [582, 257] on div "Skip" at bounding box center [577, 259] width 22 height 22
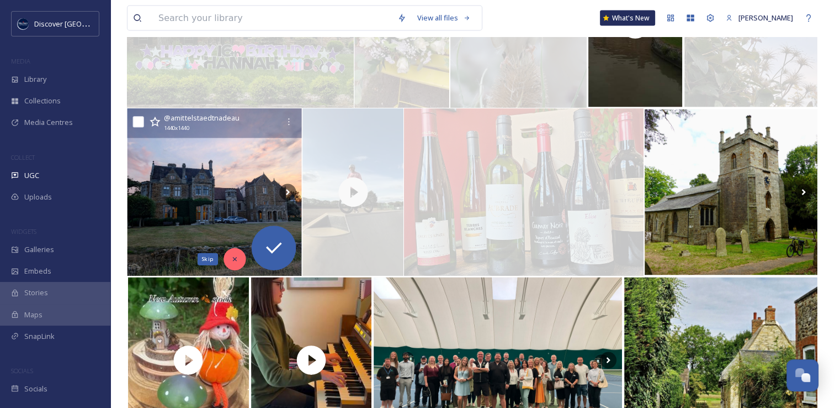
click at [232, 260] on icon at bounding box center [235, 259] width 8 height 8
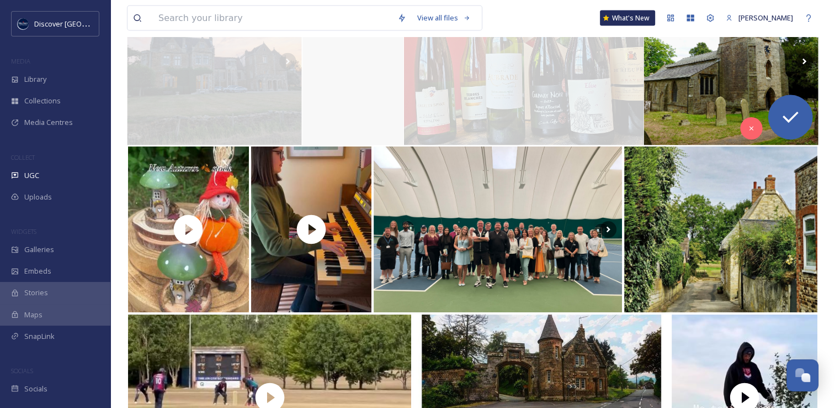
scroll to position [2376, 0]
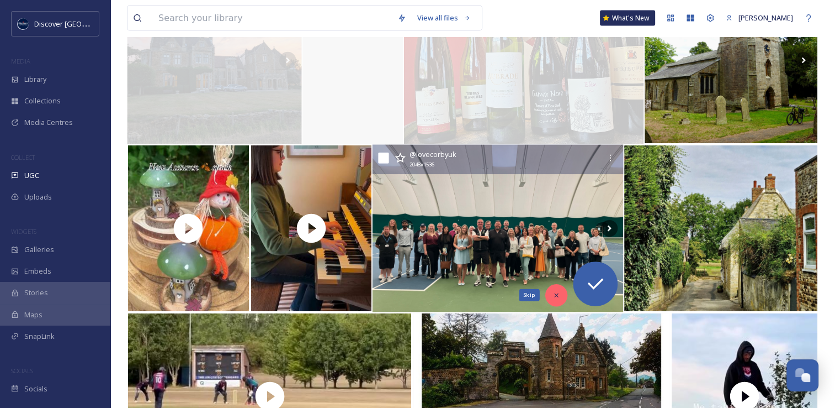
click at [554, 293] on icon at bounding box center [557, 295] width 8 height 8
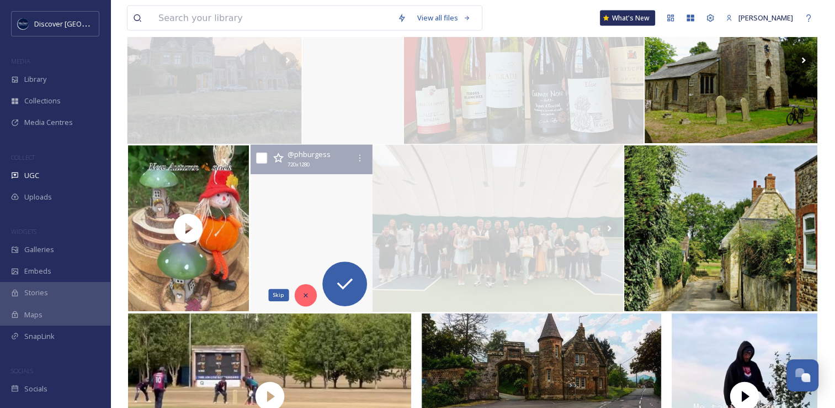
click at [307, 295] on icon at bounding box center [305, 295] width 8 height 8
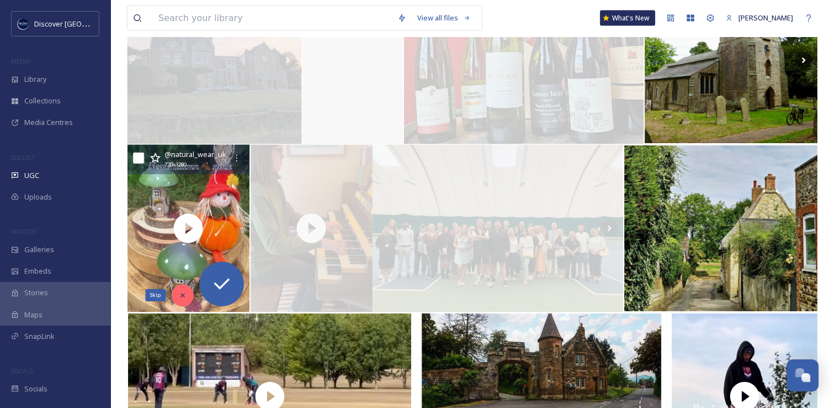
click at [186, 291] on icon at bounding box center [182, 295] width 8 height 8
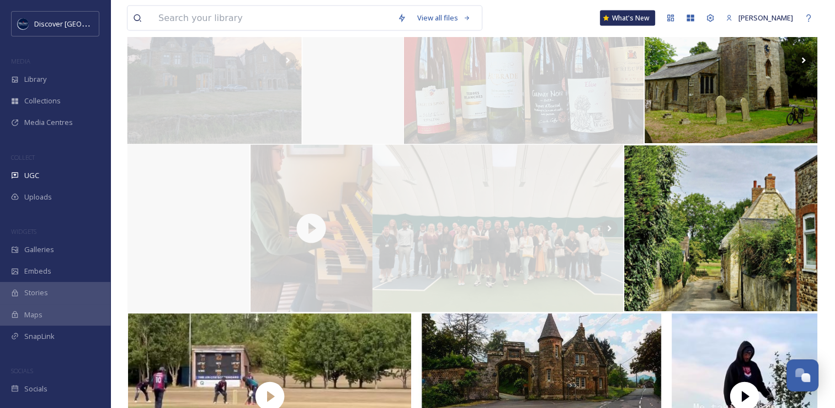
scroll to position [2565, 0]
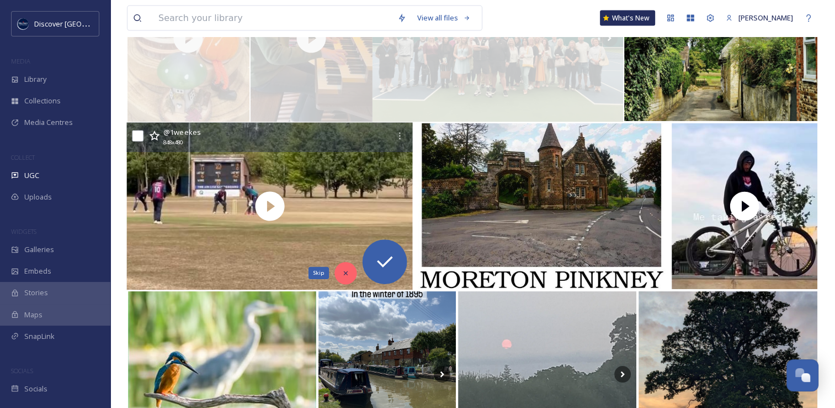
click at [343, 271] on icon at bounding box center [346, 273] width 8 height 8
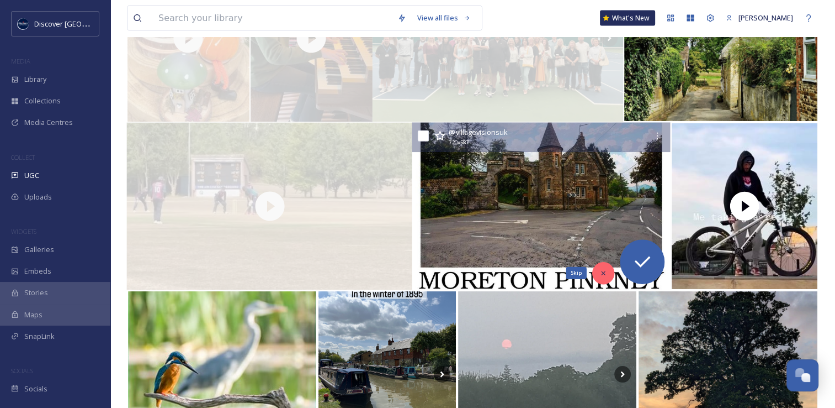
click at [601, 275] on icon at bounding box center [604, 273] width 8 height 8
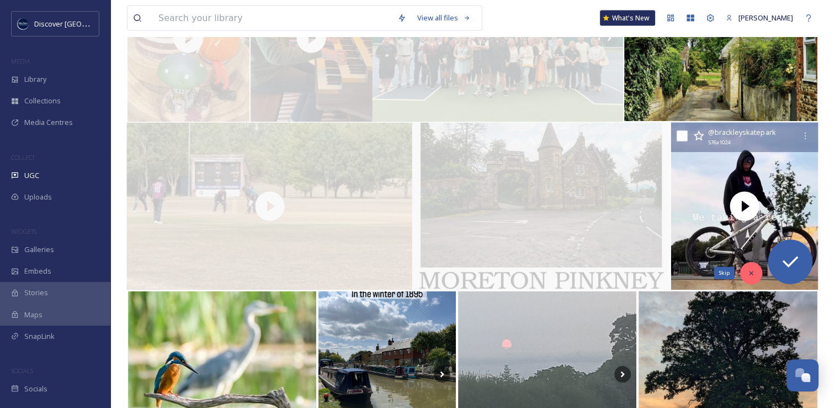
click at [745, 271] on div "Skip" at bounding box center [751, 273] width 22 height 22
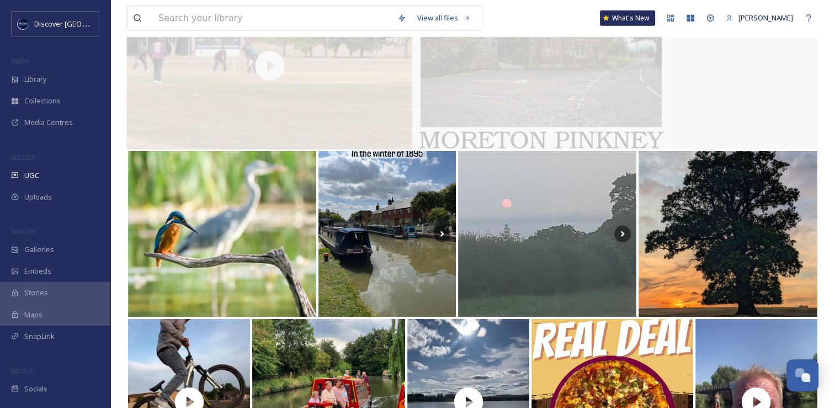
scroll to position [2723, 0]
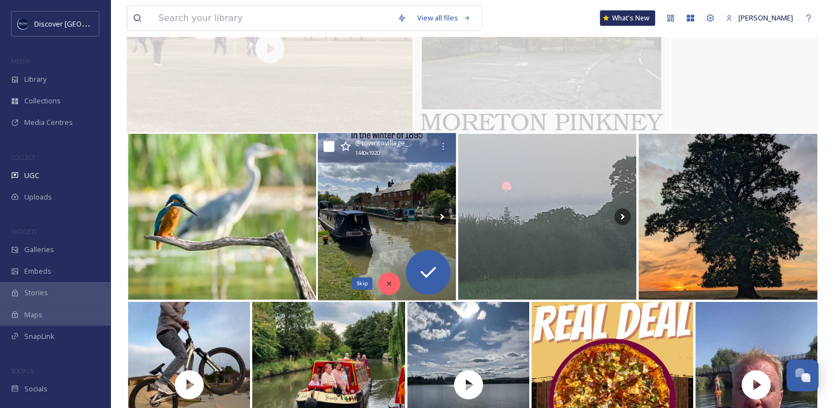
click at [391, 284] on icon at bounding box center [390, 283] width 8 height 8
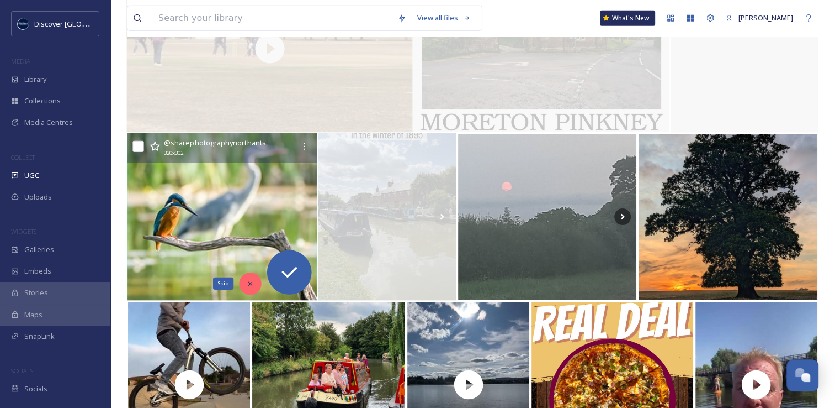
click at [249, 286] on icon at bounding box center [251, 283] width 8 height 8
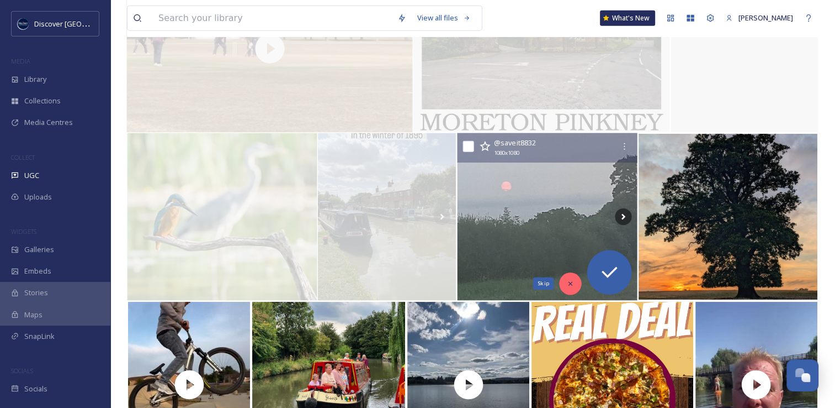
click at [564, 279] on div "Skip" at bounding box center [571, 283] width 22 height 22
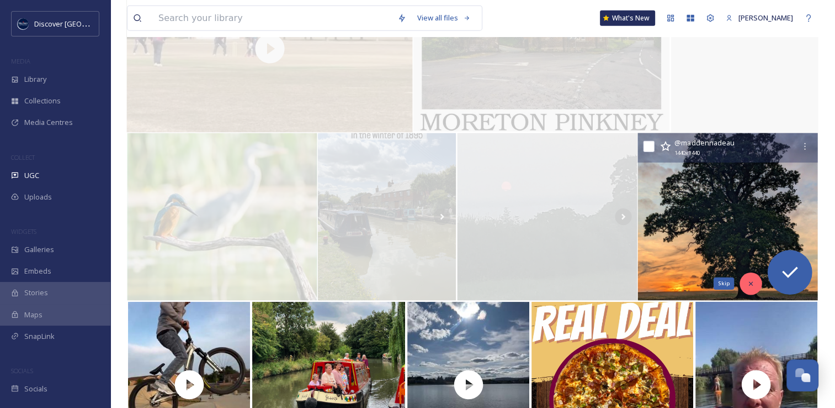
click at [745, 280] on div "Skip" at bounding box center [751, 283] width 22 height 22
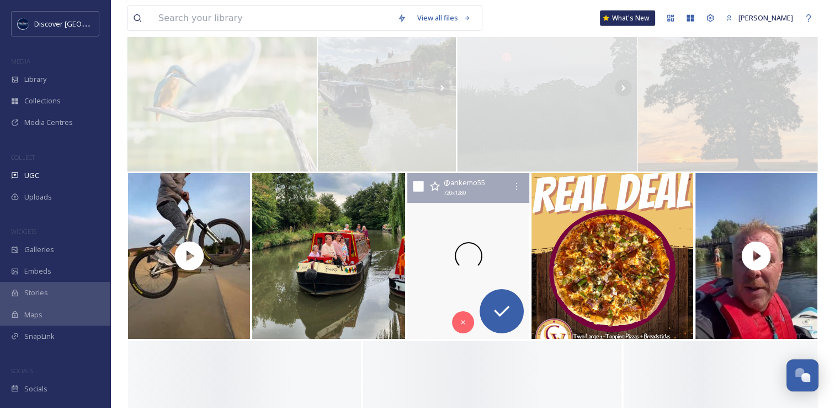
scroll to position [2853, 0]
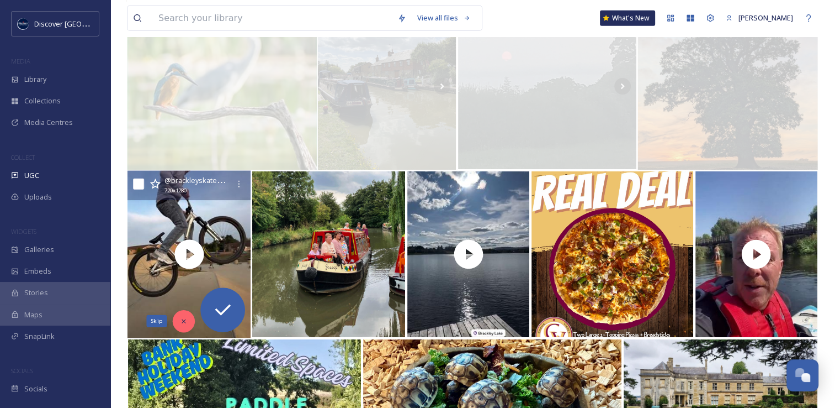
click at [188, 324] on div "Skip" at bounding box center [184, 321] width 22 height 22
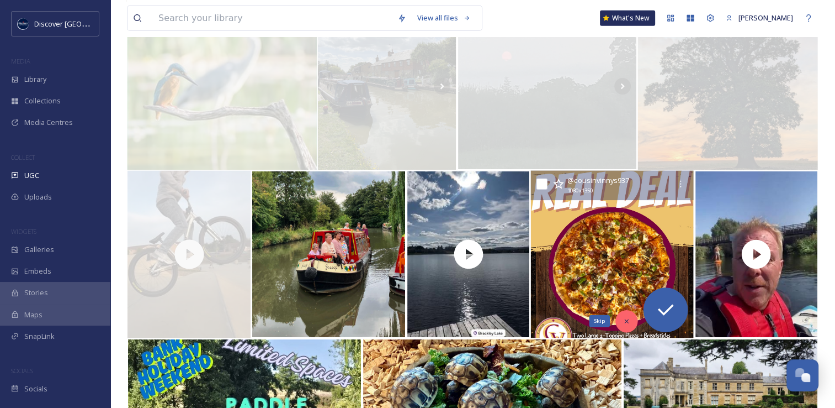
click at [621, 317] on div "Skip" at bounding box center [627, 321] width 22 height 22
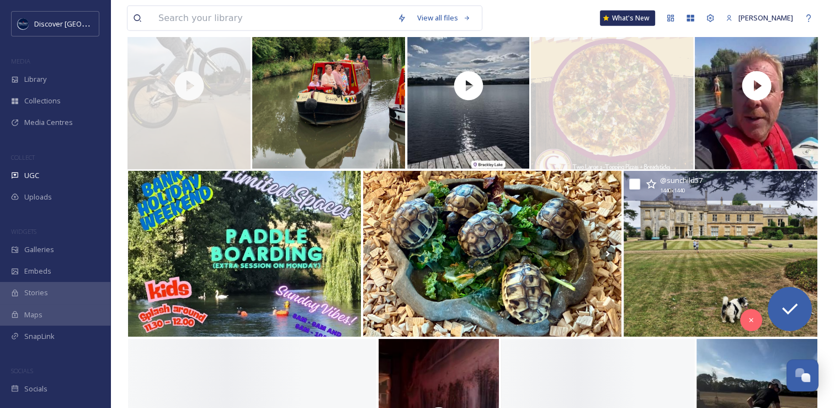
scroll to position [3041, 0]
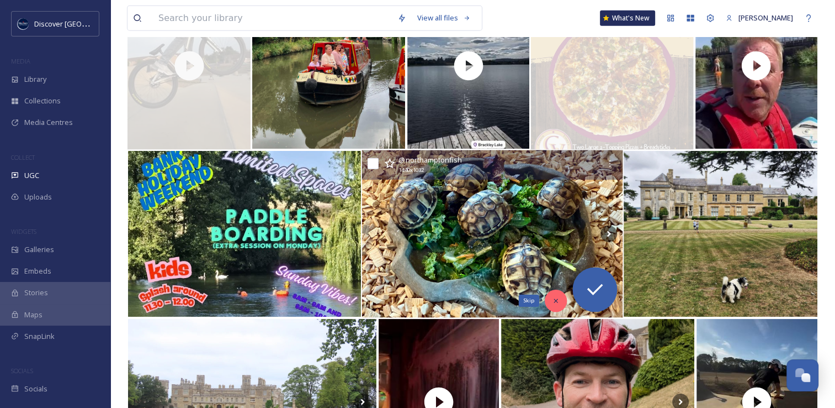
click at [563, 301] on div "Skip" at bounding box center [556, 300] width 22 height 22
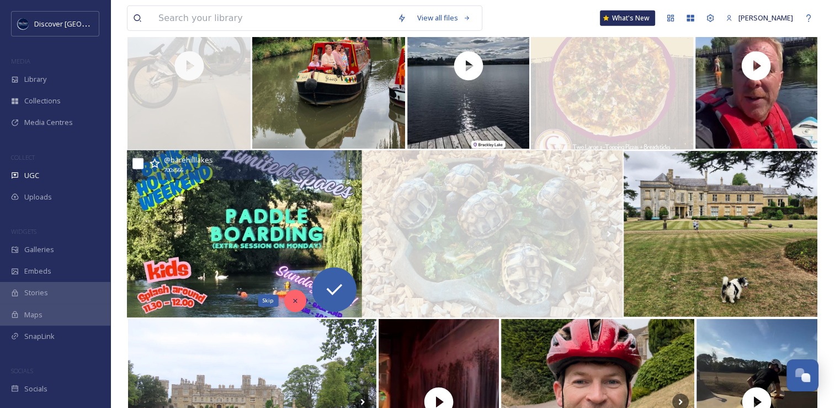
click at [299, 299] on icon at bounding box center [296, 301] width 8 height 8
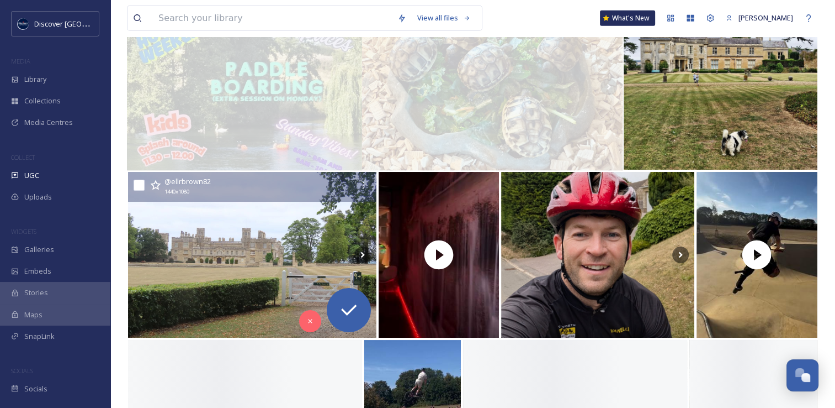
scroll to position [3189, 0]
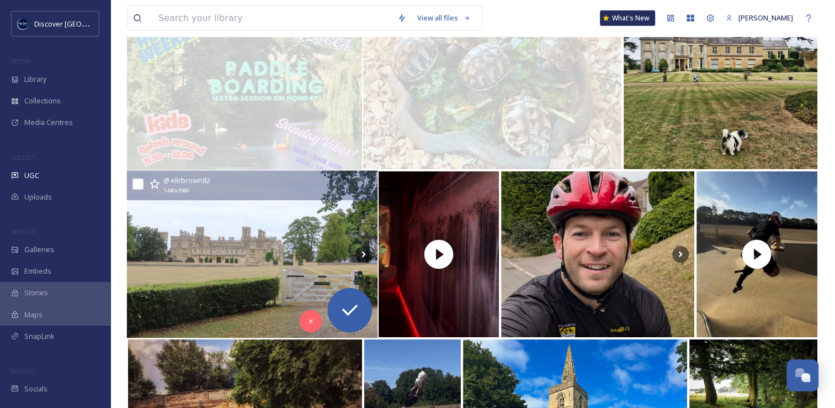
click at [218, 267] on img at bounding box center [252, 254] width 251 height 167
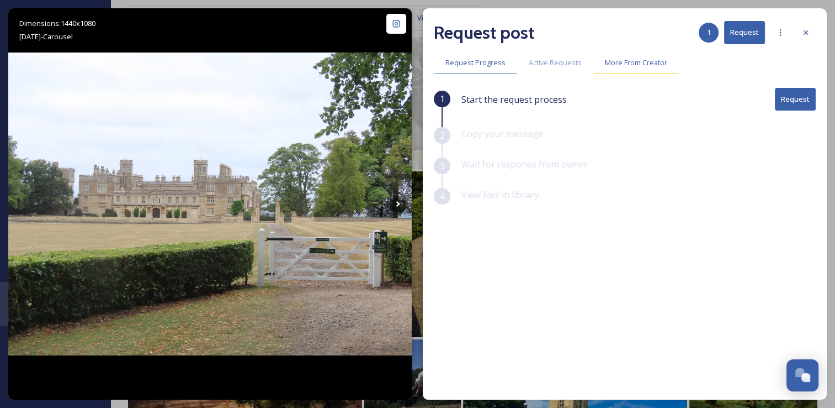
click at [641, 56] on div "More From Creator" at bounding box center [637, 62] width 86 height 23
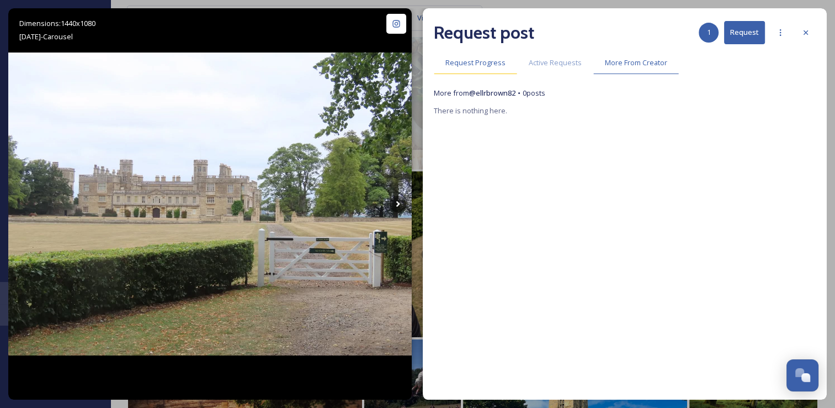
click at [492, 67] on span "Request Progress" at bounding box center [476, 62] width 60 height 10
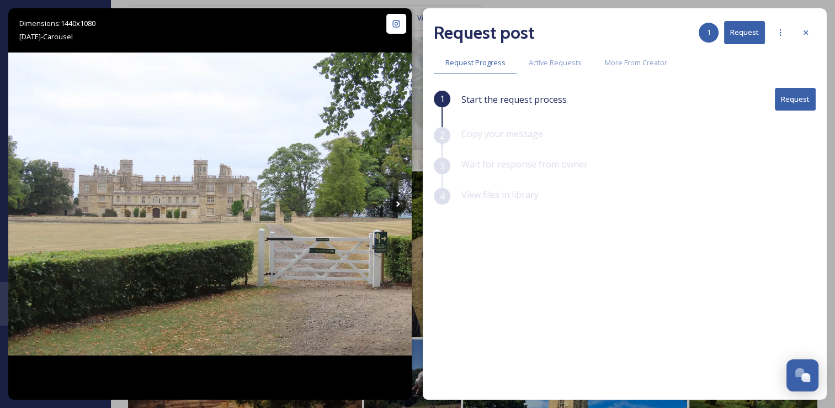
click at [802, 98] on button "Request" at bounding box center [795, 99] width 41 height 23
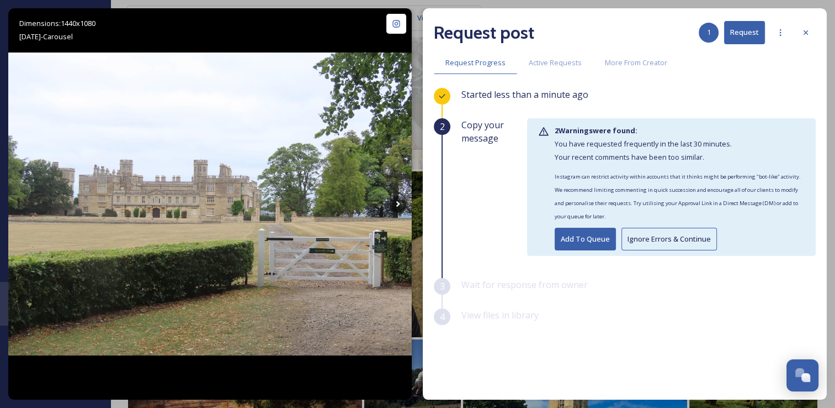
click at [674, 239] on button "Ignore Errors & Continue" at bounding box center [670, 239] width 96 height 23
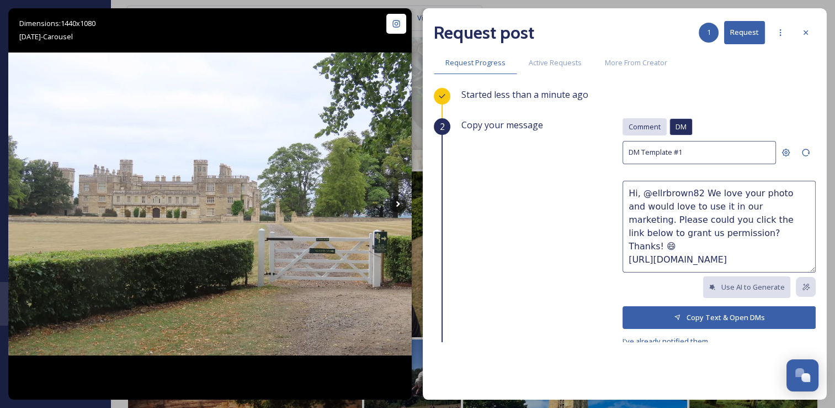
click at [629, 123] on span "Comment" at bounding box center [645, 126] width 32 height 10
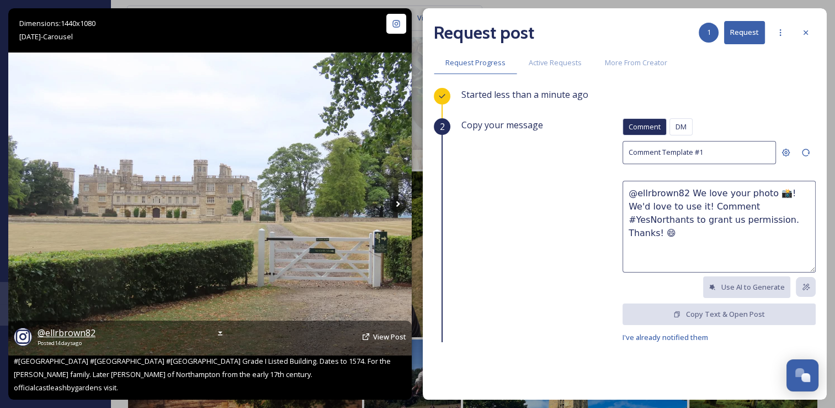
click at [54, 332] on span "@ ellrbrown82" at bounding box center [67, 332] width 58 height 12
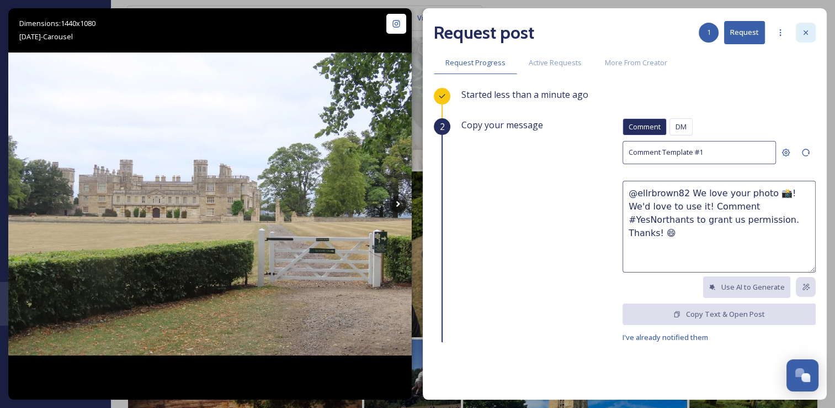
click at [806, 34] on icon at bounding box center [806, 32] width 9 height 9
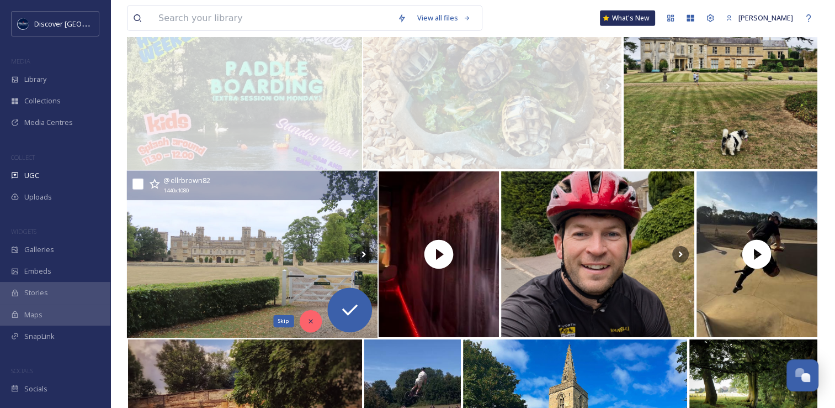
click at [305, 316] on div "Skip" at bounding box center [311, 321] width 22 height 22
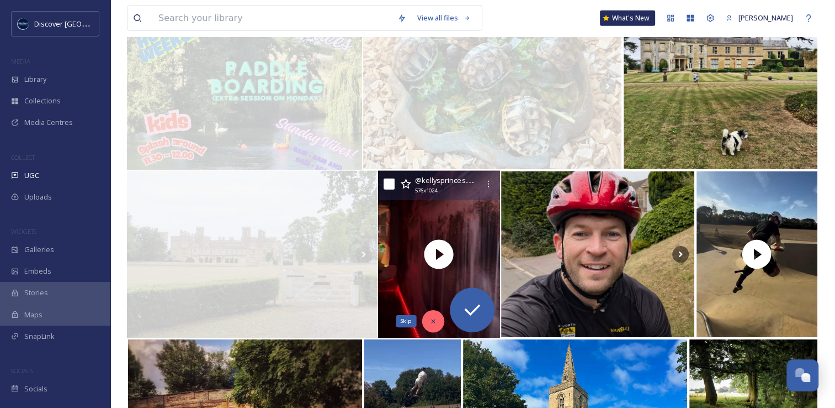
click at [431, 326] on div "Skip" at bounding box center [433, 321] width 22 height 22
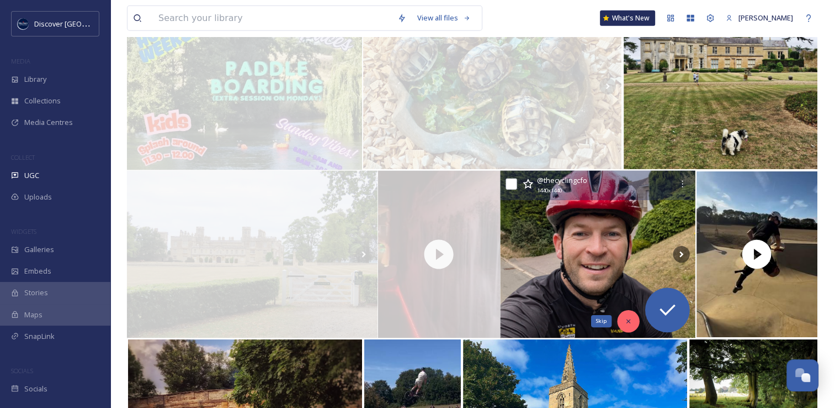
click at [630, 320] on icon at bounding box center [629, 321] width 8 height 8
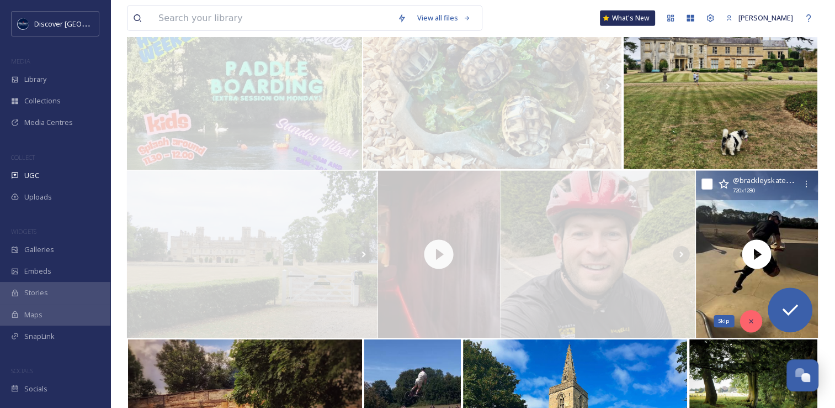
click at [749, 321] on icon at bounding box center [752, 321] width 8 height 8
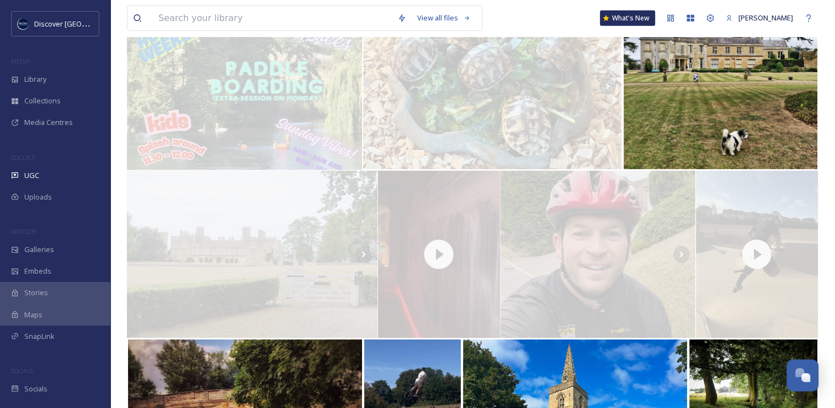
scroll to position [3435, 0]
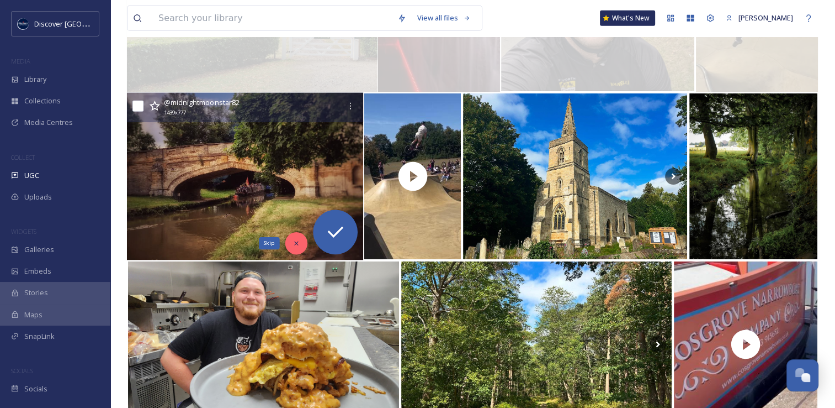
click at [296, 242] on icon at bounding box center [296, 243] width 4 height 4
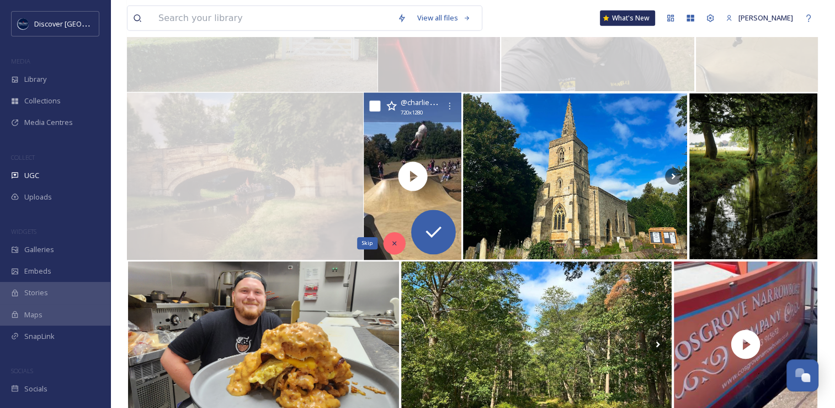
click at [393, 245] on icon at bounding box center [395, 243] width 8 height 8
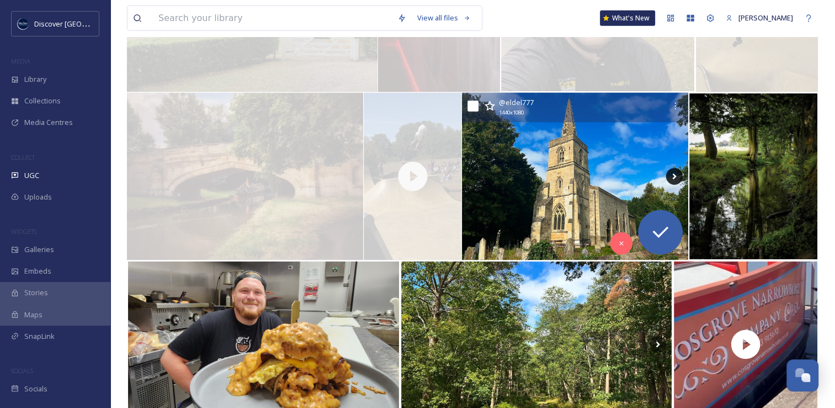
click at [678, 172] on icon at bounding box center [674, 176] width 17 height 17
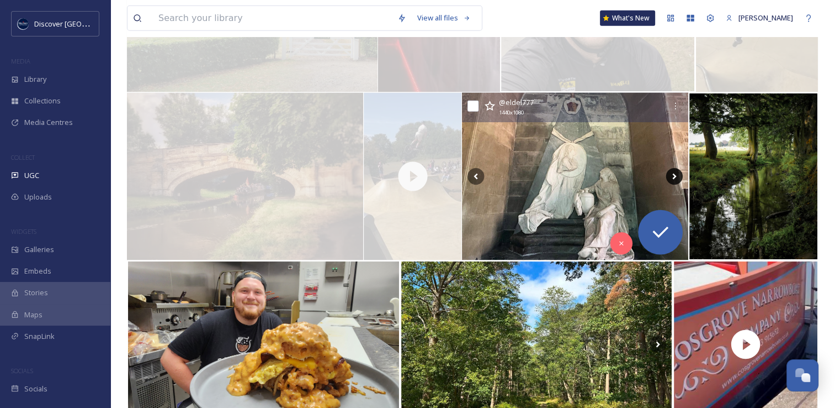
click at [678, 172] on icon at bounding box center [674, 176] width 17 height 17
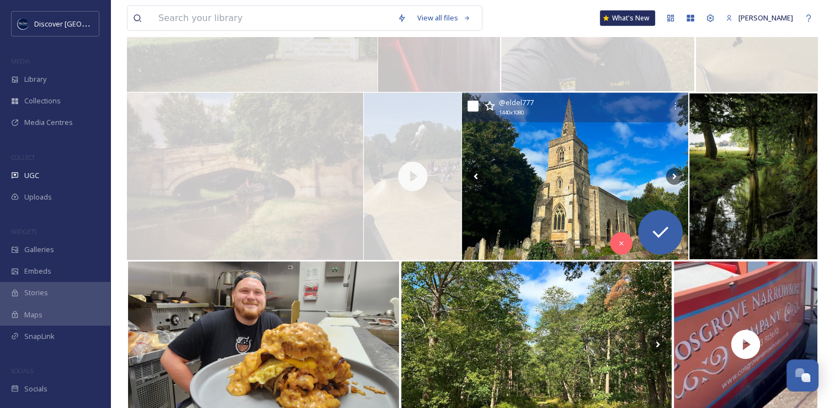
click at [557, 218] on img at bounding box center [575, 176] width 226 height 167
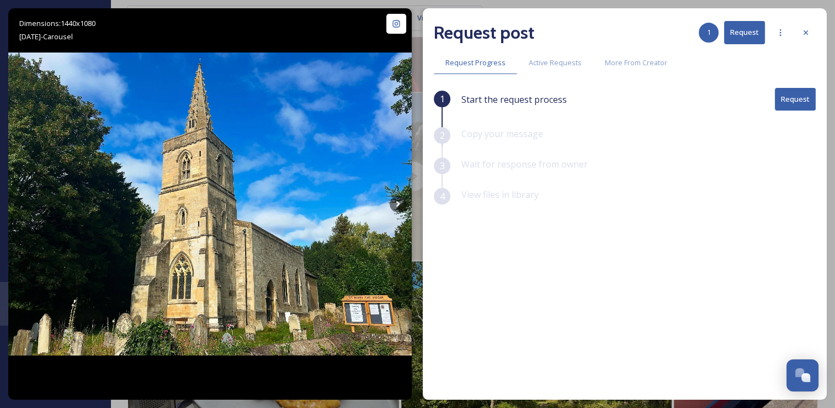
click at [801, 97] on button "Request" at bounding box center [795, 99] width 41 height 23
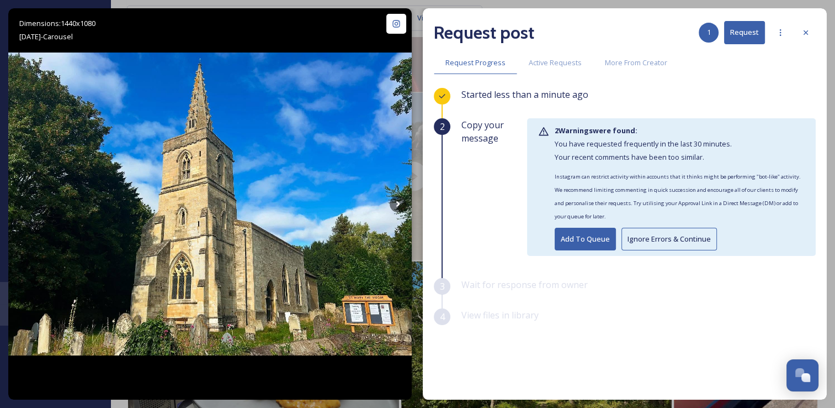
click at [683, 243] on button "Ignore Errors & Continue" at bounding box center [670, 239] width 96 height 23
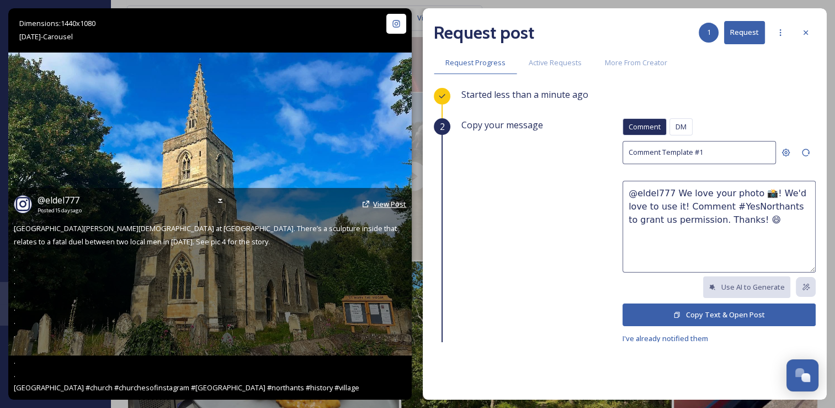
click at [391, 206] on span "View Post" at bounding box center [389, 204] width 33 height 10
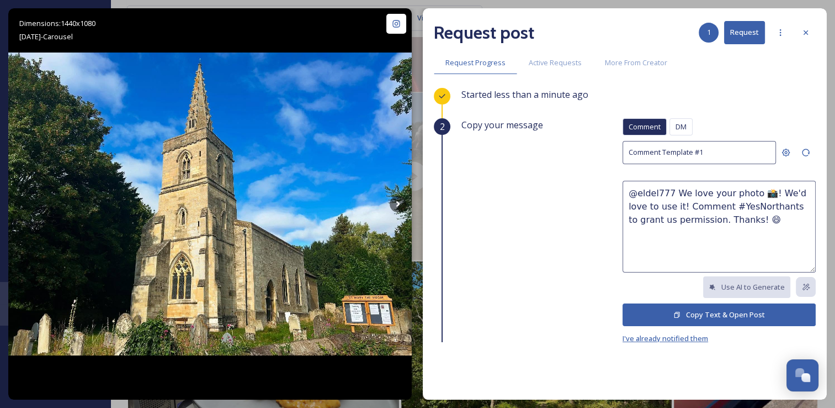
click at [678, 339] on span "I've already notified them" at bounding box center [666, 338] width 86 height 10
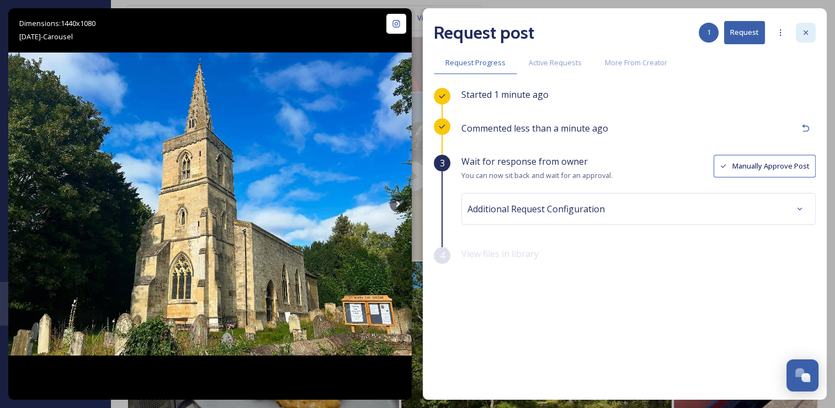
click at [808, 31] on icon at bounding box center [806, 32] width 9 height 9
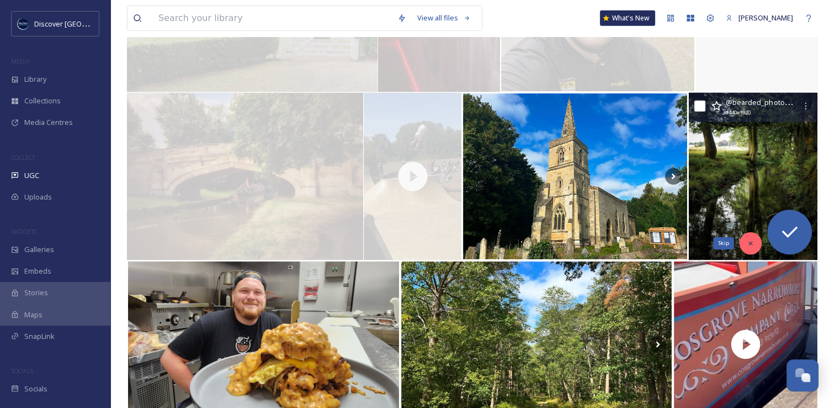
click at [748, 240] on icon at bounding box center [752, 243] width 8 height 8
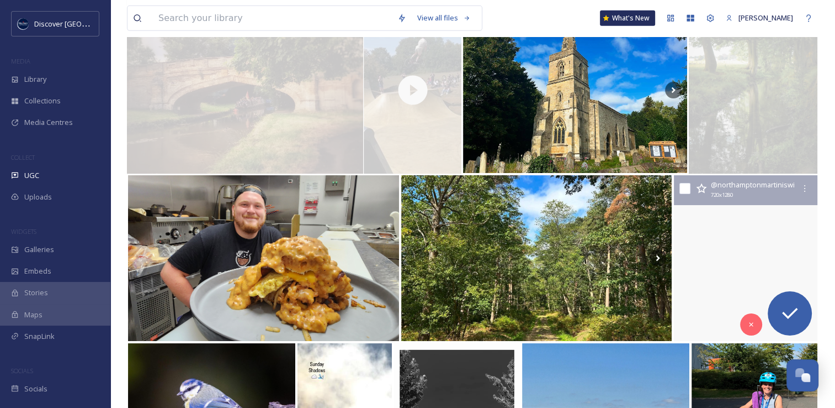
scroll to position [3522, 0]
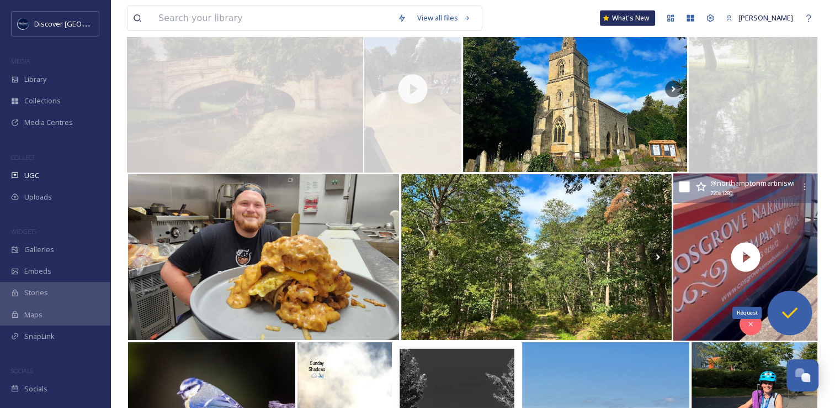
click at [785, 317] on icon at bounding box center [790, 312] width 22 height 22
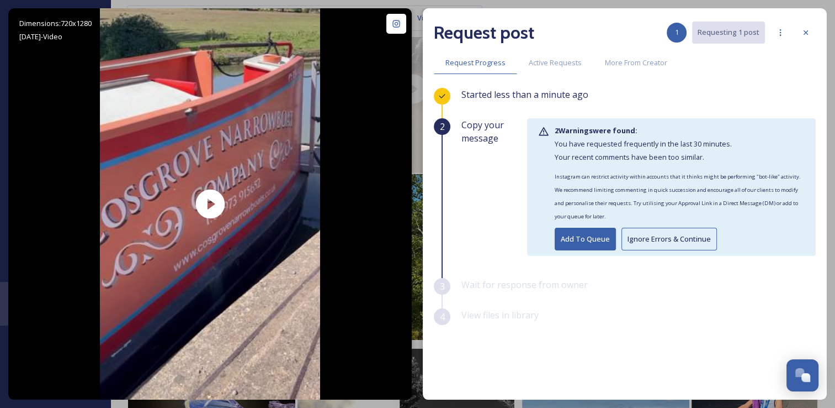
click at [573, 136] on div "2 Warning s were found: You have requested frequently in the last 30 minutes. Y…" at bounding box center [680, 187] width 250 height 126
click at [808, 36] on icon at bounding box center [806, 32] width 9 height 9
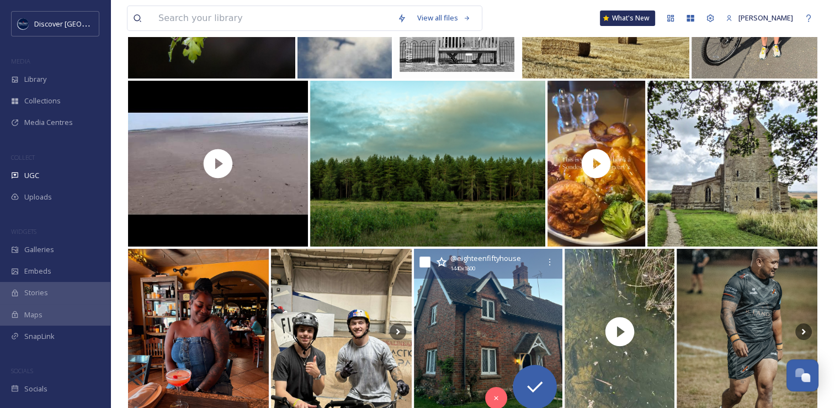
scroll to position [4031, 0]
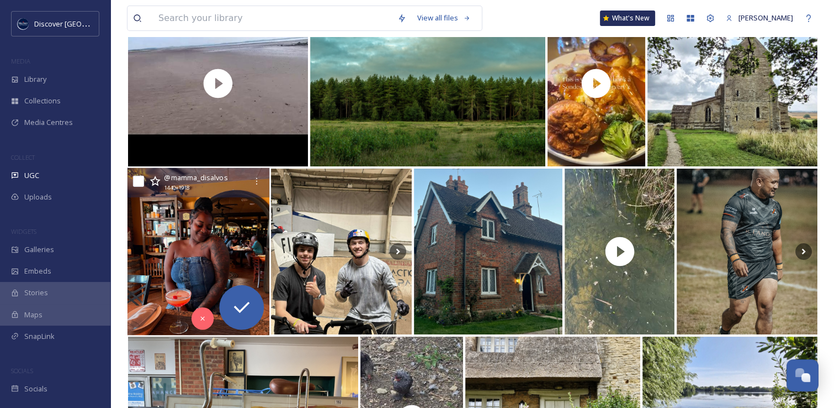
click at [203, 232] on img at bounding box center [199, 251] width 142 height 167
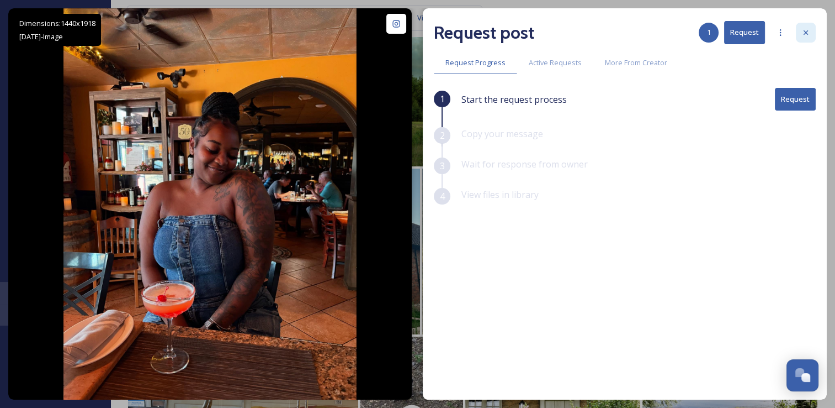
click at [804, 40] on div at bounding box center [806, 33] width 20 height 20
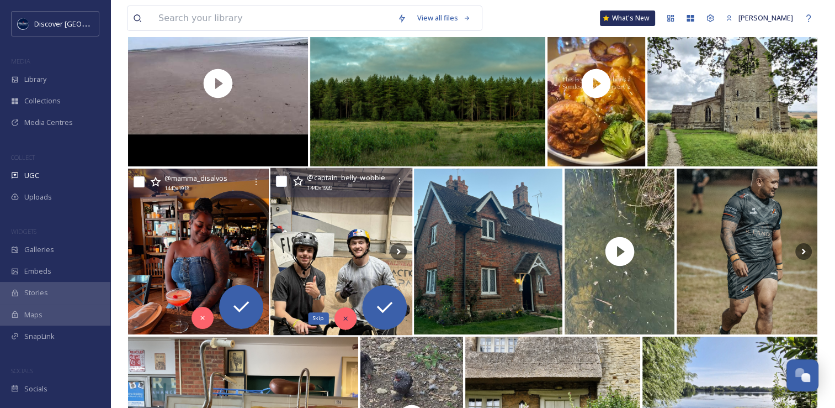
click at [340, 322] on div "Skip" at bounding box center [346, 318] width 22 height 22
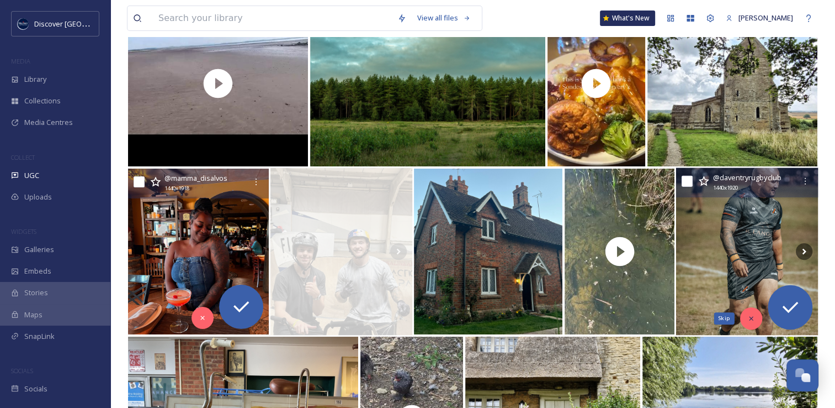
click at [753, 317] on icon at bounding box center [752, 318] width 8 height 8
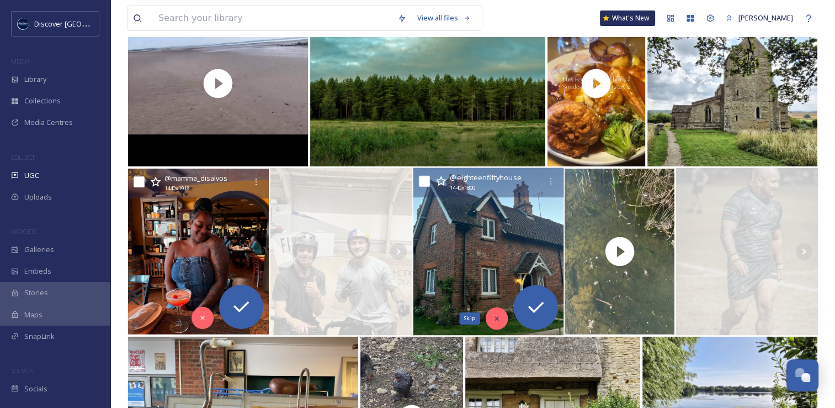
click at [501, 319] on div "Skip" at bounding box center [496, 318] width 22 height 22
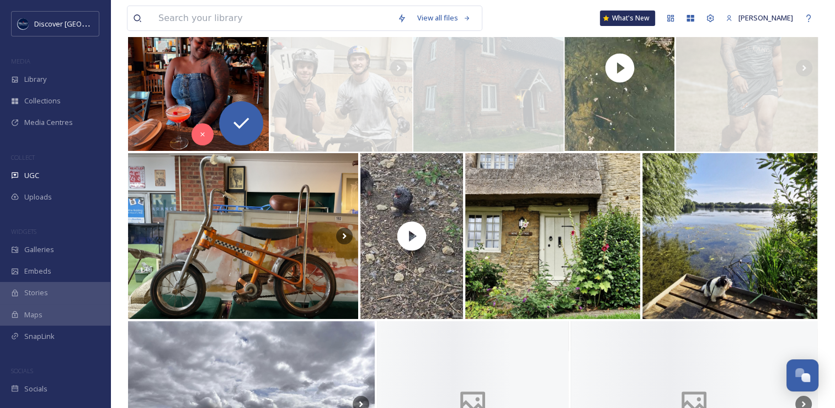
scroll to position [4219, 0]
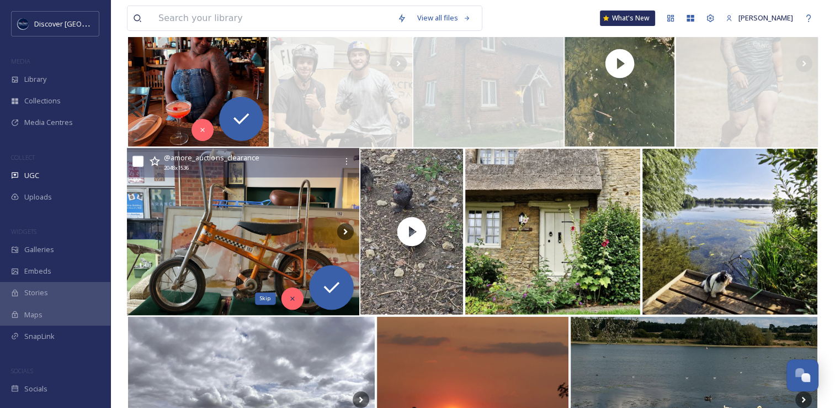
click at [291, 301] on div "Skip" at bounding box center [293, 298] width 22 height 22
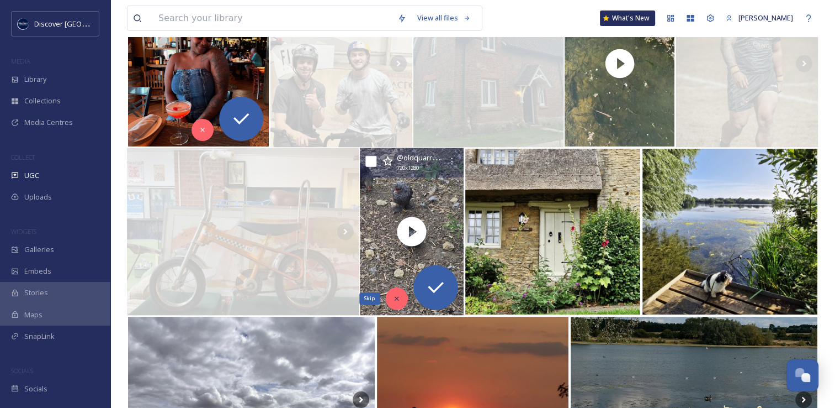
click at [398, 297] on icon at bounding box center [397, 298] width 8 height 8
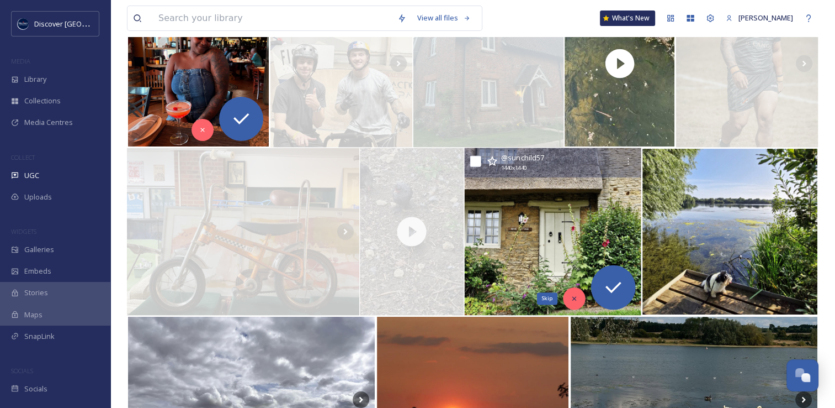
click at [568, 292] on div "Skip" at bounding box center [574, 298] width 22 height 22
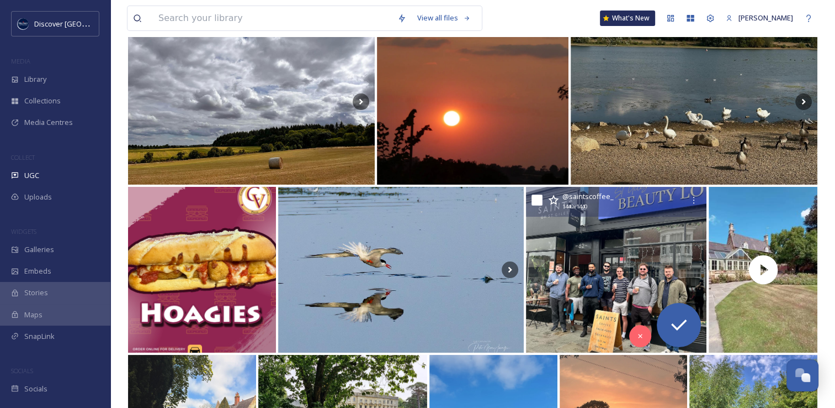
scroll to position [4517, 0]
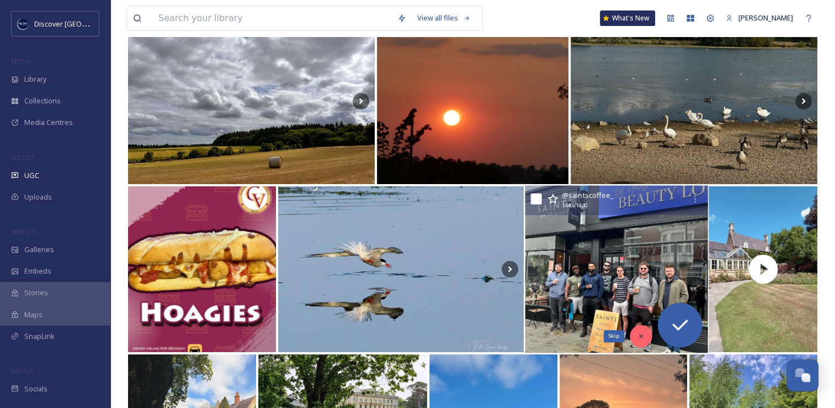
click at [642, 339] on icon at bounding box center [641, 336] width 8 height 8
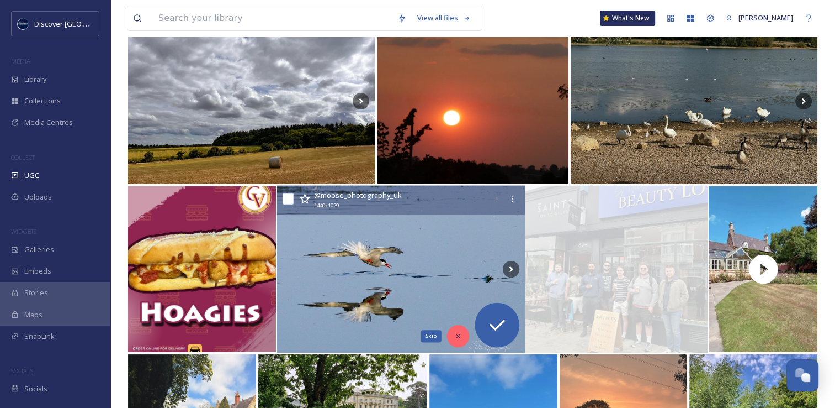
click at [463, 336] on div "Skip" at bounding box center [458, 336] width 22 height 22
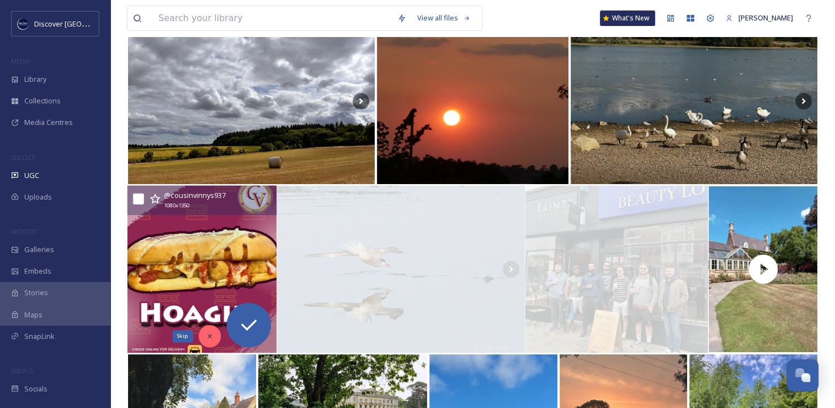
click at [214, 334] on div "Skip" at bounding box center [210, 336] width 22 height 22
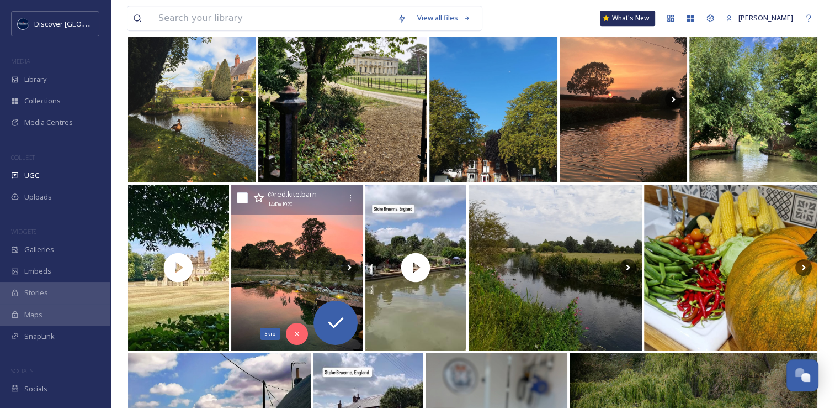
scroll to position [4855, 0]
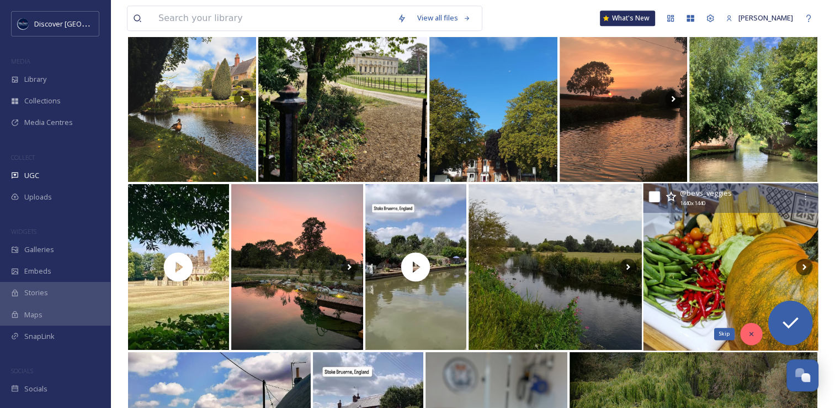
click at [749, 330] on icon at bounding box center [752, 334] width 8 height 8
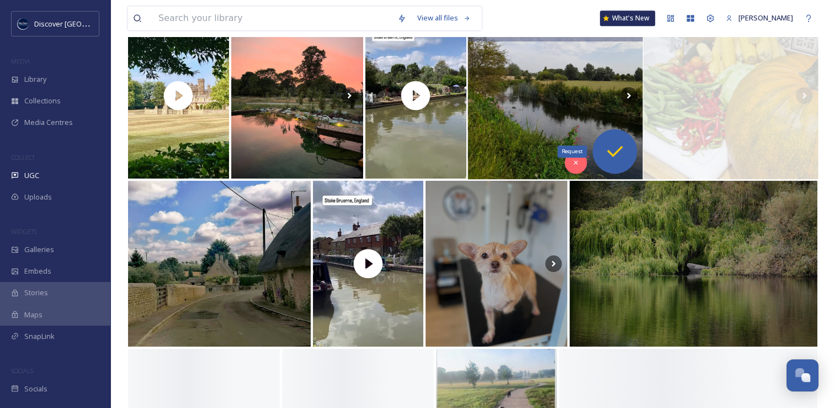
scroll to position [5038, 0]
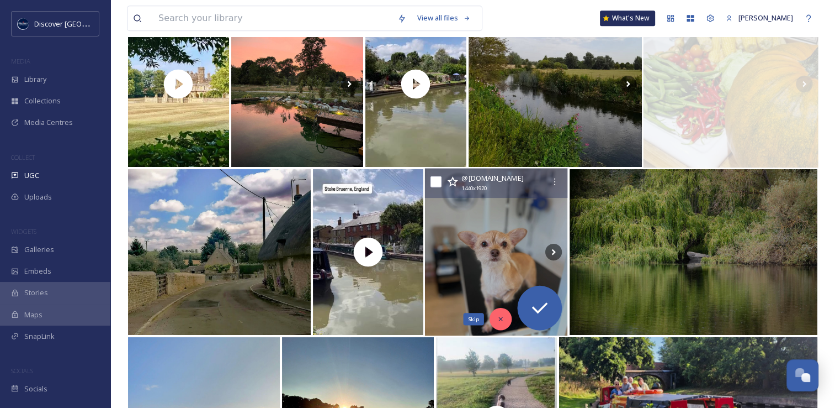
click at [506, 319] on div "Skip" at bounding box center [501, 319] width 22 height 22
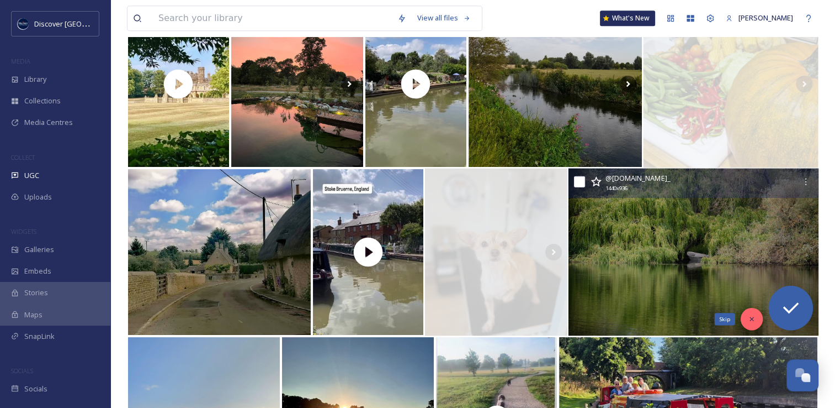
click at [751, 318] on icon at bounding box center [752, 319] width 4 height 4
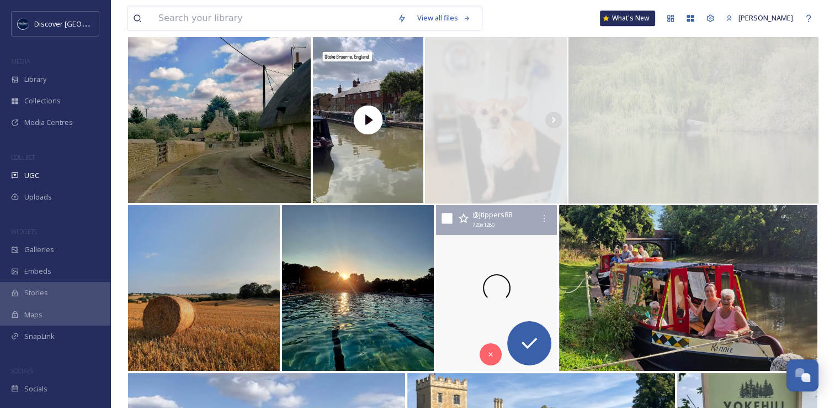
scroll to position [5184, 0]
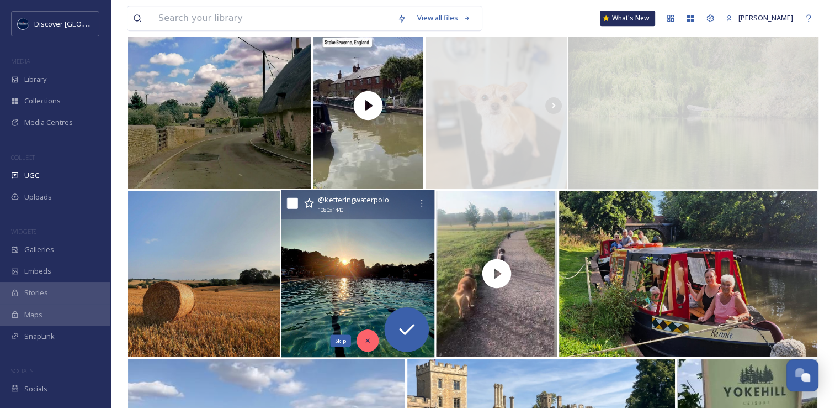
click at [371, 340] on icon at bounding box center [368, 340] width 8 height 8
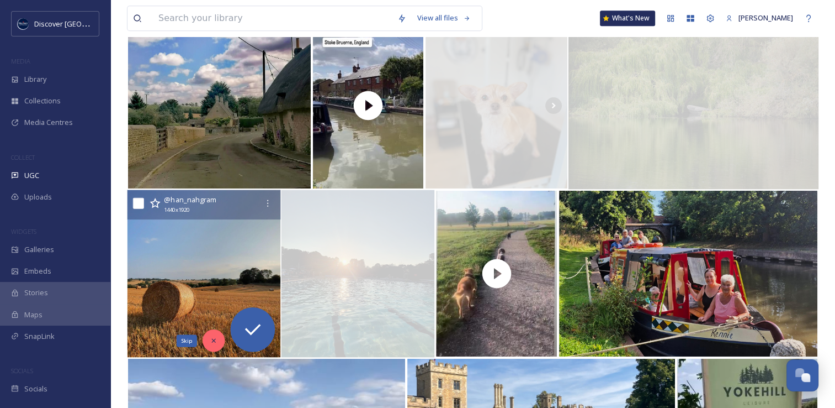
click at [221, 341] on div "Skip" at bounding box center [214, 340] width 22 height 22
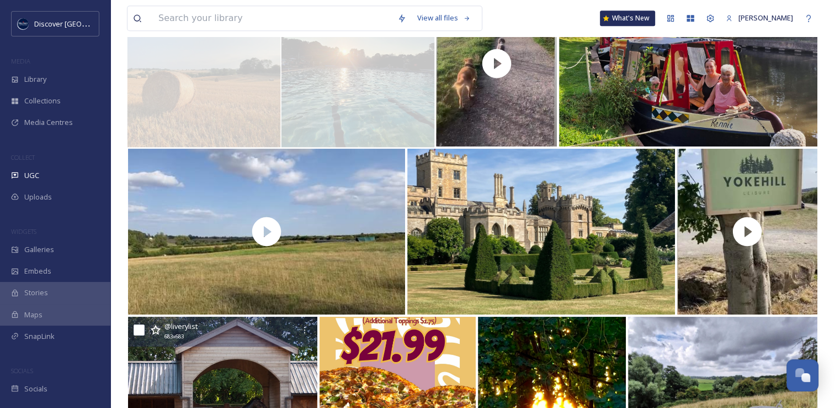
scroll to position [5575, 0]
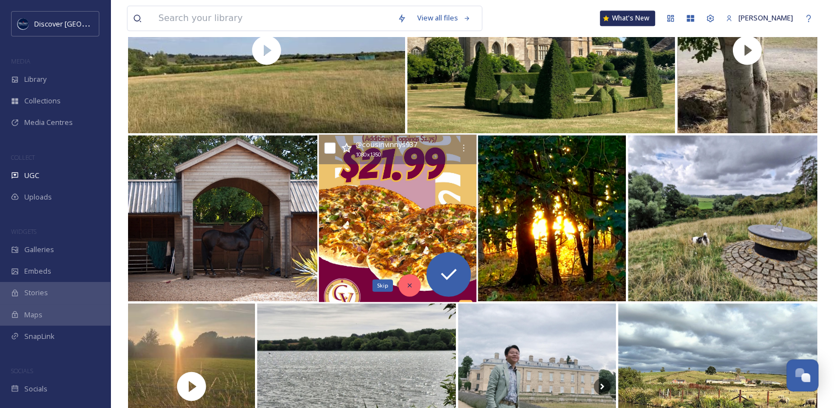
click at [406, 282] on icon at bounding box center [410, 285] width 8 height 8
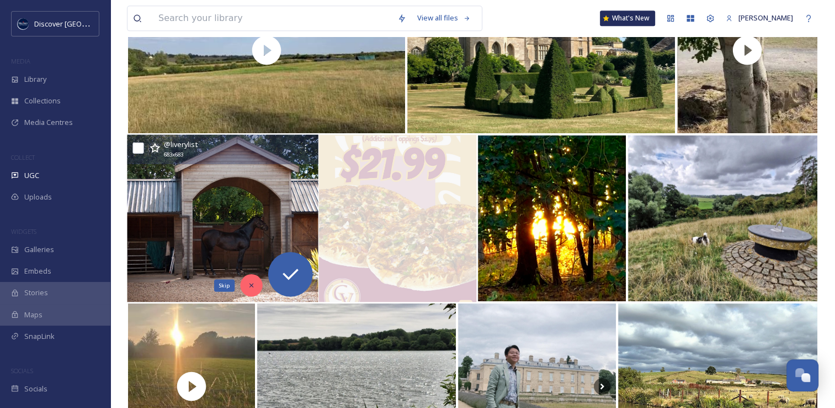
click at [257, 282] on div "Skip" at bounding box center [251, 285] width 22 height 22
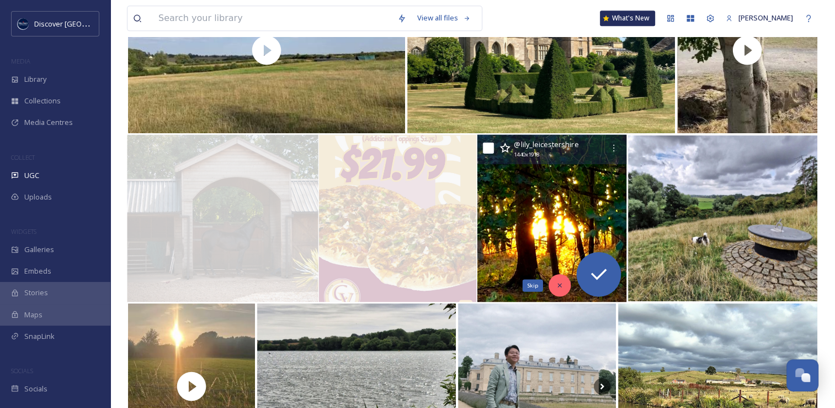
click at [563, 285] on icon at bounding box center [560, 285] width 8 height 8
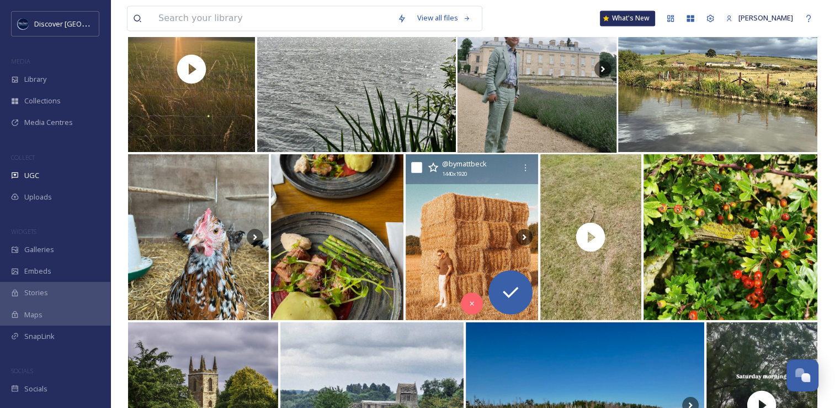
scroll to position [5892, 0]
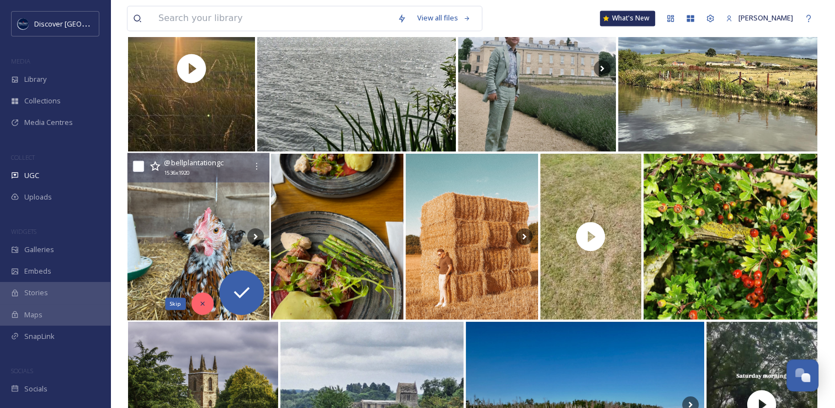
click at [208, 308] on div "Skip" at bounding box center [203, 303] width 22 height 22
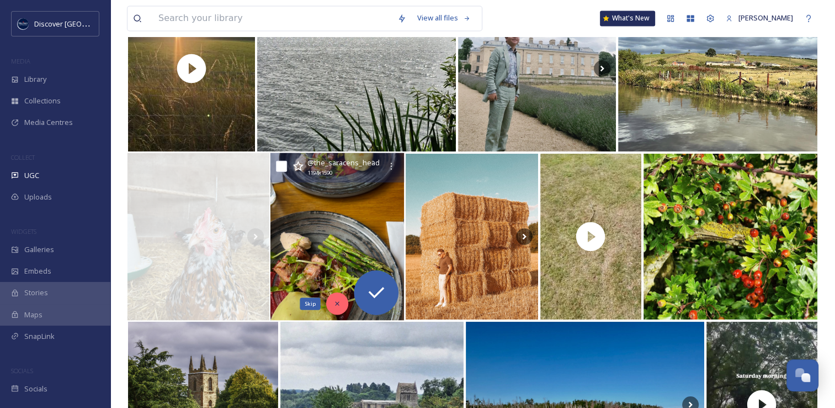
click at [337, 306] on icon at bounding box center [338, 303] width 8 height 8
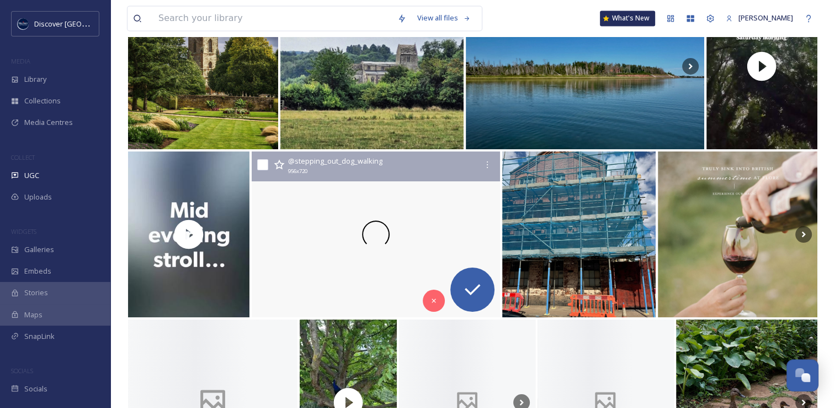
scroll to position [6233, 0]
